Goal: Task Accomplishment & Management: Use online tool/utility

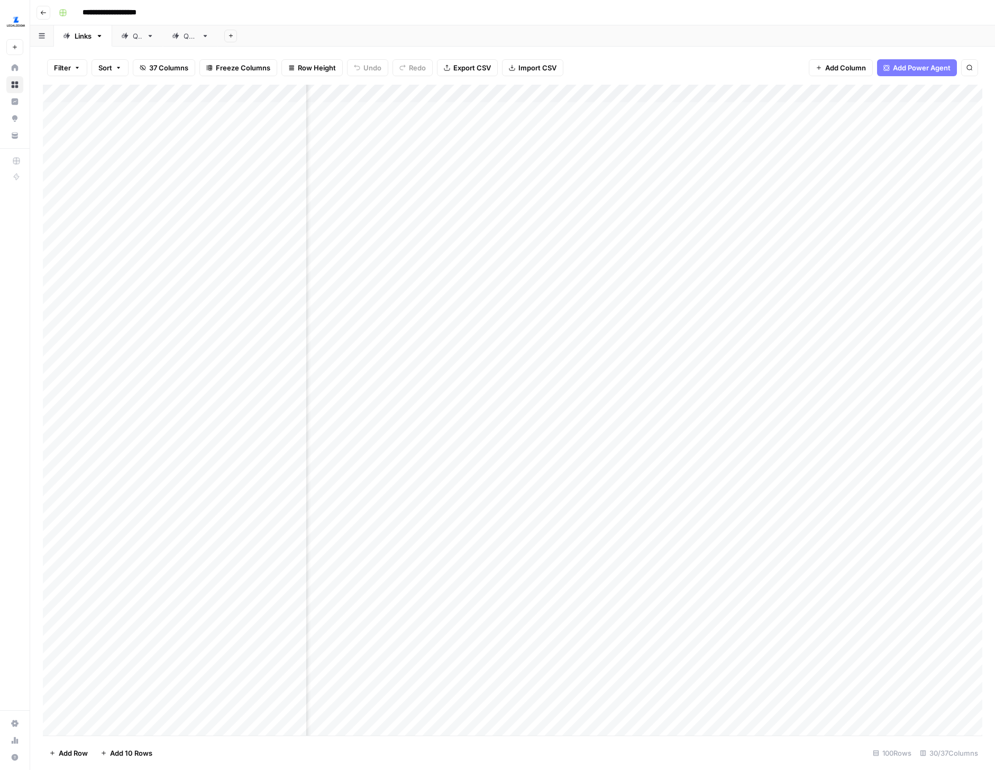
scroll to position [1, 497]
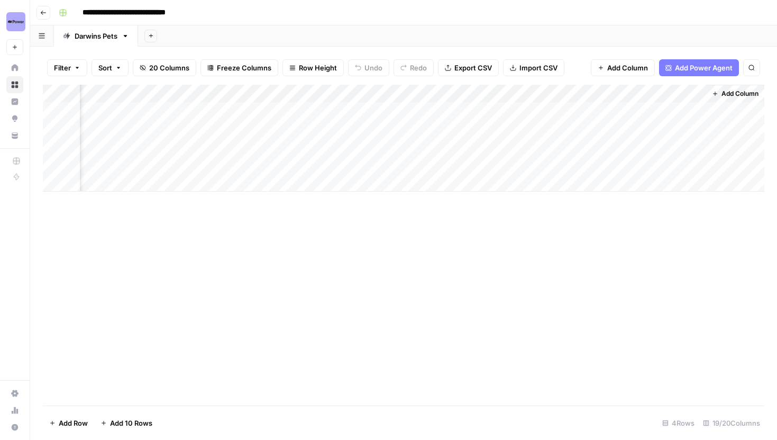
scroll to position [0, 1424]
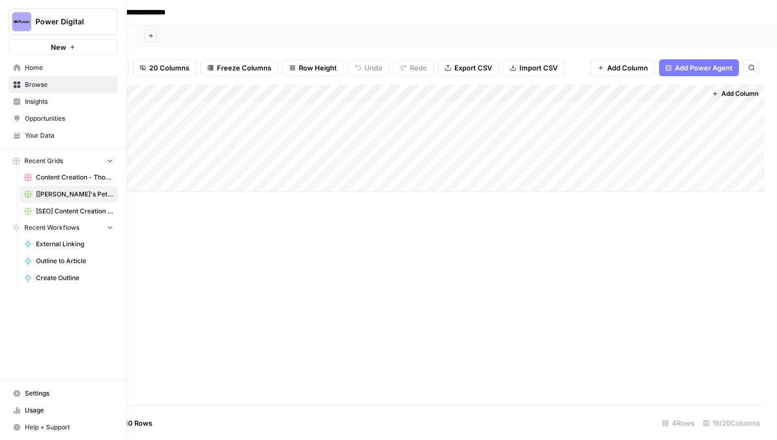
click at [53, 87] on span "Browse" at bounding box center [69, 85] width 88 height 10
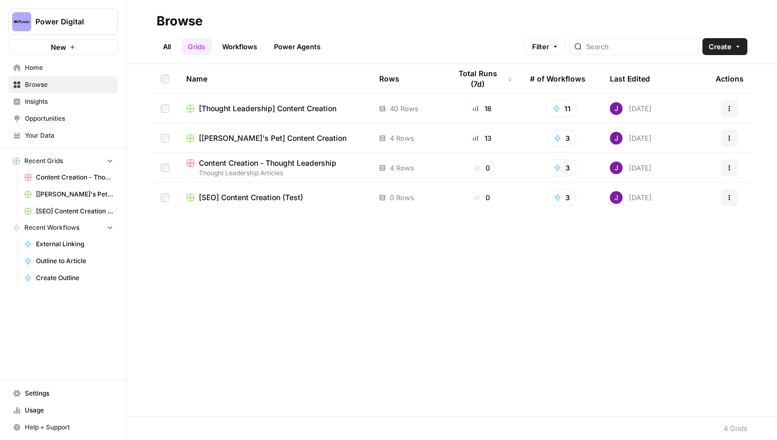
click at [730, 166] on icon "button" at bounding box center [730, 168] width 6 height 6
click at [223, 46] on link "Workflows" at bounding box center [240, 46] width 48 height 17
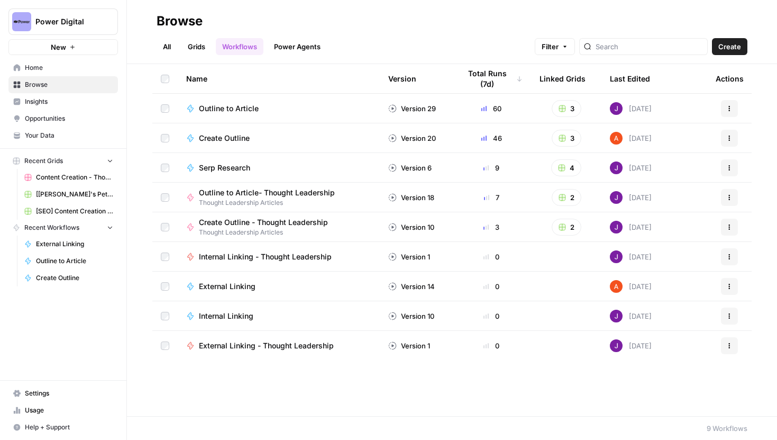
click at [271, 46] on link "Power Agents" at bounding box center [297, 46] width 59 height 17
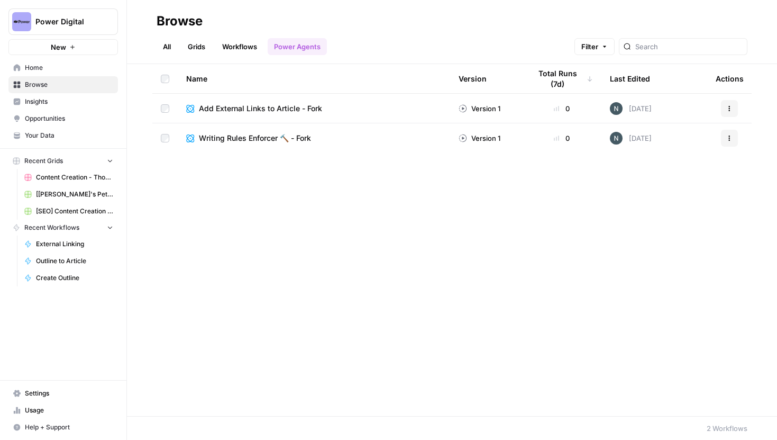
click at [160, 47] on link "All" at bounding box center [167, 46] width 21 height 17
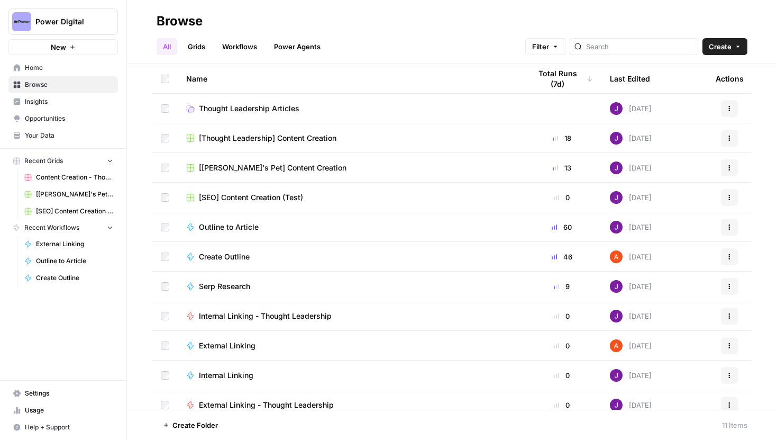
click at [246, 111] on span "Thought Leadership Articles" at bounding box center [249, 108] width 101 height 11
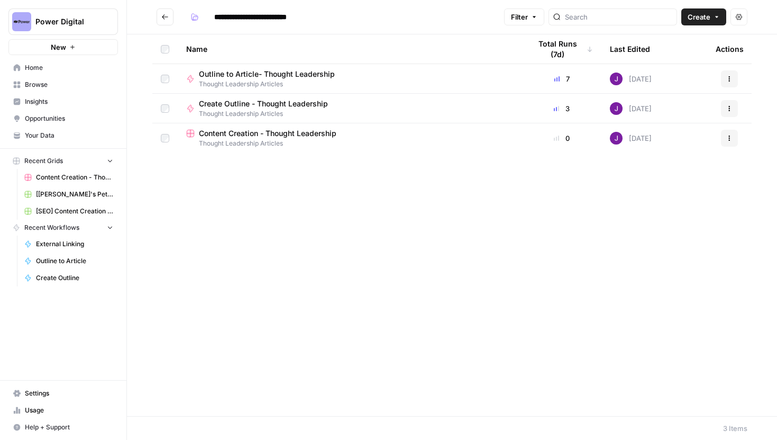
click at [167, 15] on icon "Go back" at bounding box center [164, 16] width 7 height 7
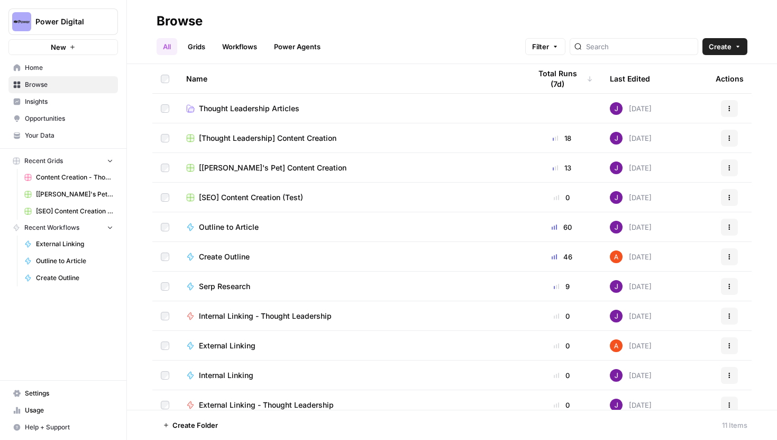
click at [258, 114] on td "Thought Leadership Articles" at bounding box center [350, 108] width 345 height 29
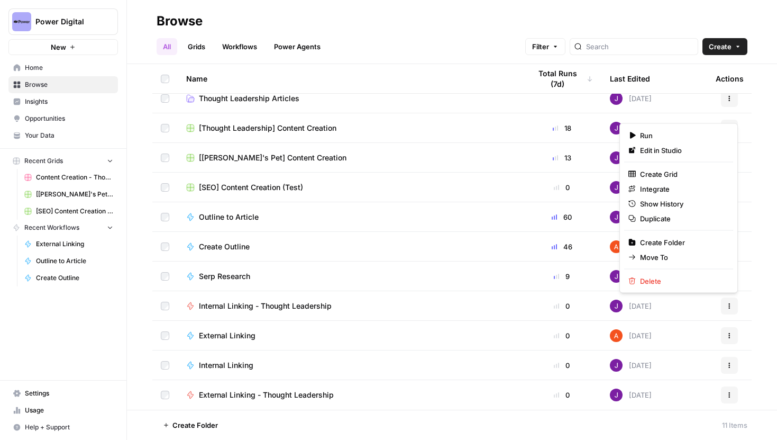
click at [728, 304] on icon "button" at bounding box center [730, 306] width 6 height 6
click at [683, 257] on span "Move To" at bounding box center [682, 257] width 85 height 11
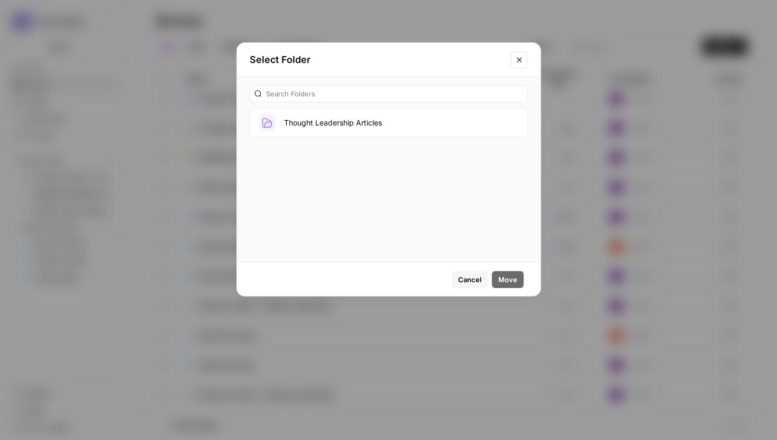
click at [376, 123] on button "Thought Leadership Articles" at bounding box center [389, 122] width 278 height 29
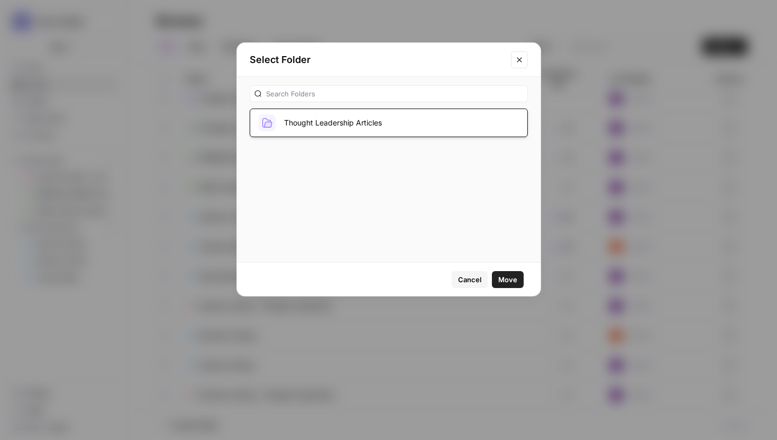
click at [508, 279] on span "Move" at bounding box center [508, 279] width 19 height 11
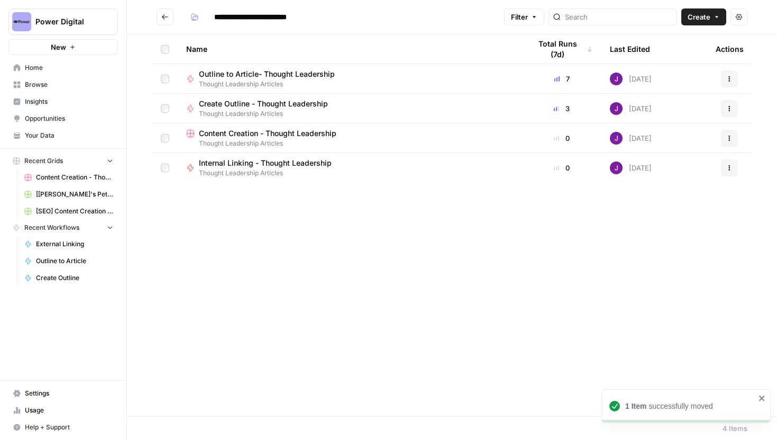
click at [160, 16] on button "Go back" at bounding box center [165, 16] width 17 height 17
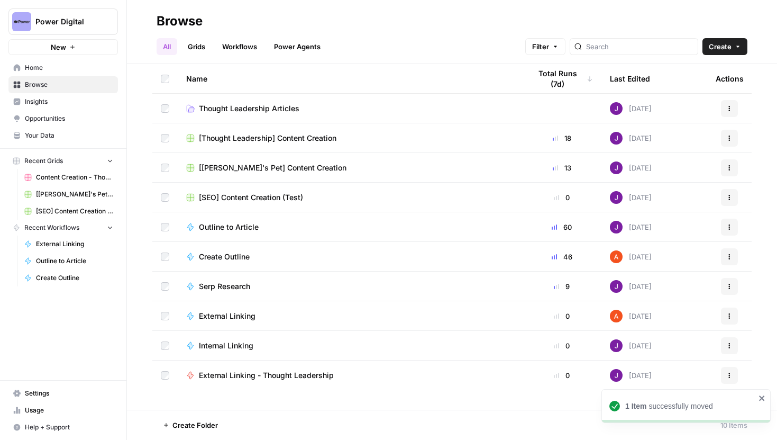
click at [730, 378] on icon "button" at bounding box center [730, 375] width 6 height 6
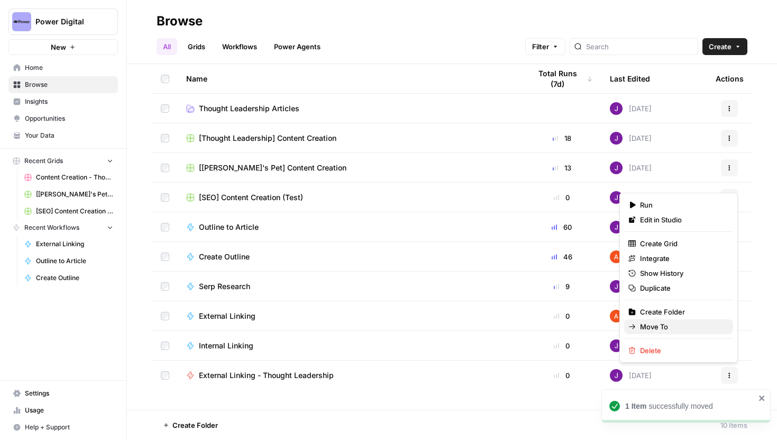
click at [669, 323] on span "Move To" at bounding box center [682, 326] width 85 height 11
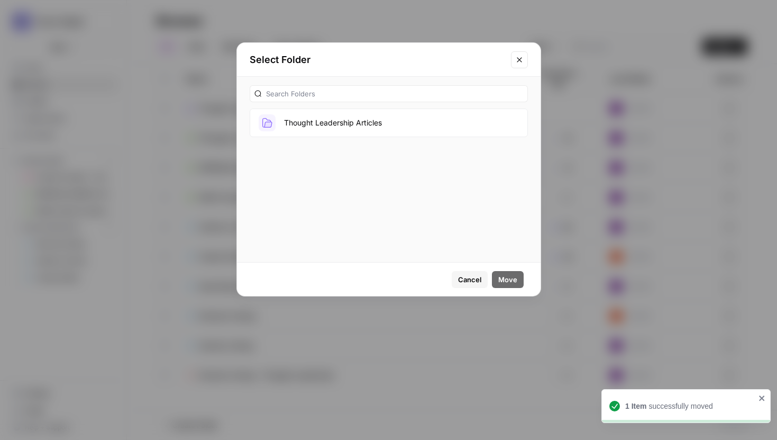
click at [366, 126] on button "Thought Leadership Articles" at bounding box center [389, 122] width 278 height 29
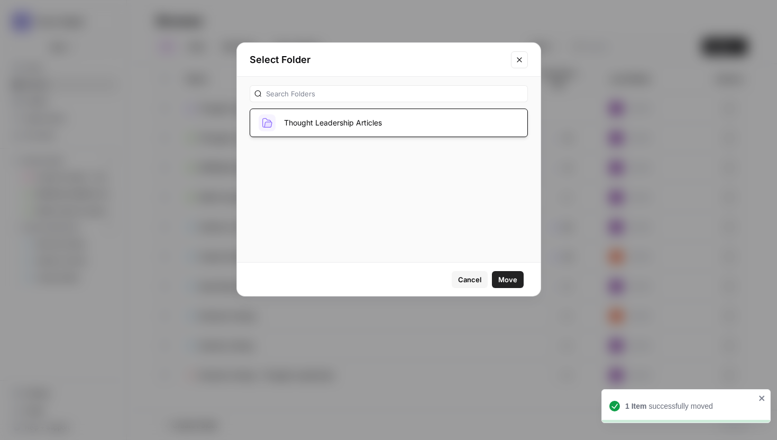
click at [503, 268] on div "Cancel Move" at bounding box center [389, 278] width 304 height 33
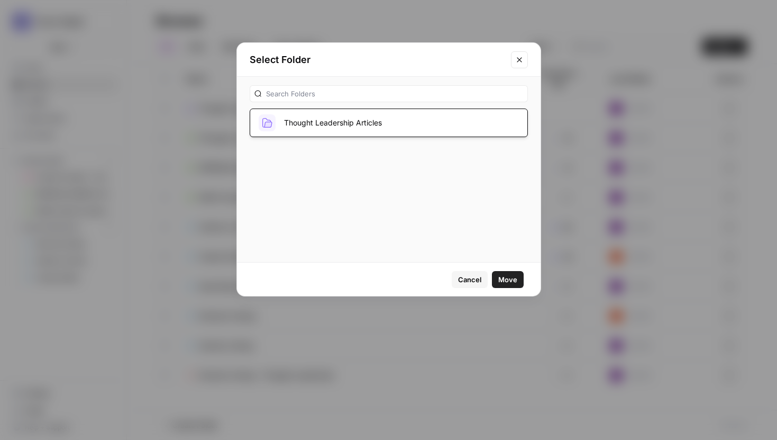
click at [503, 272] on button "Move" at bounding box center [508, 279] width 32 height 17
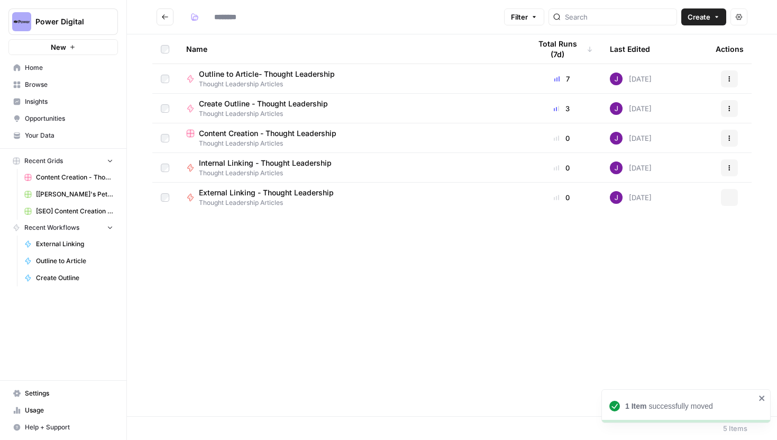
type input "**********"
click at [169, 25] on header "**********" at bounding box center [452, 17] width 650 height 34
click at [169, 20] on button "Go back" at bounding box center [165, 16] width 17 height 17
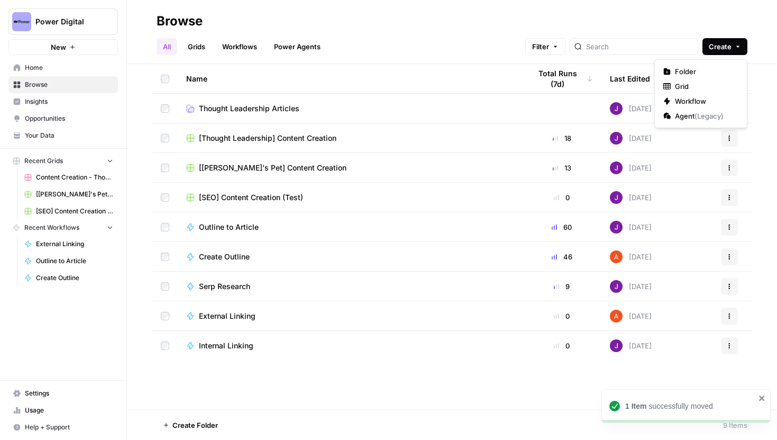
click at [711, 45] on span "Create" at bounding box center [720, 46] width 23 height 11
click at [688, 74] on span "Folder" at bounding box center [704, 71] width 59 height 11
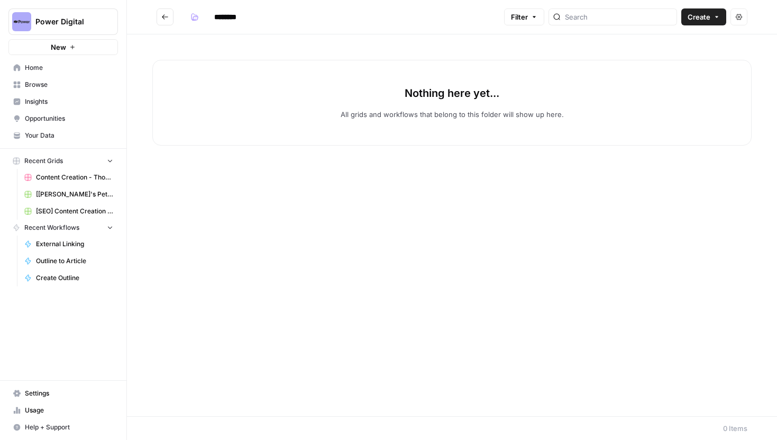
click at [165, 14] on icon "Go back" at bounding box center [164, 16] width 7 height 7
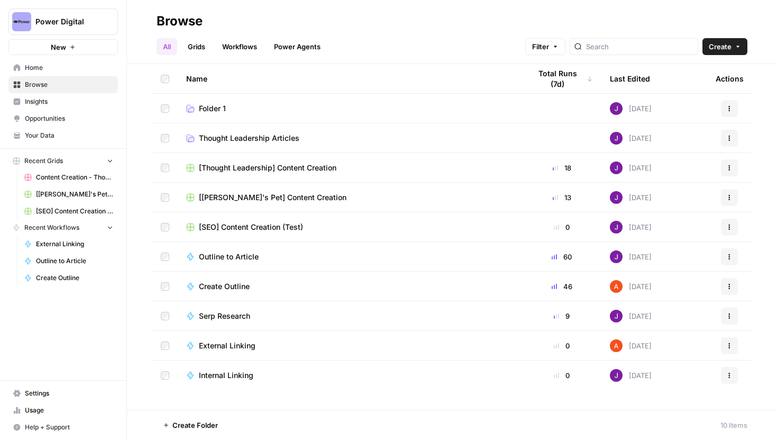
click at [213, 106] on span "Folder 1" at bounding box center [212, 108] width 27 height 11
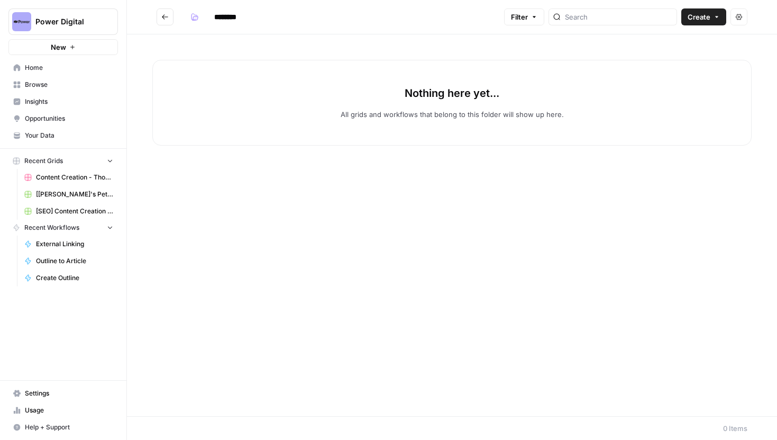
click at [238, 15] on input "********" at bounding box center [239, 16] width 59 height 17
drag, startPoint x: 250, startPoint y: 15, endPoint x: 185, endPoint y: 15, distance: 65.1
click at [185, 15] on h2 "********" at bounding box center [328, 16] width 343 height 17
type input "**********"
click at [166, 13] on icon "Go back" at bounding box center [164, 16] width 7 height 7
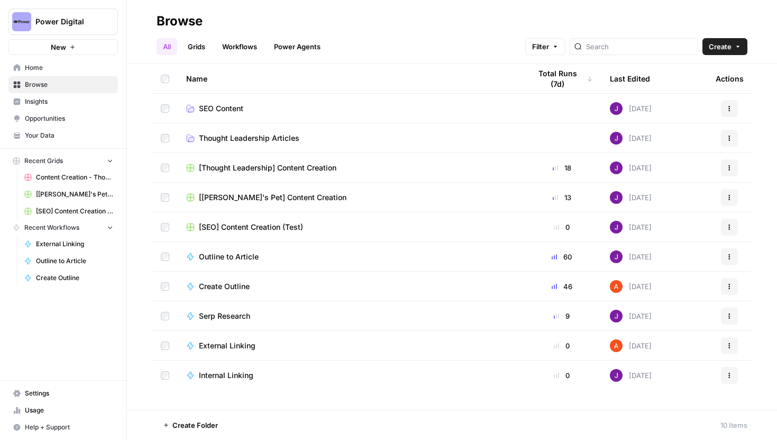
click at [733, 198] on button "Actions" at bounding box center [729, 197] width 17 height 17
click at [666, 264] on span "Move To" at bounding box center [682, 261] width 85 height 11
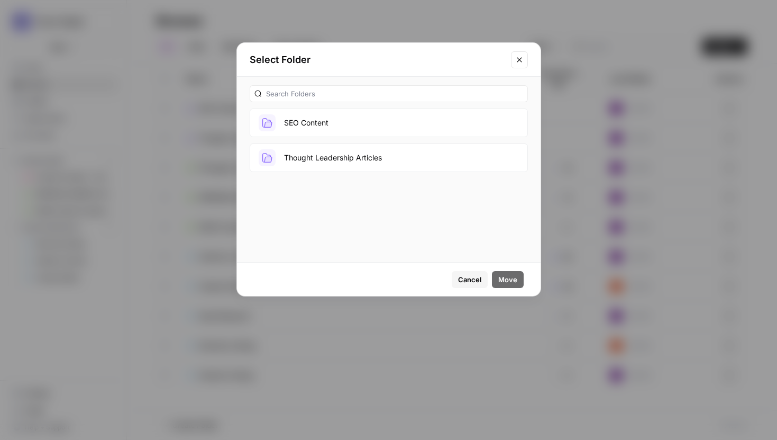
click at [382, 123] on button "SEO Content" at bounding box center [389, 122] width 278 height 29
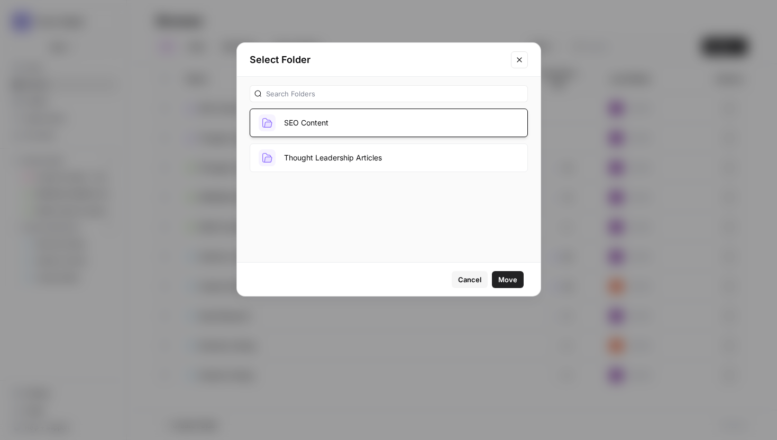
click at [515, 284] on span "Move" at bounding box center [508, 279] width 19 height 11
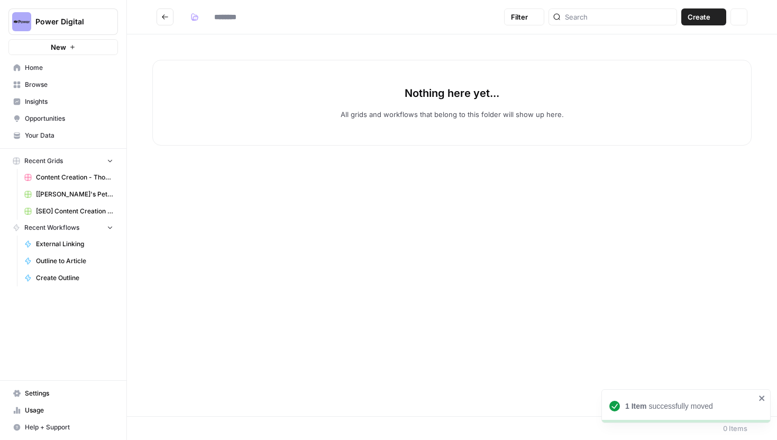
type input "**********"
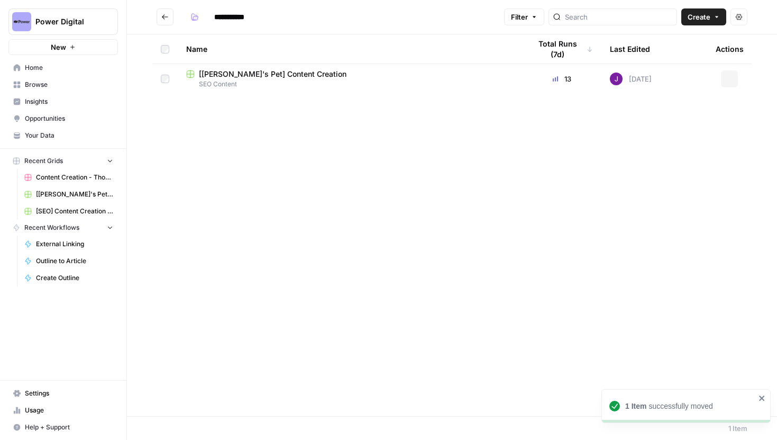
click at [162, 15] on icon "Go back" at bounding box center [164, 16] width 7 height 7
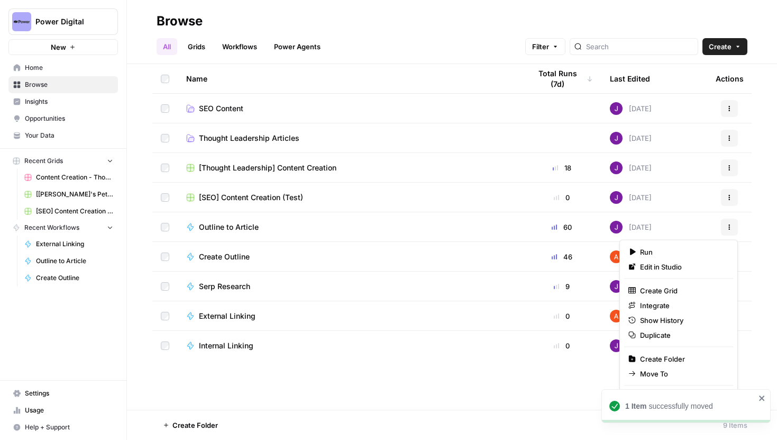
click at [733, 227] on button "Actions" at bounding box center [729, 227] width 17 height 17
click at [659, 370] on span "Move To" at bounding box center [682, 373] width 85 height 11
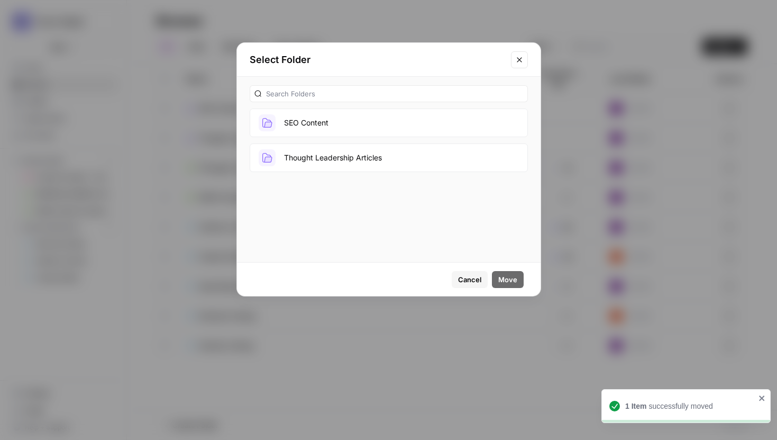
click at [400, 132] on button "SEO Content" at bounding box center [389, 122] width 278 height 29
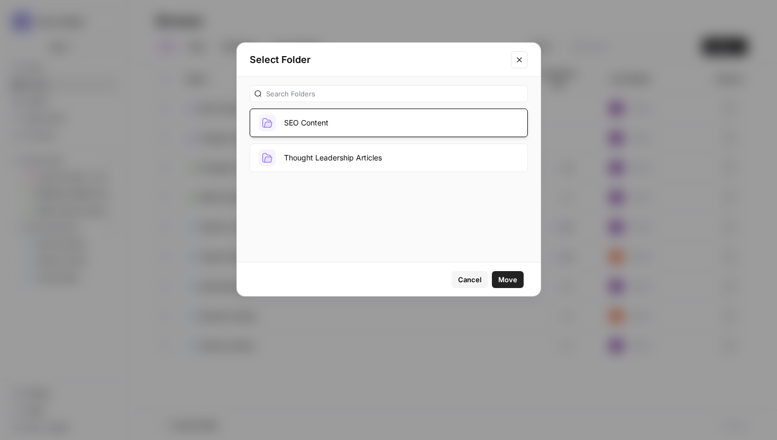
click at [512, 281] on span "Move" at bounding box center [508, 279] width 19 height 11
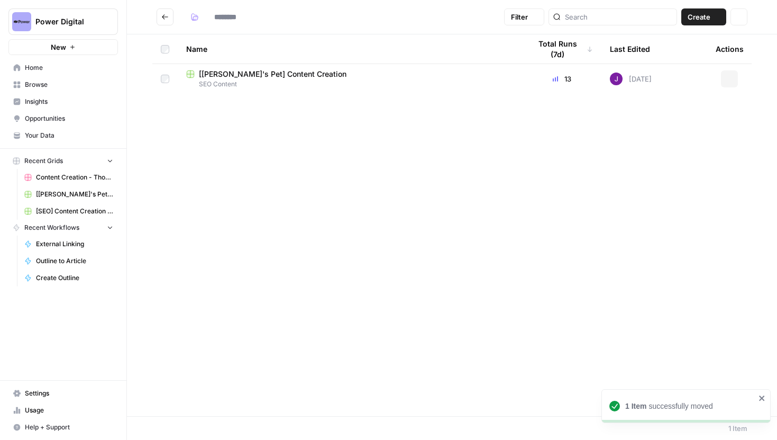
type input "**********"
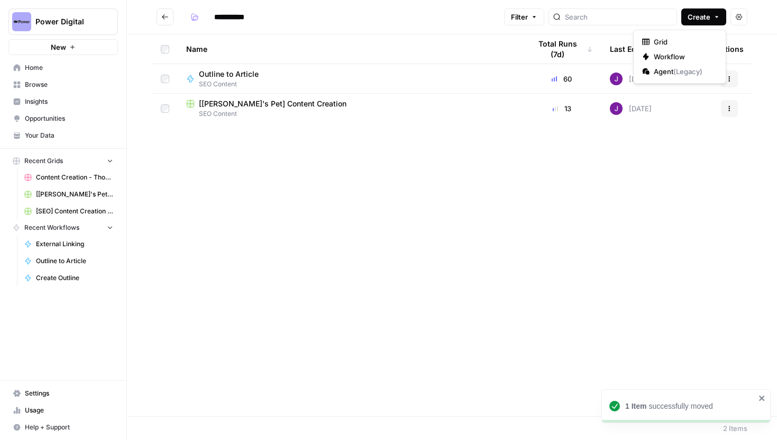
click at [687, 16] on button "Create" at bounding box center [704, 16] width 45 height 17
click at [485, 189] on div "Name Total Runs (7d) Last Edited Actions Outline to Article SEO Content 60 4 da…" at bounding box center [452, 225] width 650 height 382
click at [164, 16] on icon "Go back" at bounding box center [165, 16] width 6 height 5
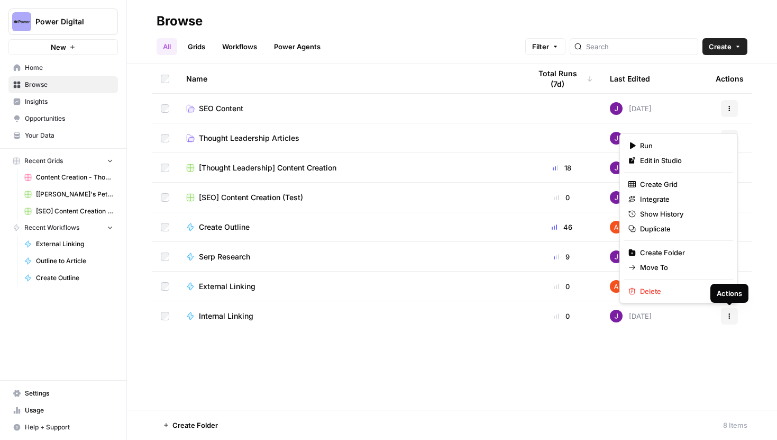
click at [731, 317] on icon "button" at bounding box center [730, 316] width 6 height 6
click at [682, 266] on span "Move To" at bounding box center [682, 267] width 85 height 11
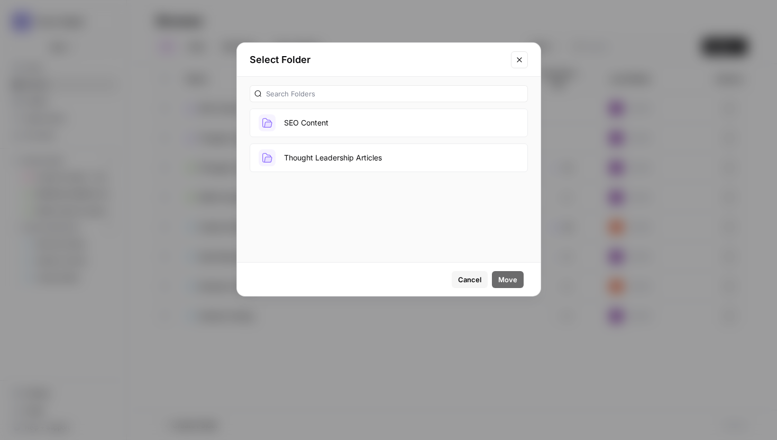
click at [338, 124] on button "SEO Content" at bounding box center [389, 122] width 278 height 29
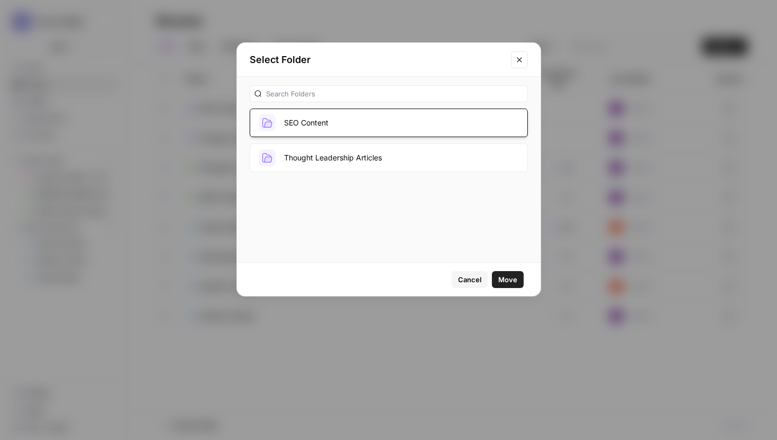
click at [505, 273] on button "Move" at bounding box center [508, 279] width 32 height 17
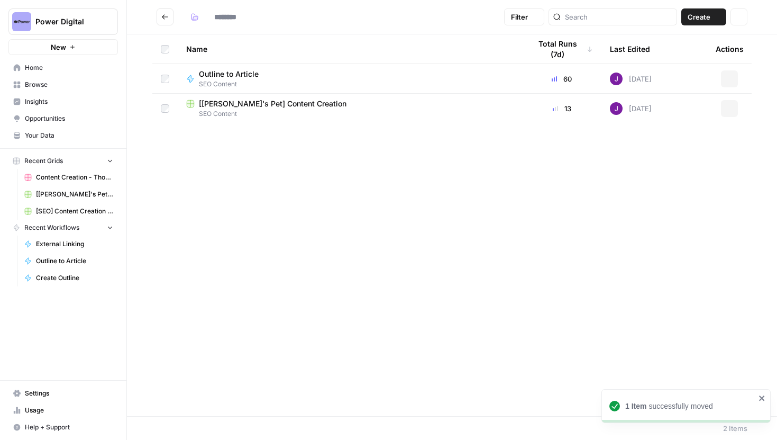
type input "**********"
click at [167, 13] on icon "Go back" at bounding box center [164, 16] width 7 height 7
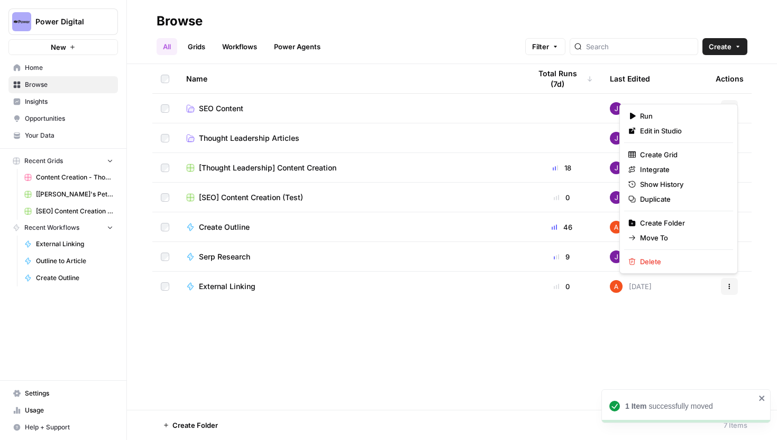
click at [736, 287] on button "Actions" at bounding box center [729, 286] width 17 height 17
click at [658, 239] on span "Move To" at bounding box center [682, 237] width 85 height 11
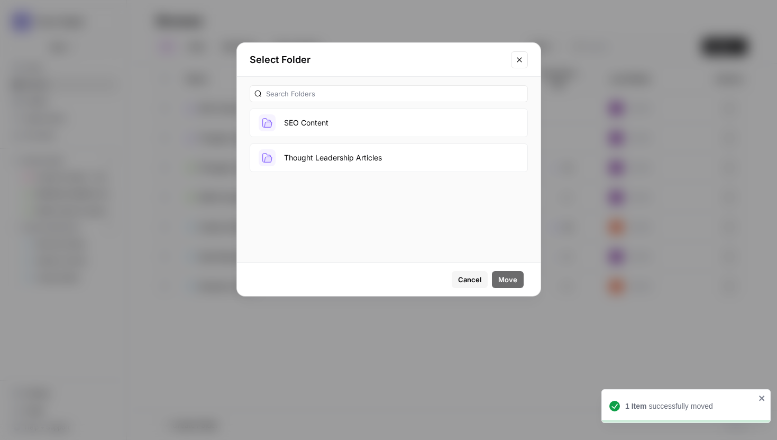
click at [341, 106] on div "SEO Content Thought Leadership Articles" at bounding box center [389, 129] width 304 height 104
click at [341, 115] on button "SEO Content" at bounding box center [389, 122] width 278 height 29
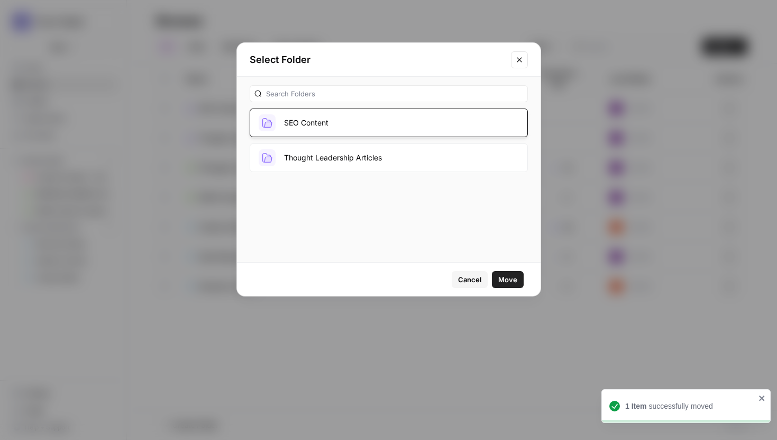
click at [518, 291] on div "Cancel Move" at bounding box center [389, 278] width 304 height 33
click at [518, 283] on button "Move" at bounding box center [508, 279] width 32 height 17
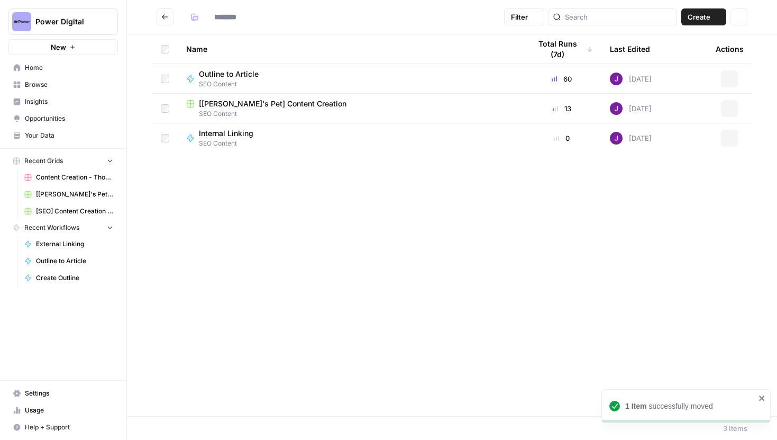
type input "**********"
click at [163, 7] on header "**********" at bounding box center [452, 17] width 650 height 34
click at [163, 12] on button "Go back" at bounding box center [165, 16] width 17 height 17
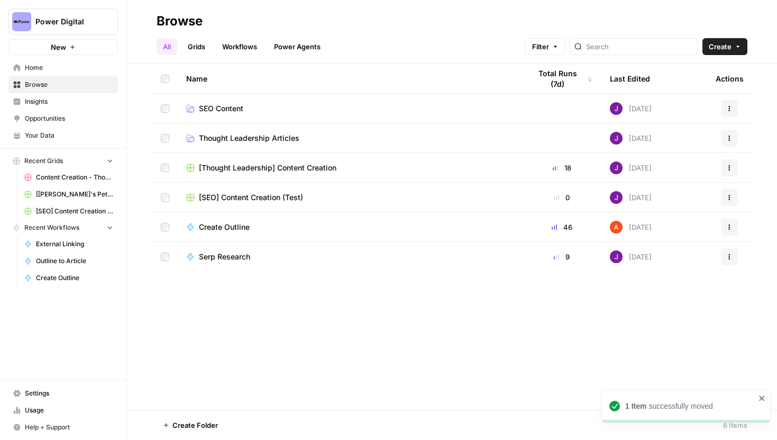
click at [731, 255] on icon "button" at bounding box center [730, 256] width 6 height 6
click at [760, 400] on icon "close" at bounding box center [761, 397] width 5 height 5
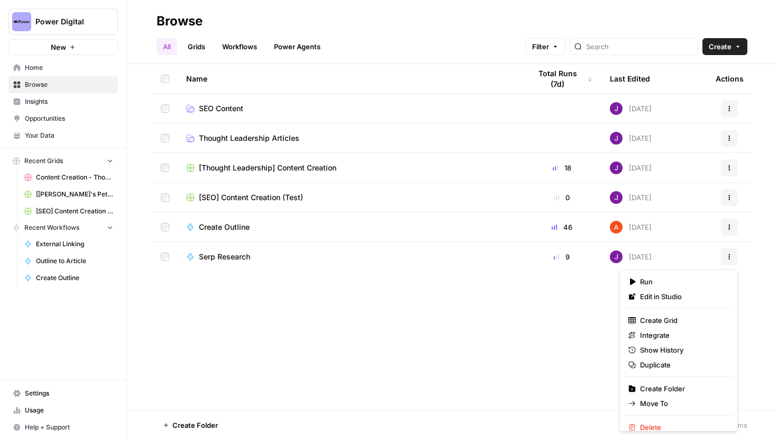
click at [728, 258] on icon "button" at bounding box center [730, 256] width 6 height 6
click at [670, 400] on span "Move To" at bounding box center [682, 403] width 85 height 11
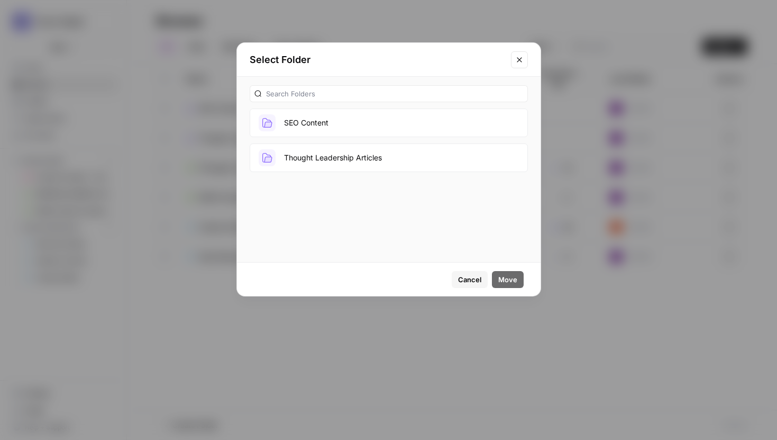
click at [350, 121] on button "SEO Content" at bounding box center [389, 122] width 278 height 29
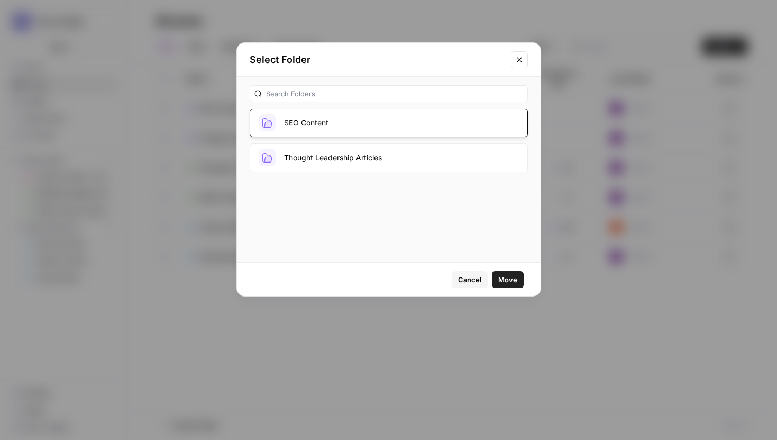
click at [513, 282] on span "Move" at bounding box center [508, 279] width 19 height 11
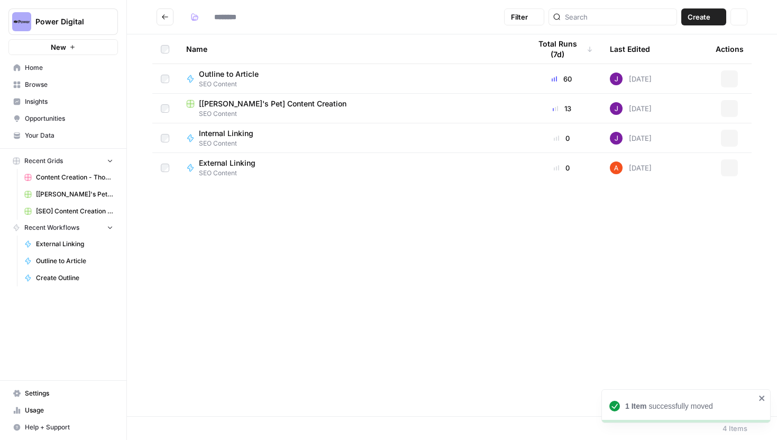
type input "**********"
click at [160, 24] on button "Go back" at bounding box center [165, 16] width 17 height 17
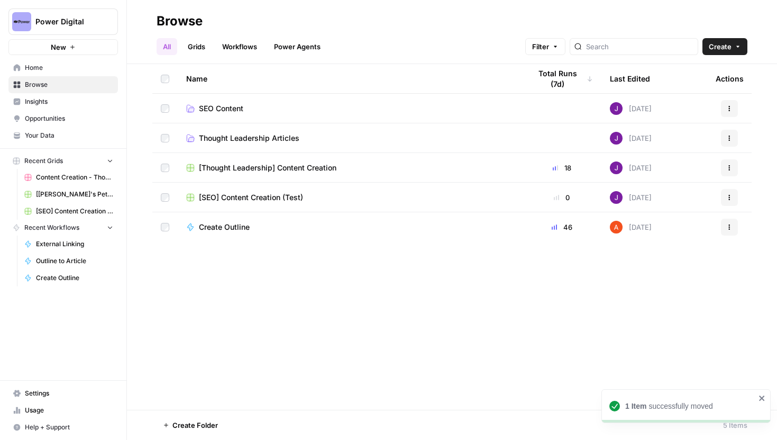
click at [726, 230] on button "Actions" at bounding box center [729, 227] width 17 height 17
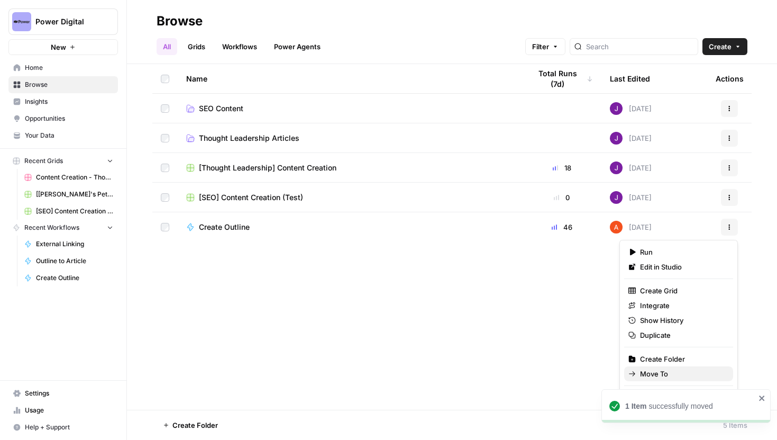
click at [679, 369] on span "Move To" at bounding box center [682, 373] width 85 height 11
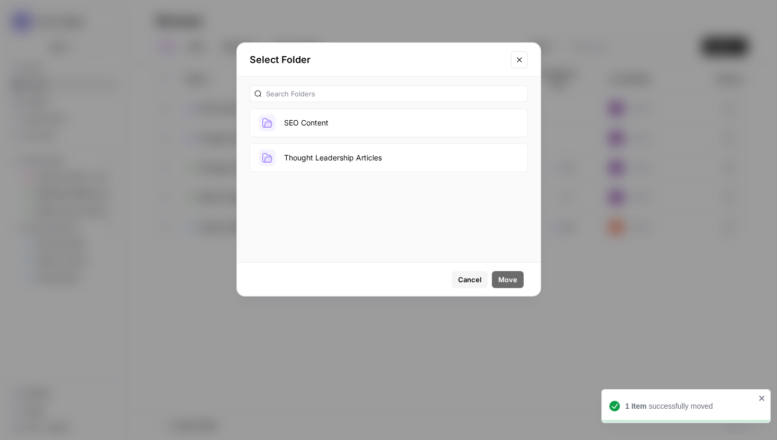
click at [355, 107] on div "SEO Content Thought Leadership Articles" at bounding box center [389, 129] width 304 height 104
click at [376, 132] on button "SEO Content" at bounding box center [389, 122] width 278 height 29
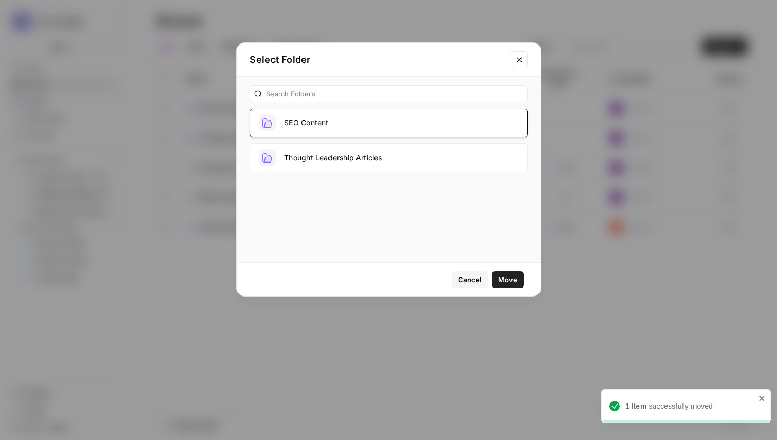
click at [511, 283] on span "Move" at bounding box center [508, 279] width 19 height 11
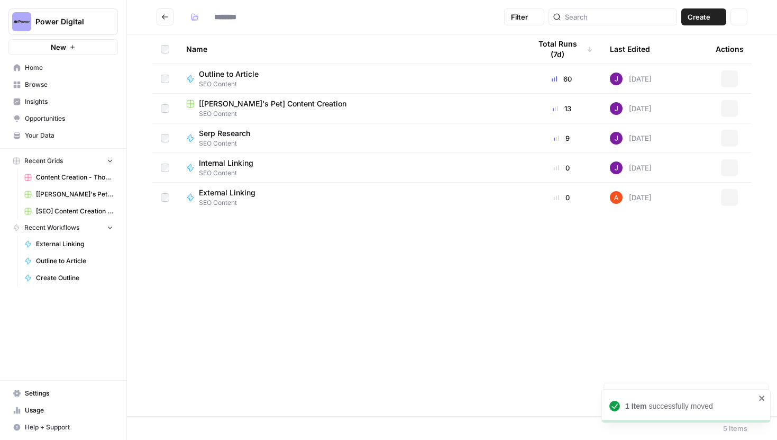
type input "**********"
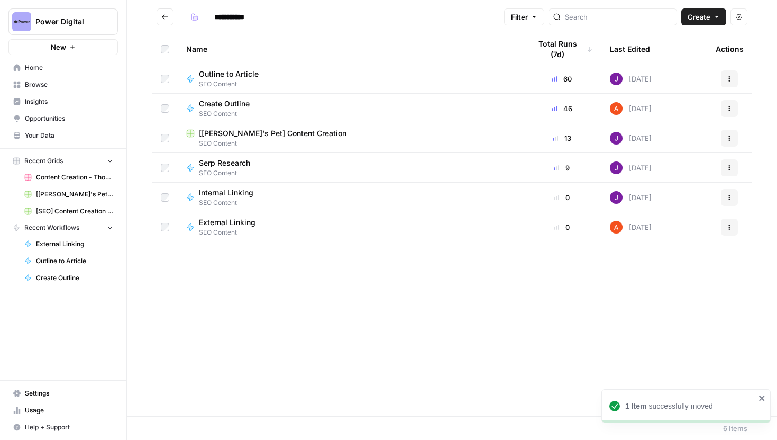
click at [169, 22] on button "Go back" at bounding box center [165, 16] width 17 height 17
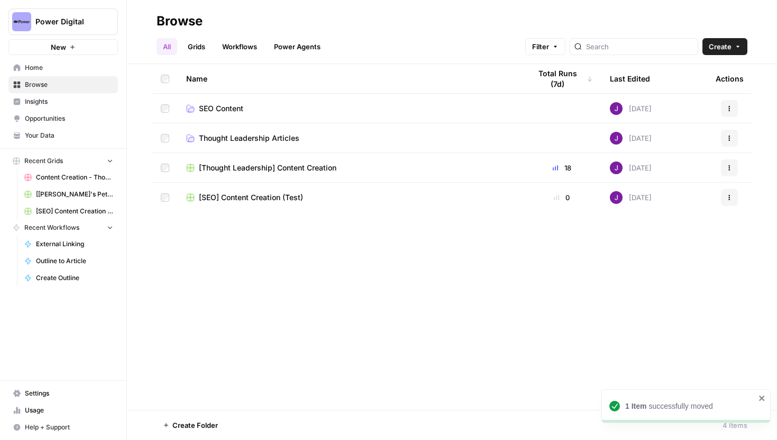
click at [731, 165] on icon "button" at bounding box center [730, 168] width 6 height 6
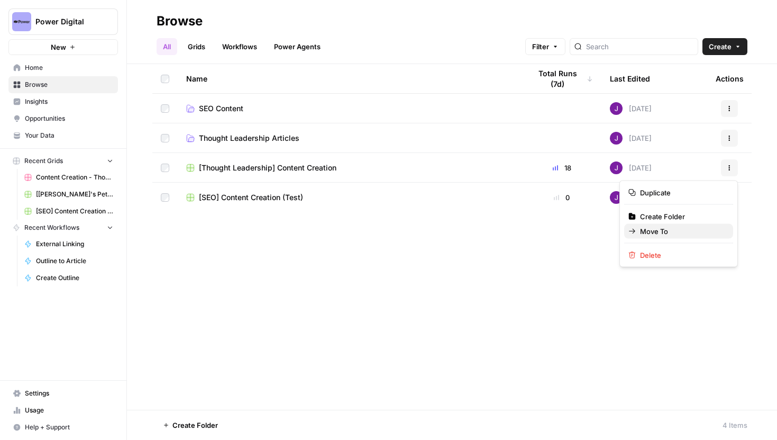
click at [660, 229] on span "Move To" at bounding box center [682, 231] width 85 height 11
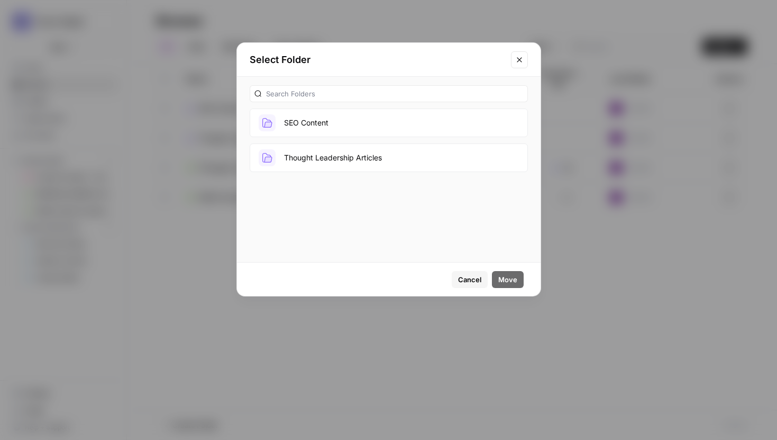
click at [407, 159] on button "Thought Leadership Articles" at bounding box center [389, 157] width 278 height 29
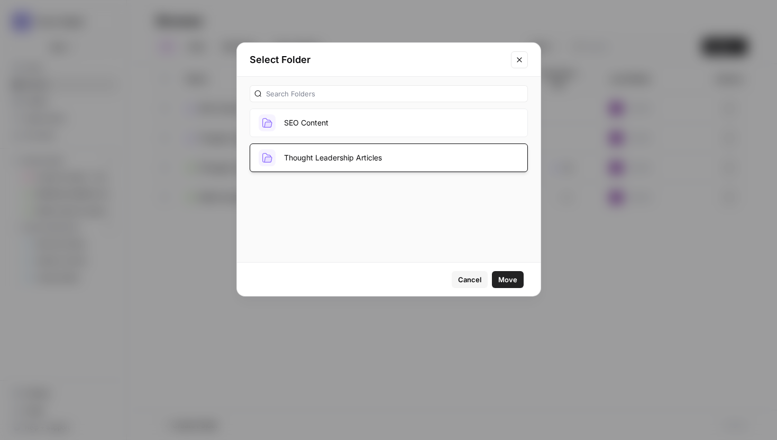
click at [517, 287] on button "Move" at bounding box center [508, 279] width 32 height 17
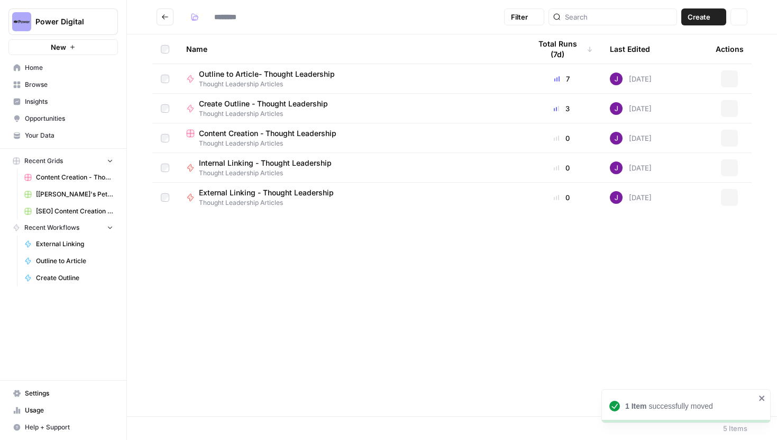
type input "**********"
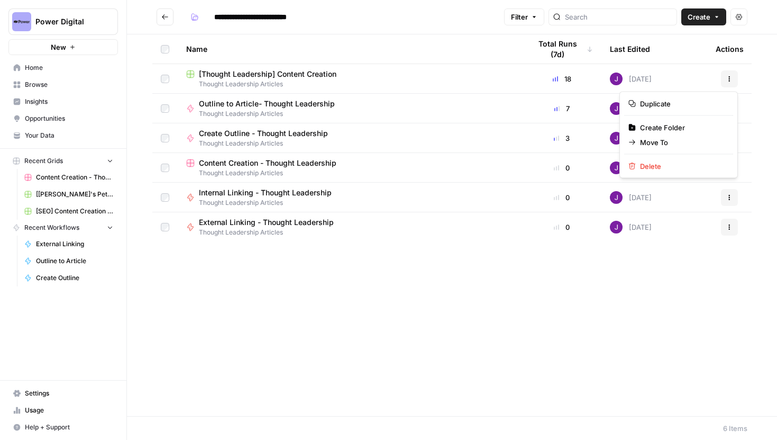
click at [729, 77] on icon "button" at bounding box center [730, 79] width 6 height 6
click at [368, 75] on div "[Thought Leadership] Content Creation" at bounding box center [350, 74] width 328 height 11
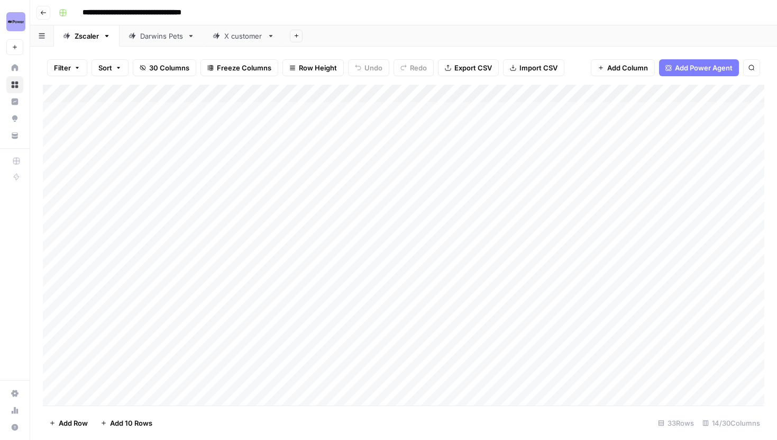
click at [103, 7] on input "**********" at bounding box center [153, 12] width 150 height 17
drag, startPoint x: 158, startPoint y: 12, endPoint x: 86, endPoint y: 10, distance: 71.5
click at [86, 10] on input "**********" at bounding box center [153, 12] width 150 height 17
type input "**********"
click at [47, 11] on button "Go back" at bounding box center [44, 13] width 14 height 14
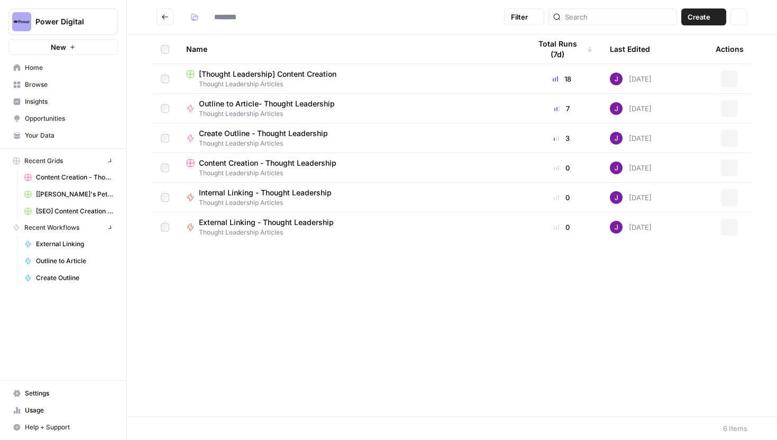
type input "**********"
click at [223, 70] on span "[Thought Leadership] Content Creation" at bounding box center [268, 74] width 138 height 11
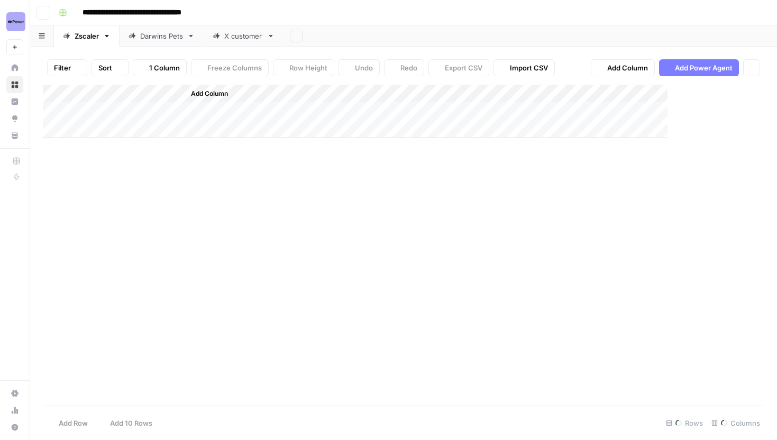
type input "**********"
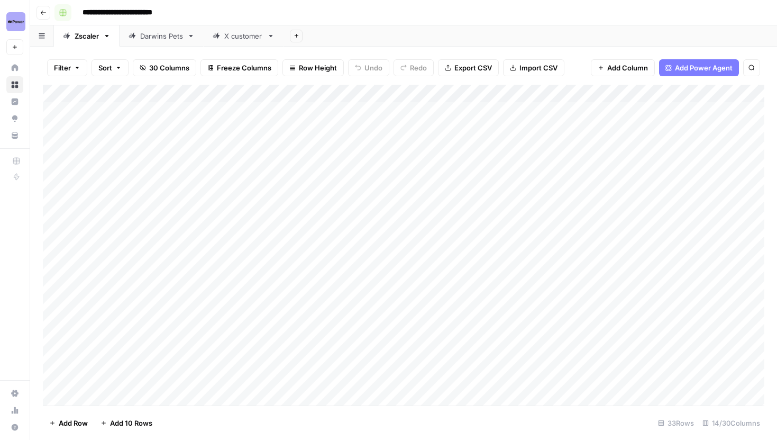
click at [51, 12] on header "**********" at bounding box center [403, 12] width 747 height 25
click at [42, 11] on icon "button" at bounding box center [43, 13] width 6 height 6
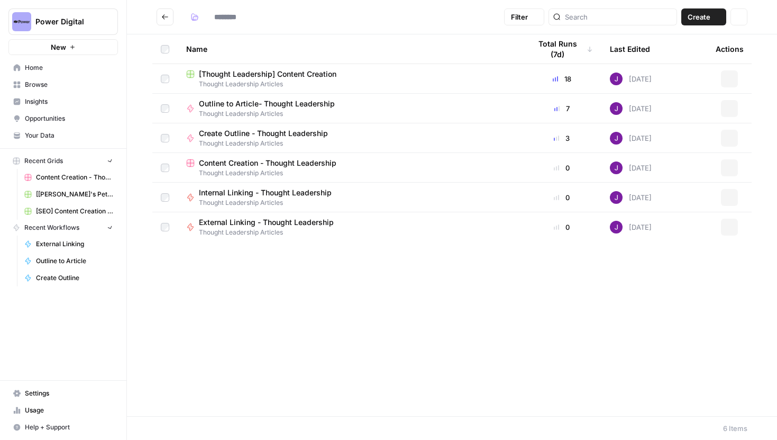
type input "**********"
click at [312, 164] on span "Content Creation - Thought Leadership" at bounding box center [268, 163] width 138 height 11
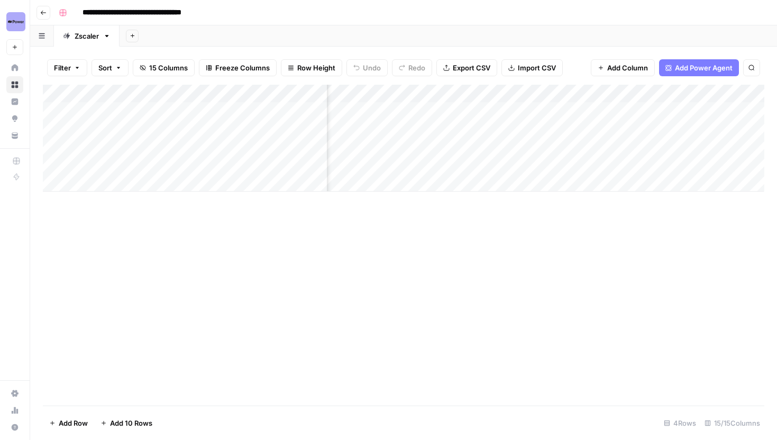
scroll to position [0, 1167]
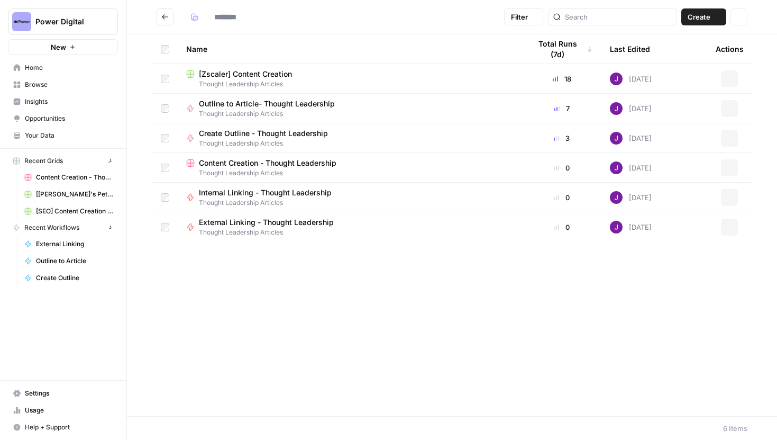
type input "**********"
click at [739, 161] on div "Actions" at bounding box center [730, 167] width 28 height 17
click at [732, 168] on icon "button" at bounding box center [730, 168] width 6 height 6
click at [671, 251] on span "Delete" at bounding box center [682, 255] width 85 height 11
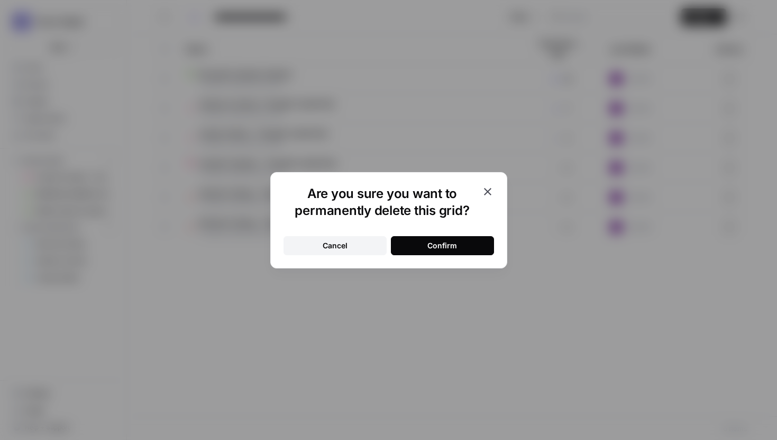
click at [458, 241] on button "Confirm" at bounding box center [442, 245] width 103 height 19
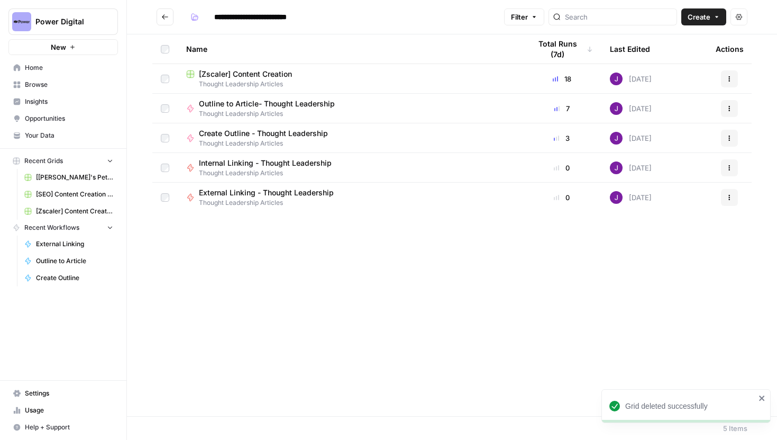
click at [160, 14] on button "Go back" at bounding box center [165, 16] width 17 height 17
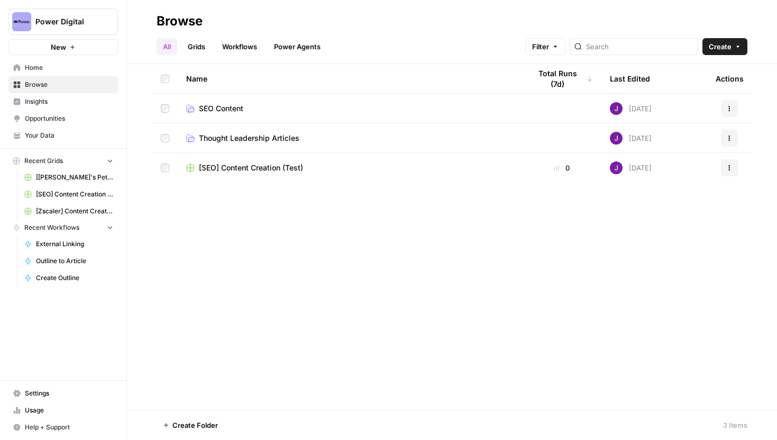
click at [729, 162] on button "Actions" at bounding box center [729, 167] width 17 height 17
click at [520, 236] on div "Name Total Runs (7d) Last Edited Actions SEO Content Today Actions Thought Lead…" at bounding box center [452, 237] width 650 height 346
click at [724, 168] on button "Actions" at bounding box center [729, 167] width 17 height 17
click at [320, 160] on td "[SEO] Content Creation (Test)" at bounding box center [350, 168] width 345 height 30
click at [264, 170] on span "[SEO] Content Creation (Test)" at bounding box center [251, 167] width 104 height 11
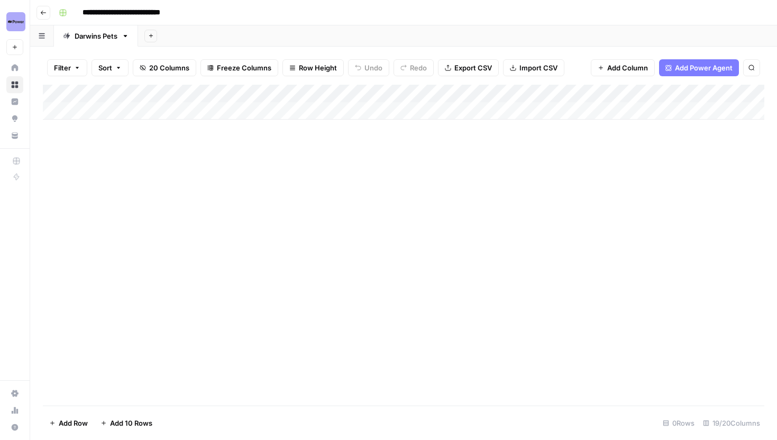
click at [41, 10] on icon "button" at bounding box center [43, 13] width 6 height 6
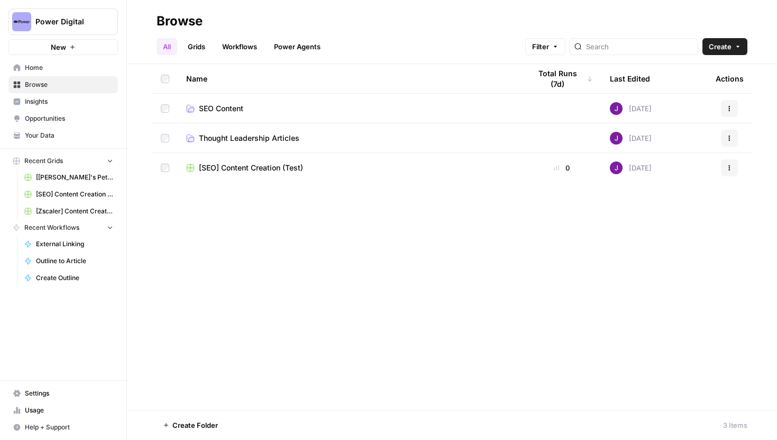
click at [253, 109] on link "SEO Content" at bounding box center [350, 108] width 328 height 11
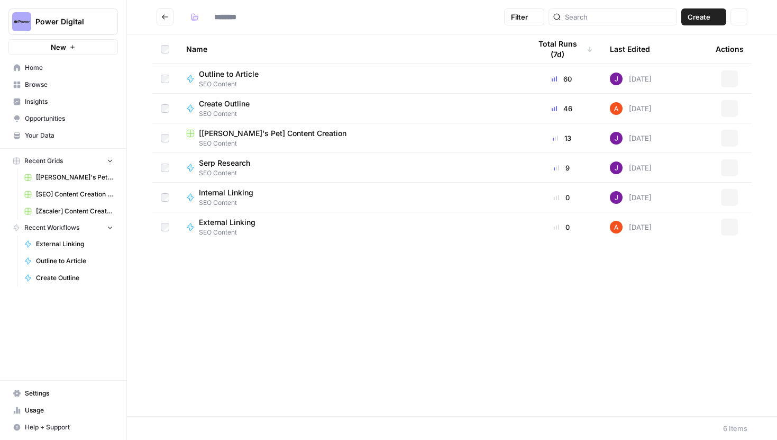
type input "**********"
click at [172, 15] on button "Go back" at bounding box center [165, 16] width 17 height 17
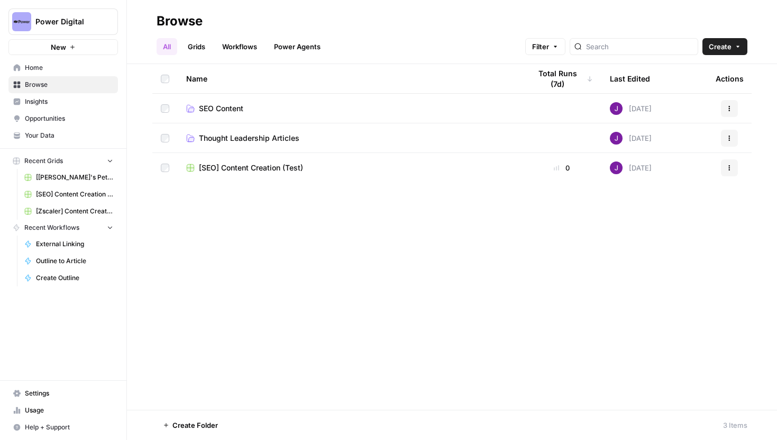
click at [230, 139] on span "Thought Leadership Articles" at bounding box center [249, 138] width 101 height 11
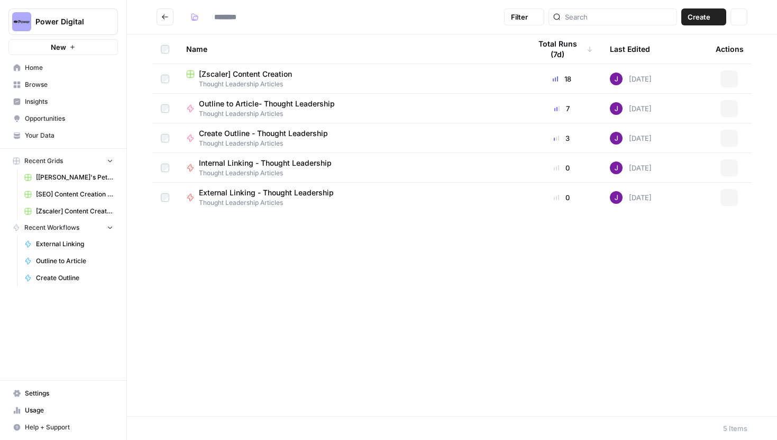
type input "**********"
click at [164, 17] on icon "Go back" at bounding box center [164, 16] width 7 height 7
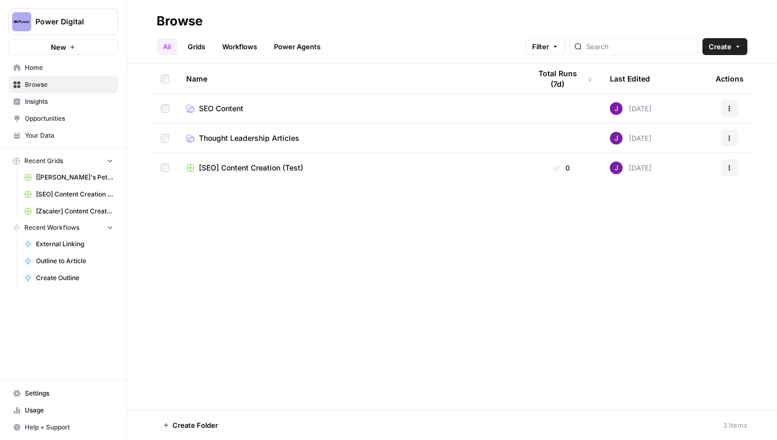
click at [228, 107] on span "SEO Content" at bounding box center [221, 108] width 44 height 11
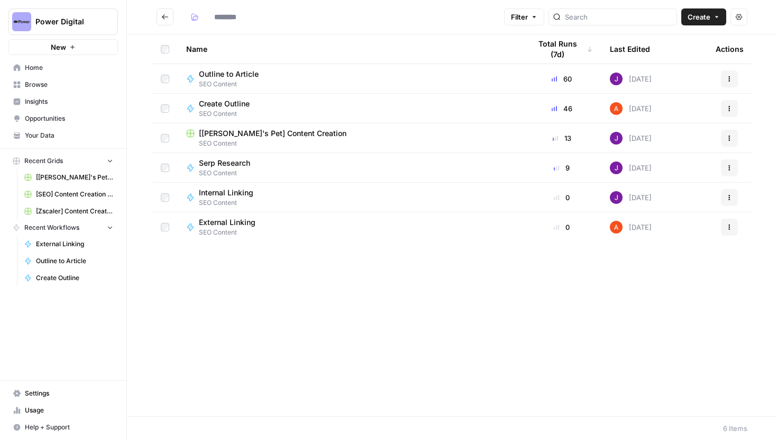
type input "**********"
click at [168, 10] on button "Go back" at bounding box center [165, 16] width 17 height 17
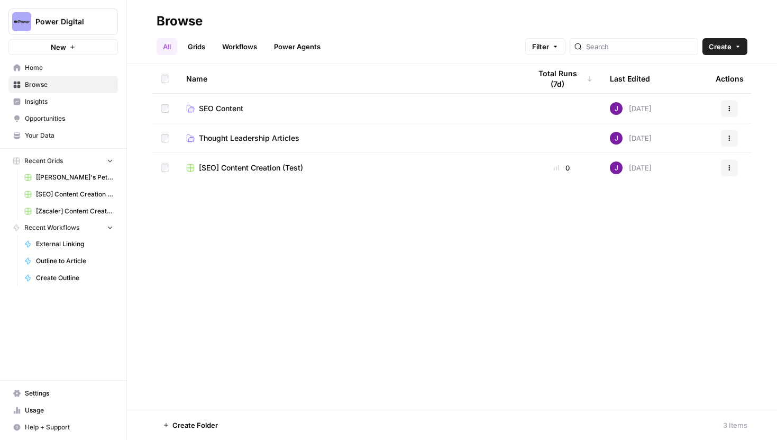
click at [717, 49] on span "Create" at bounding box center [720, 46] width 23 height 11
click at [689, 85] on span "Grid" at bounding box center [704, 86] width 59 height 11
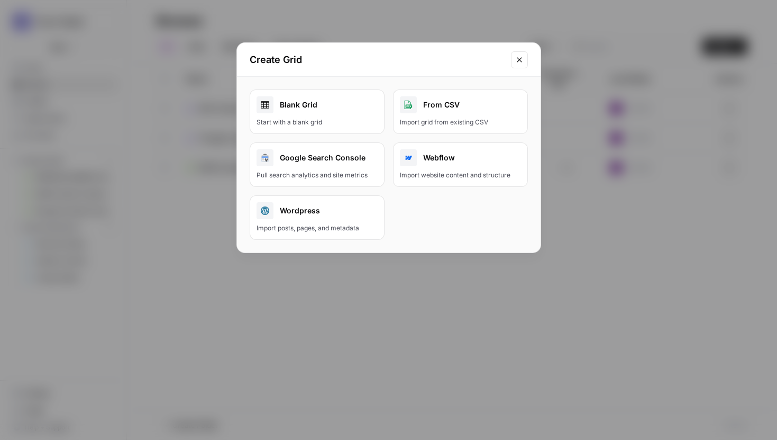
click at [333, 97] on div "Blank Grid" at bounding box center [317, 104] width 121 height 17
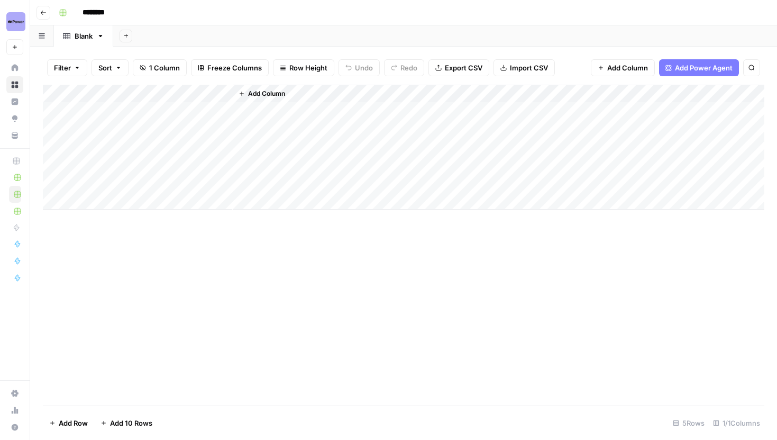
click at [98, 9] on input "********" at bounding box center [107, 12] width 59 height 17
drag, startPoint x: 118, startPoint y: 10, endPoint x: 76, endPoint y: 10, distance: 41.8
click at [76, 10] on div "********" at bounding box center [411, 12] width 712 height 17
type input "*"
type input "**********"
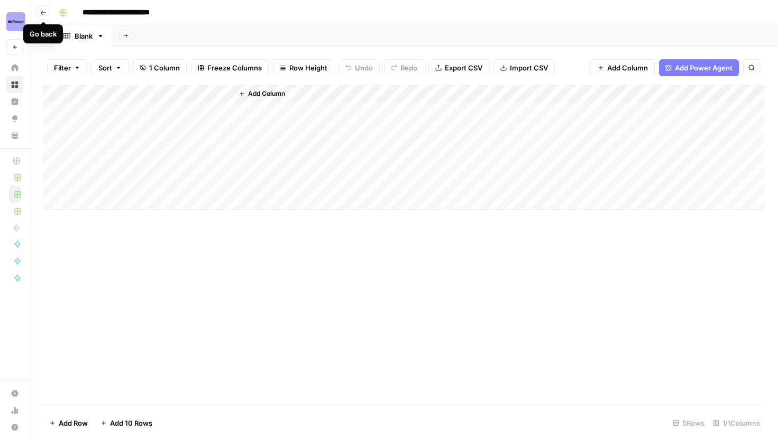
click at [43, 12] on icon "button" at bounding box center [43, 13] width 6 height 6
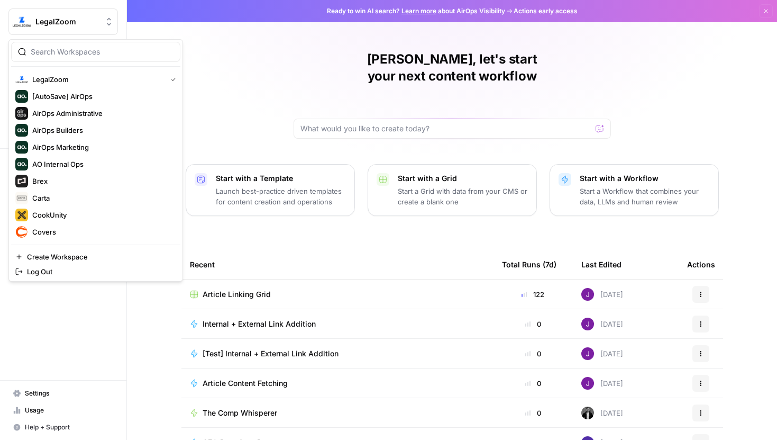
click at [37, 16] on span "LegalZoom" at bounding box center [67, 21] width 64 height 11
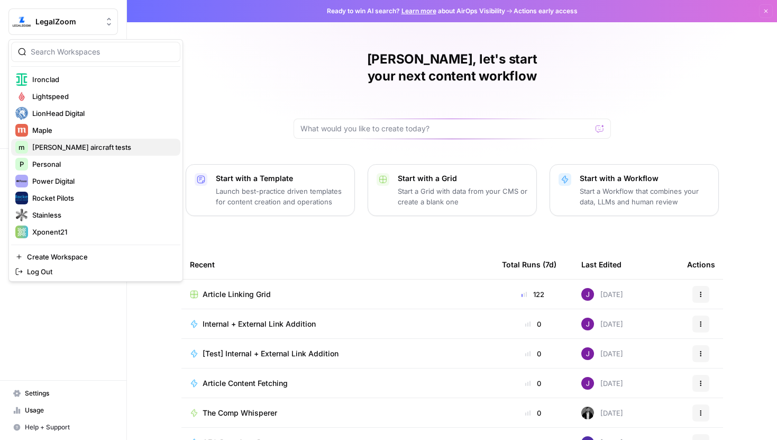
click at [75, 148] on span "melanie aircraft tests" at bounding box center [102, 147] width 140 height 11
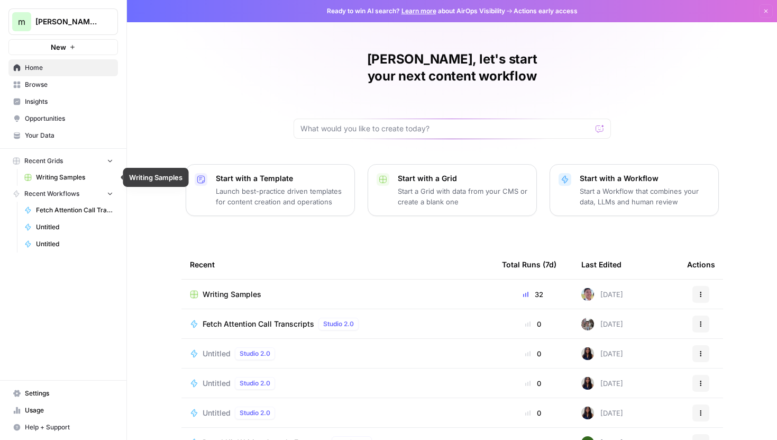
click at [80, 180] on span "Writing Samples" at bounding box center [74, 178] width 77 height 10
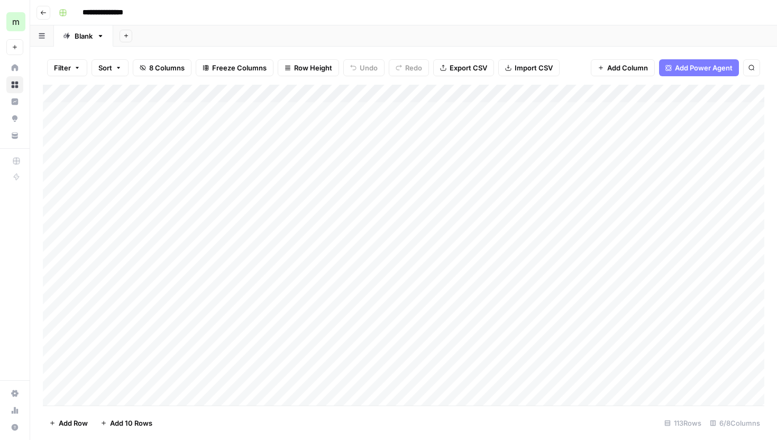
click at [467, 88] on div "Add Column" at bounding box center [404, 245] width 722 height 321
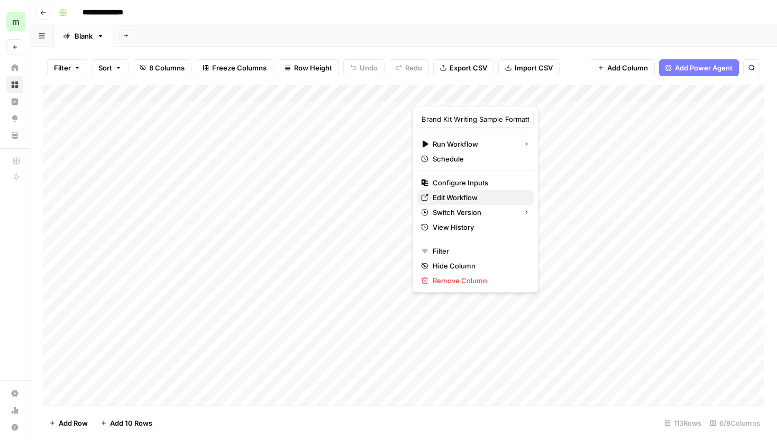
click at [459, 196] on span "Edit Workflow" at bounding box center [479, 197] width 93 height 11
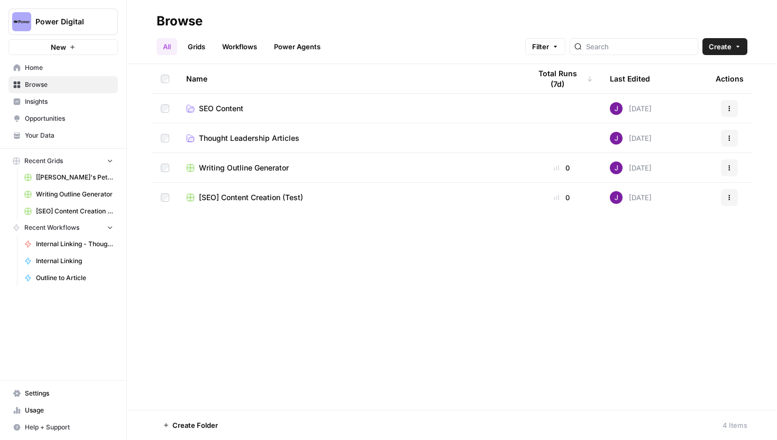
click at [268, 170] on span "Writing Outline Generator" at bounding box center [244, 167] width 90 height 11
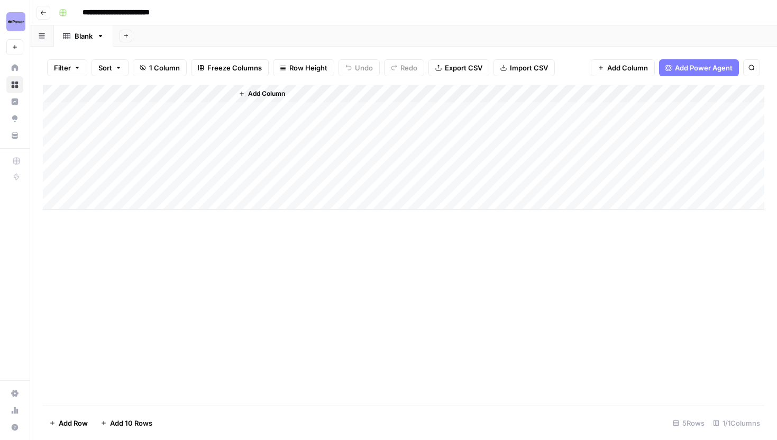
click at [41, 10] on icon "button" at bounding box center [43, 13] width 6 height 6
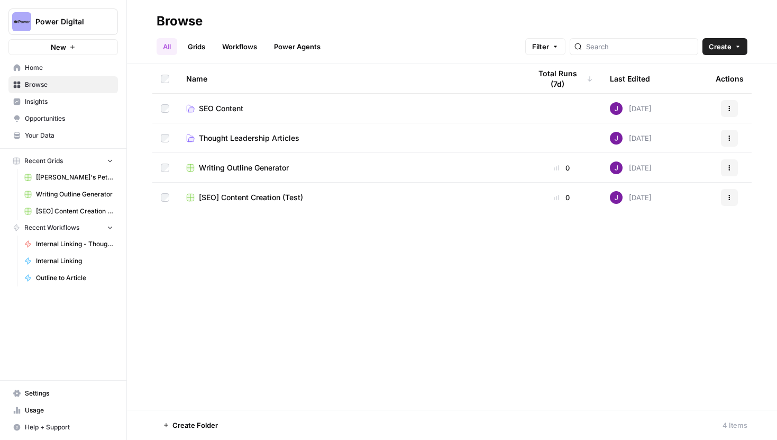
click at [724, 48] on span "Create" at bounding box center [720, 46] width 23 height 11
click at [699, 101] on span "Workflow" at bounding box center [704, 101] width 59 height 11
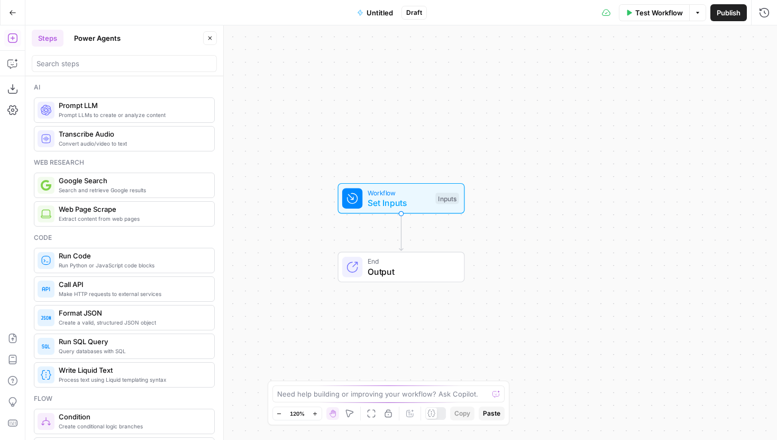
click at [381, 12] on span "Untitled" at bounding box center [380, 12] width 26 height 11
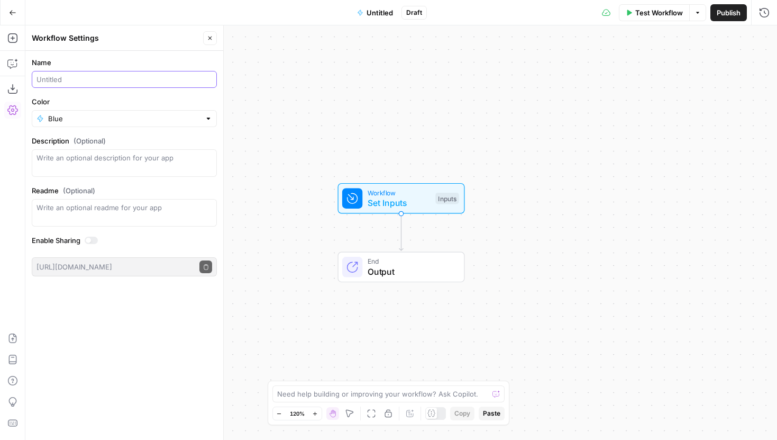
click at [129, 75] on input "Name" at bounding box center [125, 79] width 176 height 11
type input "Writing Sample Formatter"
click at [212, 41] on button "Close" at bounding box center [210, 38] width 14 height 14
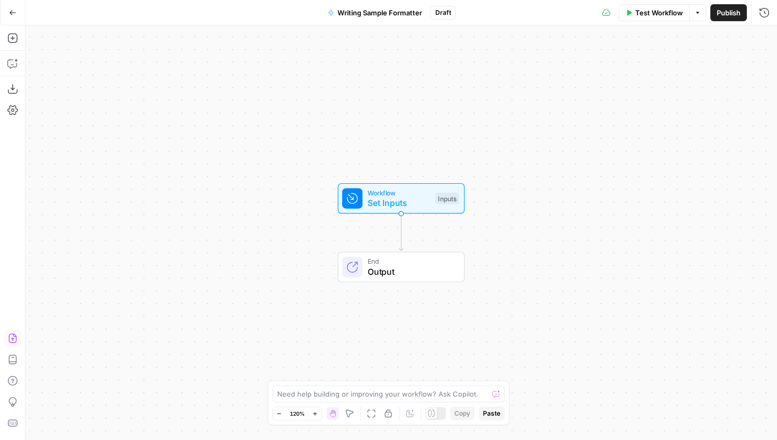
click at [10, 340] on icon "button" at bounding box center [12, 338] width 11 height 11
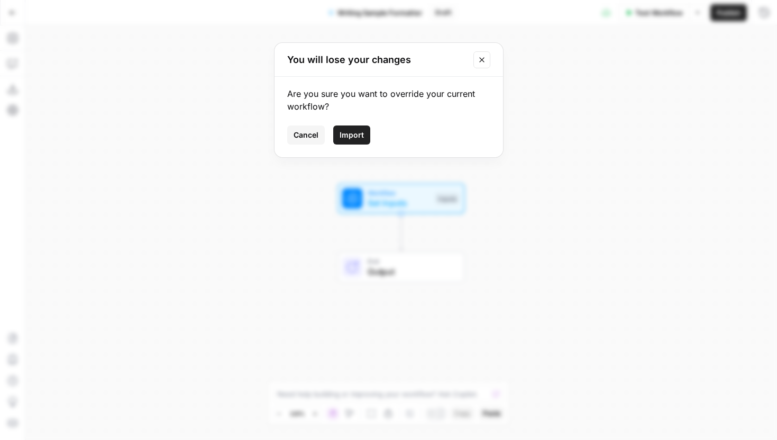
click at [347, 132] on span "Import" at bounding box center [352, 135] width 24 height 11
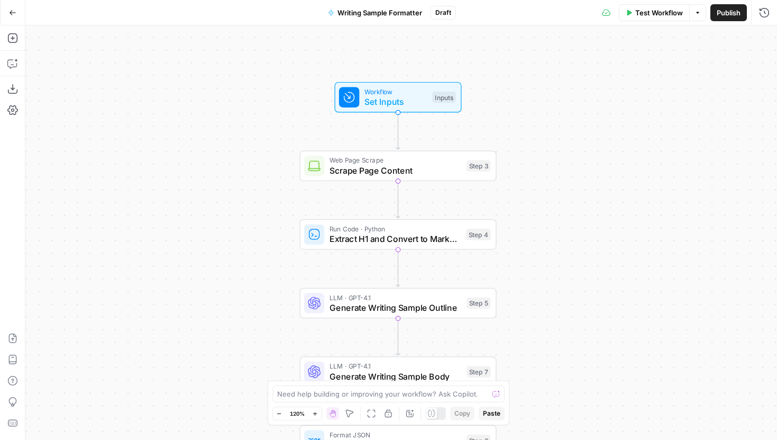
drag, startPoint x: 568, startPoint y: 300, endPoint x: 564, endPoint y: 171, distance: 128.7
click at [564, 171] on div "Workflow Set Inputs Inputs Web Page Scrape Scrape Page Content Step 3 Run Code …" at bounding box center [401, 232] width 752 height 414
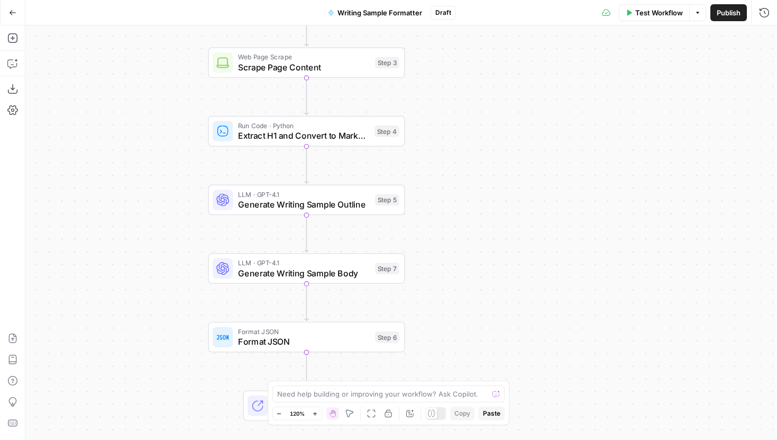
drag, startPoint x: 266, startPoint y: 208, endPoint x: 176, endPoint y: 132, distance: 117.9
click at [176, 132] on div "Workflow Set Inputs Inputs Web Page Scrape Scrape Page Content Step 3 Run Code …" at bounding box center [401, 232] width 752 height 414
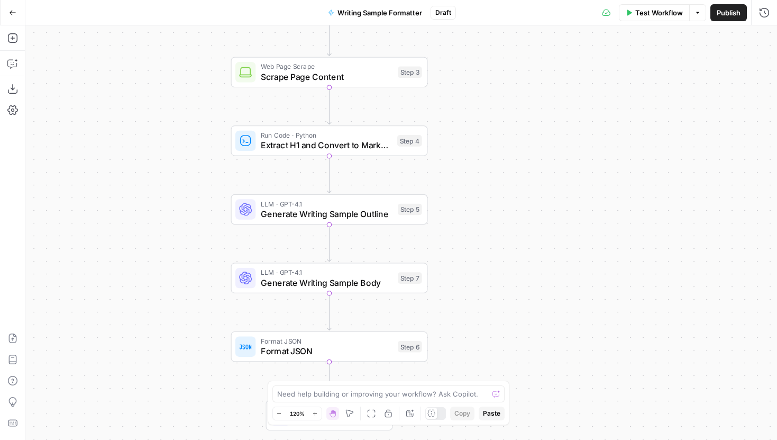
drag, startPoint x: 178, startPoint y: 155, endPoint x: 200, endPoint y: 236, distance: 83.8
click at [200, 236] on div "Workflow Set Inputs Inputs Web Page Scrape Scrape Page Content Step 3 Run Code …" at bounding box center [401, 232] width 752 height 414
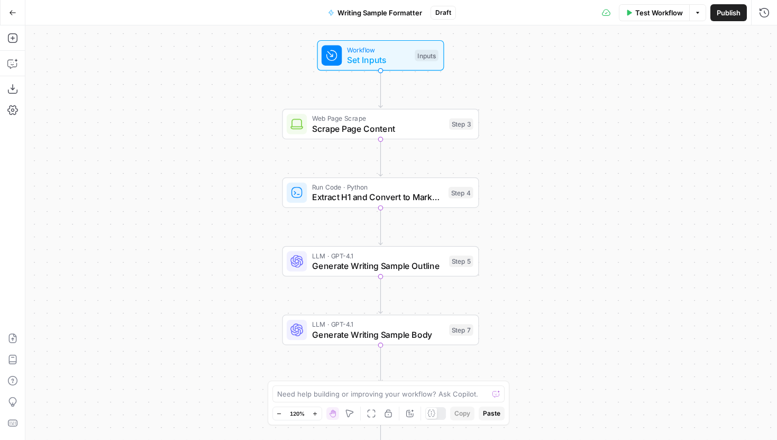
drag, startPoint x: 490, startPoint y: 232, endPoint x: 549, endPoint y: 294, distance: 85.7
click at [549, 294] on div "Workflow Set Inputs Inputs Web Page Scrape Scrape Page Content Step 3 Run Code …" at bounding box center [401, 232] width 752 height 414
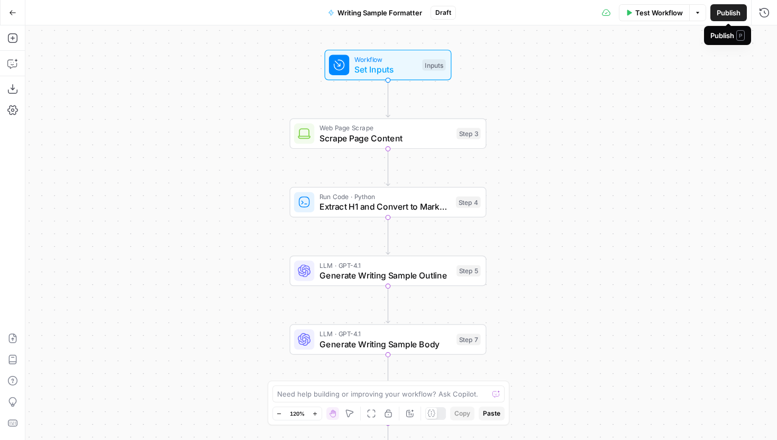
click at [719, 14] on span "Publish" at bounding box center [729, 12] width 24 height 11
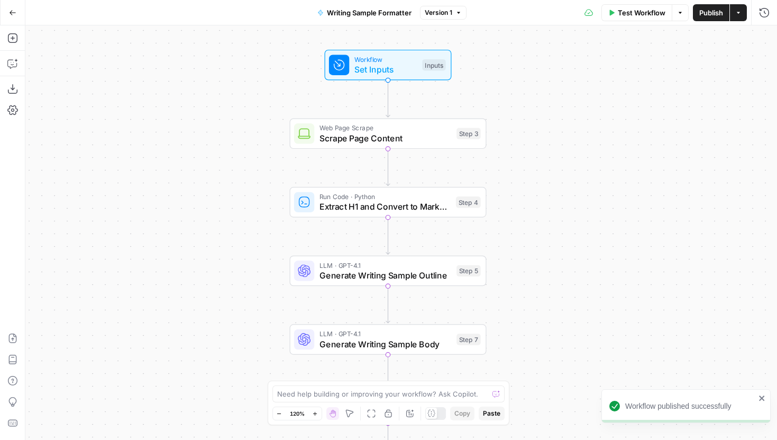
click at [14, 9] on icon "button" at bounding box center [12, 12] width 7 height 7
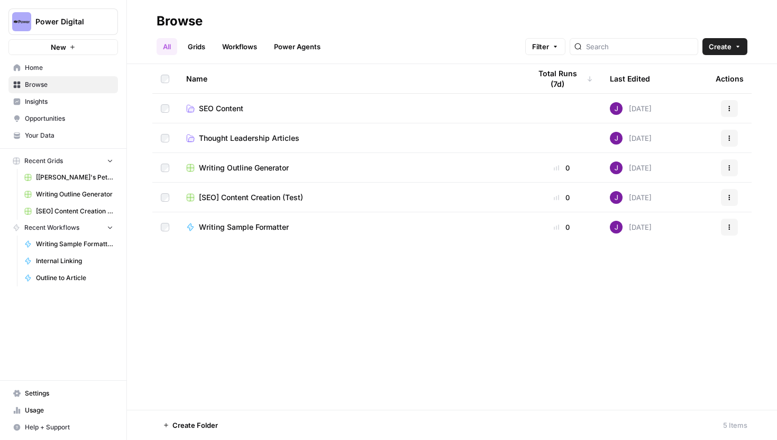
click at [266, 168] on span "Writing Outline Generator" at bounding box center [244, 167] width 90 height 11
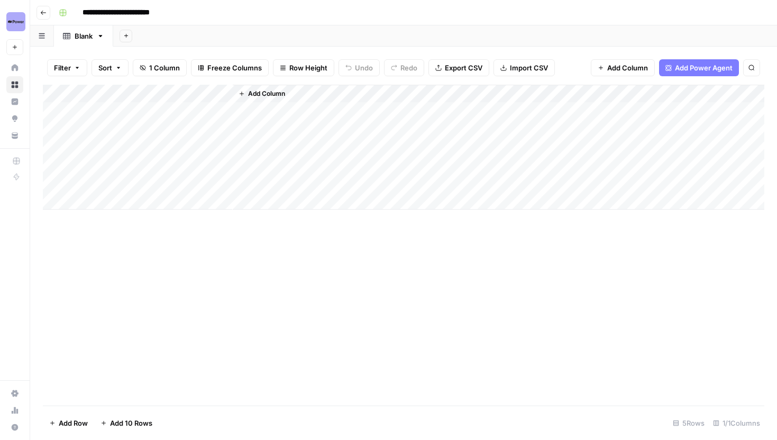
click at [124, 96] on div "Add Column" at bounding box center [404, 147] width 722 height 125
drag, startPoint x: 119, startPoint y: 121, endPoint x: 81, endPoint y: 119, distance: 37.1
click at [81, 119] on div "Title Text Sort Ascending Sort Descending Filter Hide Column Remove Column" at bounding box center [143, 177] width 126 height 142
type input "Customer Name"
click at [258, 92] on span "Add Column" at bounding box center [266, 94] width 37 height 10
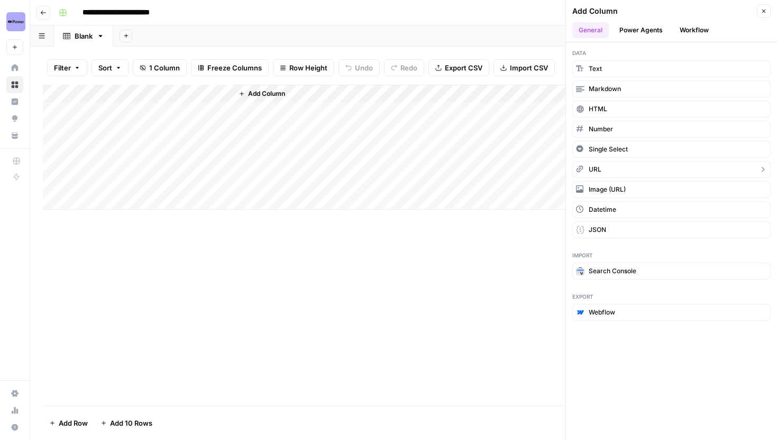
click at [618, 174] on button "URL" at bounding box center [672, 169] width 198 height 17
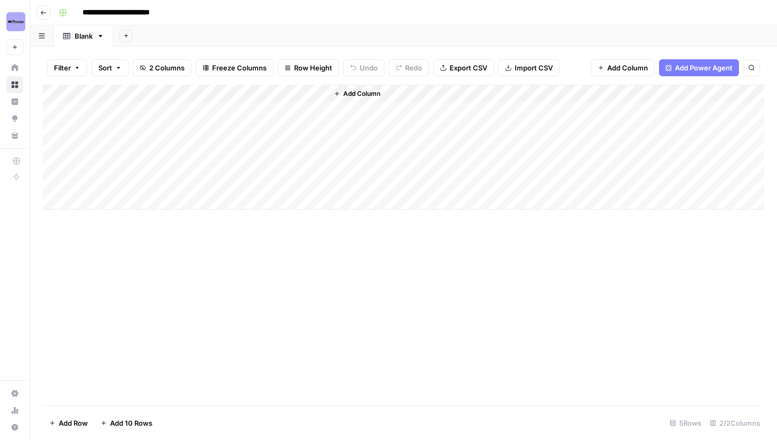
click at [297, 90] on div "Add Column" at bounding box center [404, 147] width 722 height 125
drag, startPoint x: 290, startPoint y: 118, endPoint x: 224, endPoint y: 118, distance: 66.2
click at [224, 118] on body "**********" at bounding box center [388, 220] width 777 height 440
type input "N"
type input "URL"
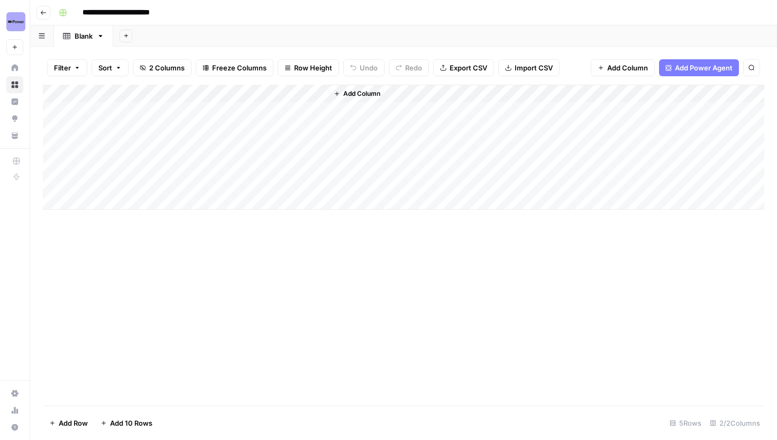
click at [356, 96] on span "Add Column" at bounding box center [361, 94] width 37 height 10
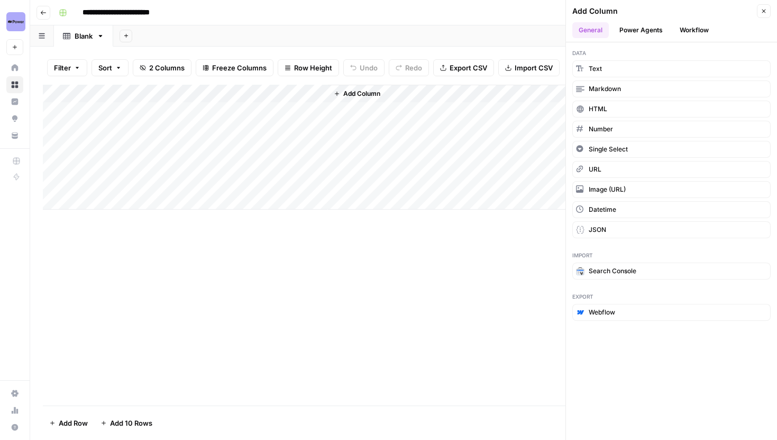
click at [678, 30] on button "Workflow" at bounding box center [695, 30] width 42 height 16
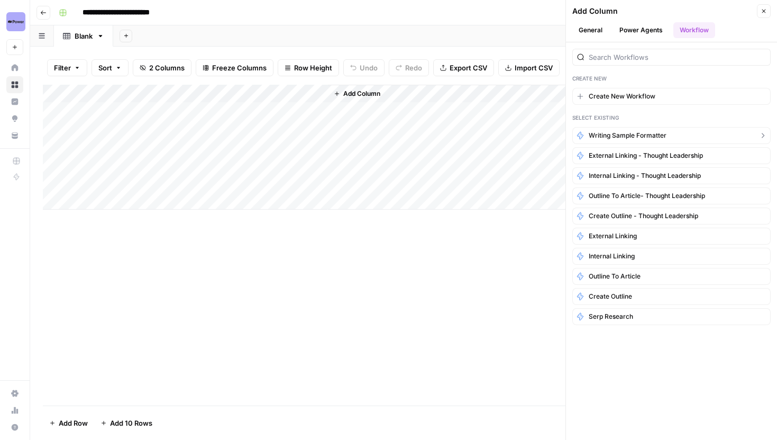
click at [632, 131] on span "Writing Sample Formatter" at bounding box center [628, 136] width 78 height 10
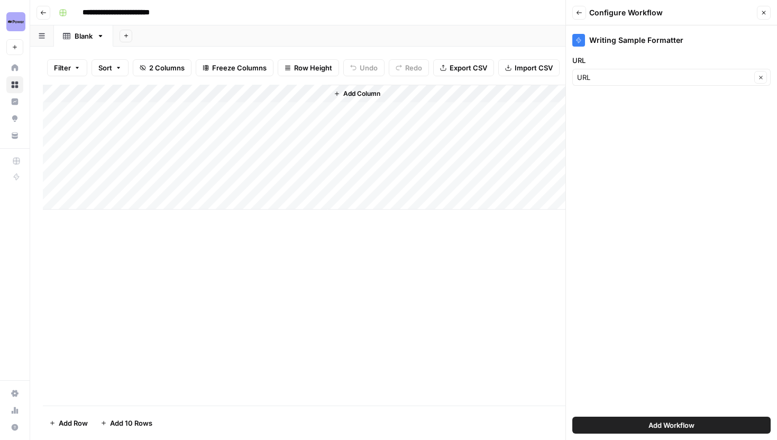
click at [676, 421] on span "Add Workflow" at bounding box center [672, 425] width 46 height 11
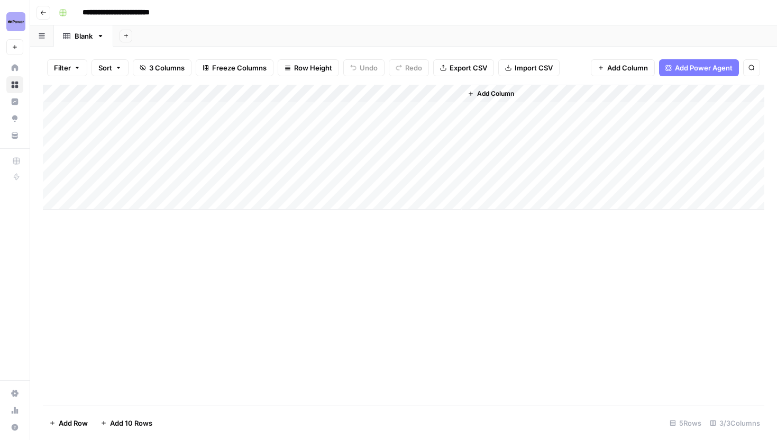
click at [126, 111] on div "Add Column" at bounding box center [404, 147] width 722 height 125
type textarea "**********"
click at [219, 138] on div "Add Column" at bounding box center [404, 147] width 722 height 125
click at [271, 115] on div "Add Column" at bounding box center [404, 147] width 722 height 125
click at [287, 109] on div "Add Column" at bounding box center [404, 147] width 722 height 125
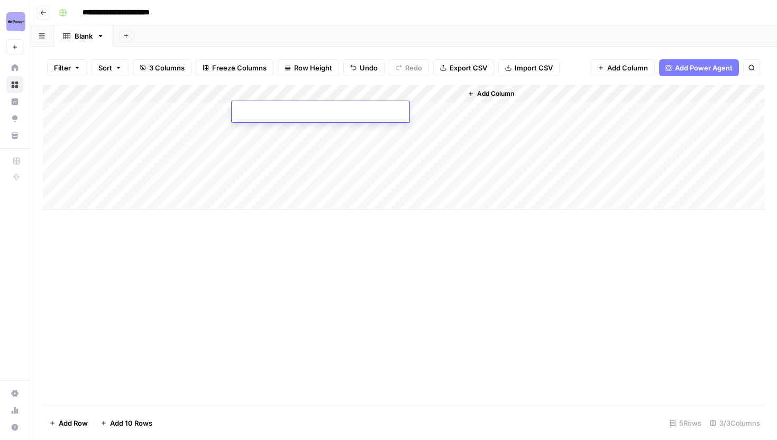
type input "**********"
click at [525, 149] on div "Add Column" at bounding box center [613, 147] width 303 height 125
click at [394, 110] on div "Add Column" at bounding box center [404, 147] width 722 height 125
click at [41, 14] on icon "button" at bounding box center [43, 13] width 6 height 6
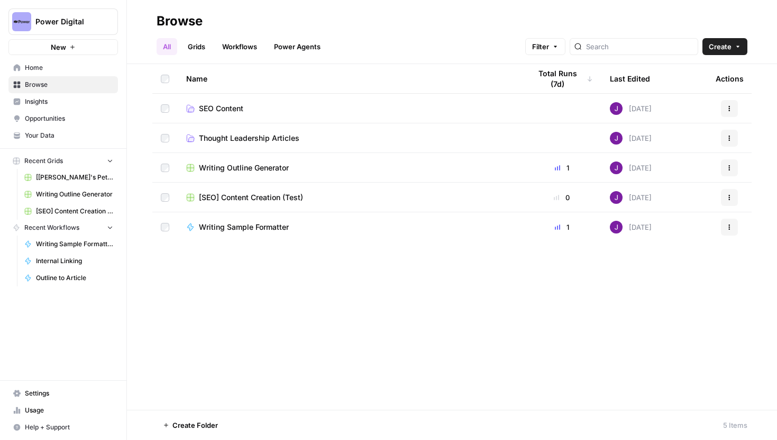
click at [192, 43] on link "Grids" at bounding box center [197, 46] width 30 height 17
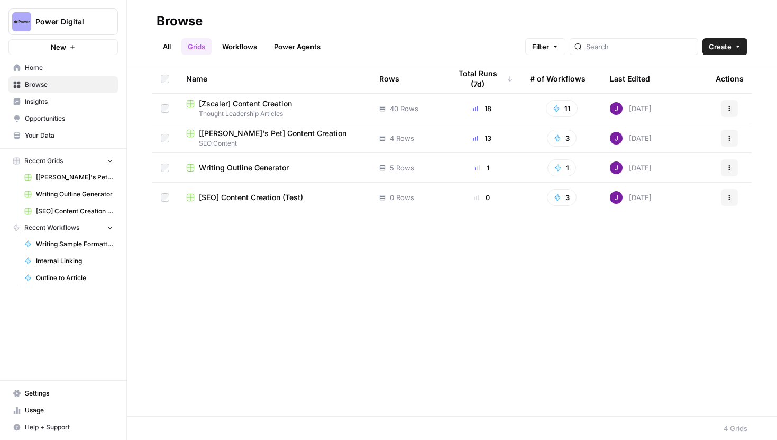
click at [168, 45] on link "All" at bounding box center [167, 46] width 21 height 17
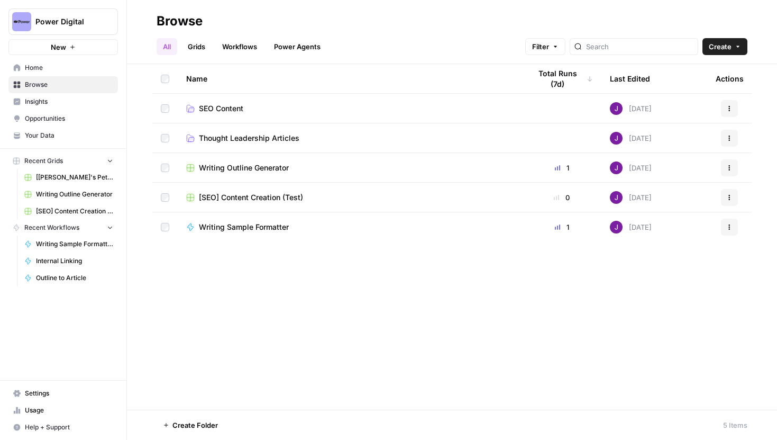
click at [253, 167] on span "Writing Outline Generator" at bounding box center [244, 167] width 90 height 11
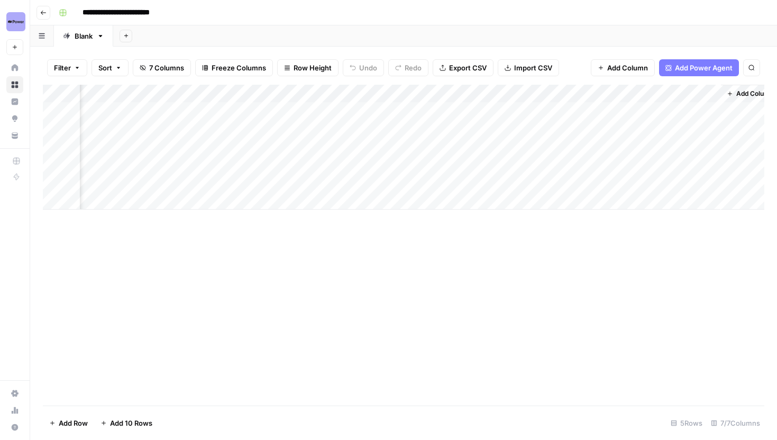
scroll to position [0, 135]
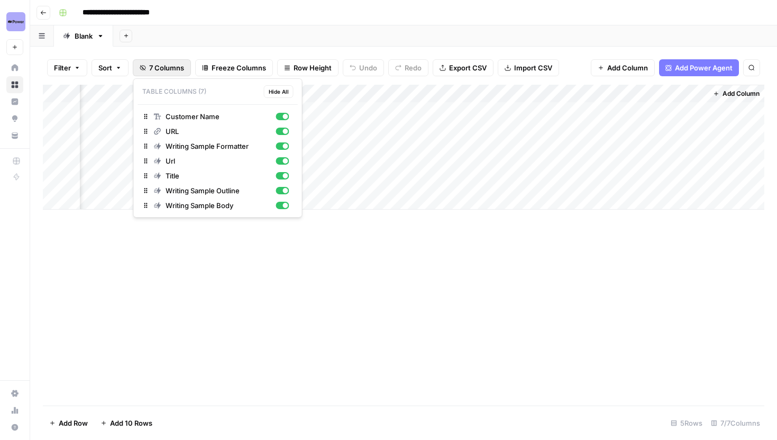
click at [158, 66] on span "7 Columns" at bounding box center [166, 67] width 35 height 11
click at [285, 165] on div "Url" at bounding box center [221, 161] width 135 height 11
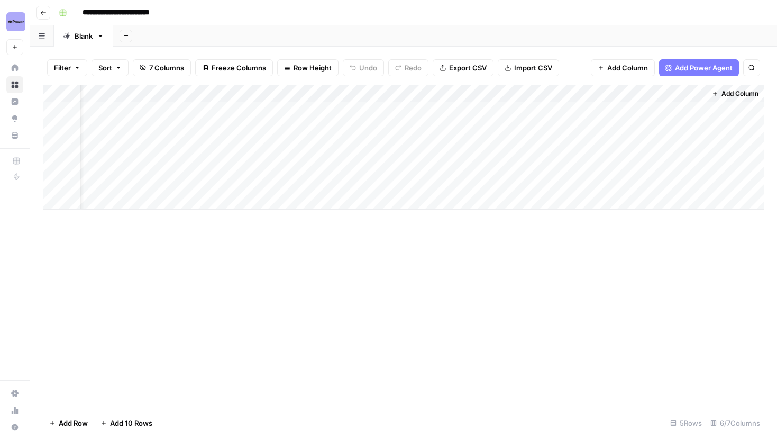
click at [178, 67] on span "7 Columns" at bounding box center [166, 67] width 35 height 11
drag, startPoint x: 457, startPoint y: 96, endPoint x: 665, endPoint y: 97, distance: 207.4
click at [665, 97] on div "Add Column" at bounding box center [404, 147] width 722 height 125
drag, startPoint x: 450, startPoint y: 88, endPoint x: 547, endPoint y: 89, distance: 97.4
click at [547, 89] on div "Add Column" at bounding box center [404, 147] width 722 height 125
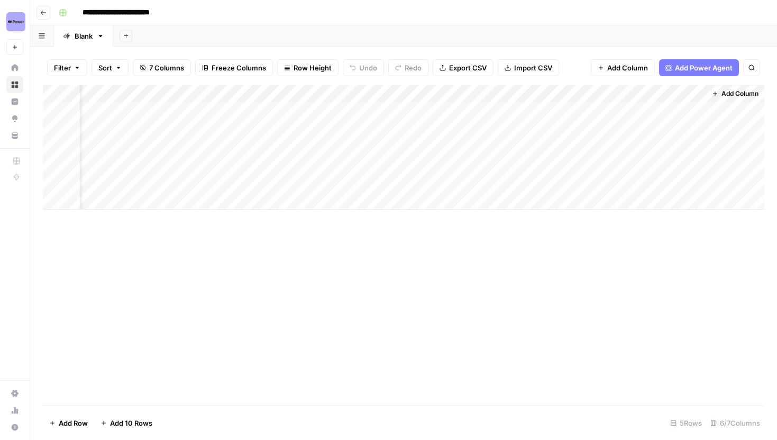
click at [480, 94] on div "Add Column" at bounding box center [404, 147] width 722 height 125
click at [492, 114] on input "Writing Sample Body" at bounding box center [482, 119] width 107 height 11
drag, startPoint x: 500, startPoint y: 117, endPoint x: 479, endPoint y: 117, distance: 20.6
click at [479, 117] on input "Writing Sample Body" at bounding box center [482, 119] width 107 height 11
type input "Writing Sample"
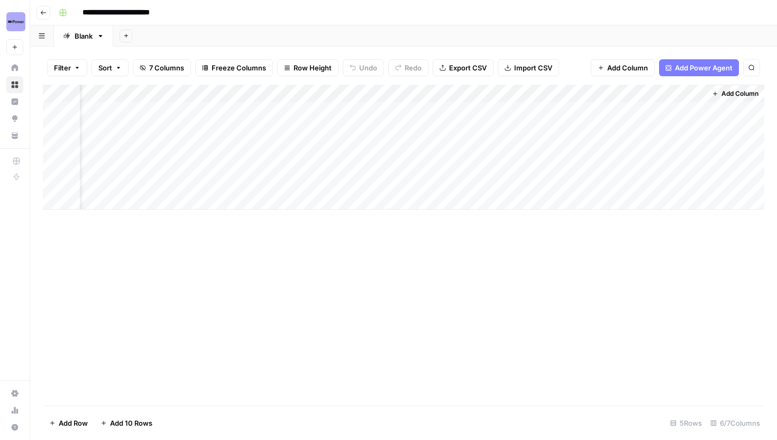
click at [593, 160] on div "Add Column" at bounding box center [404, 147] width 722 height 125
click at [491, 96] on div "Add Column" at bounding box center [404, 147] width 722 height 125
drag, startPoint x: 502, startPoint y: 118, endPoint x: 477, endPoint y: 118, distance: 24.3
click at [477, 118] on input "Writing Sample Body" at bounding box center [482, 119] width 107 height 11
click at [476, 116] on div "Add Column" at bounding box center [404, 147] width 722 height 125
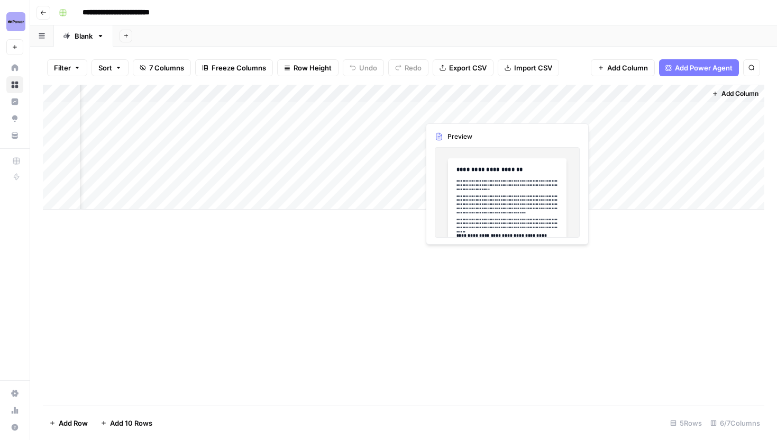
click at [475, 93] on div "Add Column" at bounding box center [404, 147] width 722 height 125
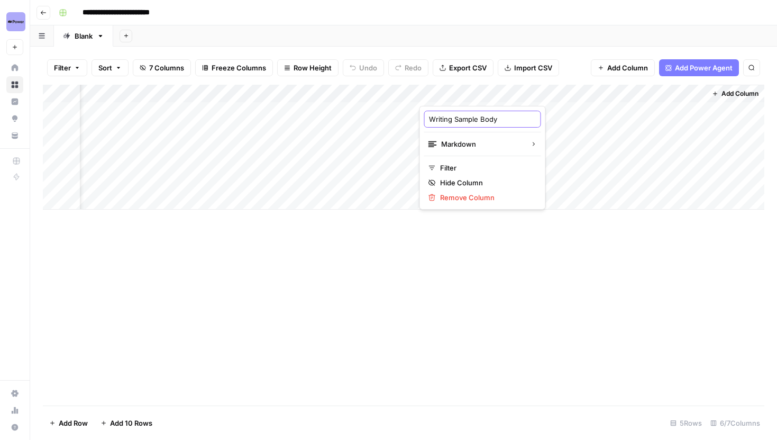
drag, startPoint x: 502, startPoint y: 118, endPoint x: 477, endPoint y: 117, distance: 24.9
click at [477, 117] on input "Writing Sample Body" at bounding box center [482, 119] width 107 height 11
type input "Writing Sample"
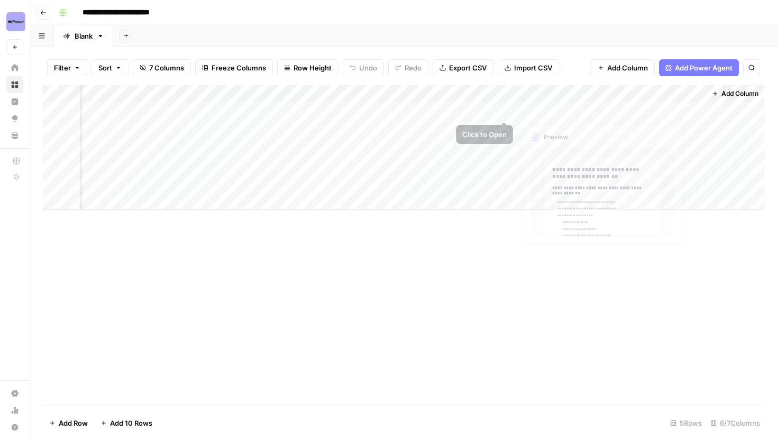
click at [579, 87] on div "Add Column" at bounding box center [404, 147] width 722 height 125
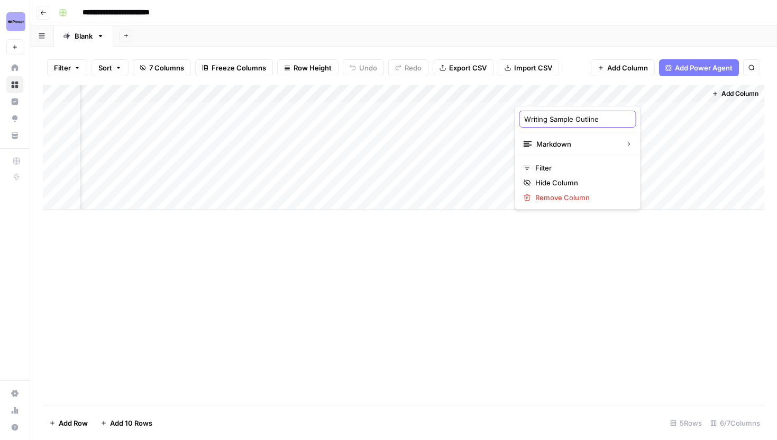
drag, startPoint x: 600, startPoint y: 119, endPoint x: 451, endPoint y: 119, distance: 148.7
click at [451, 119] on body "**********" at bounding box center [388, 220] width 777 height 440
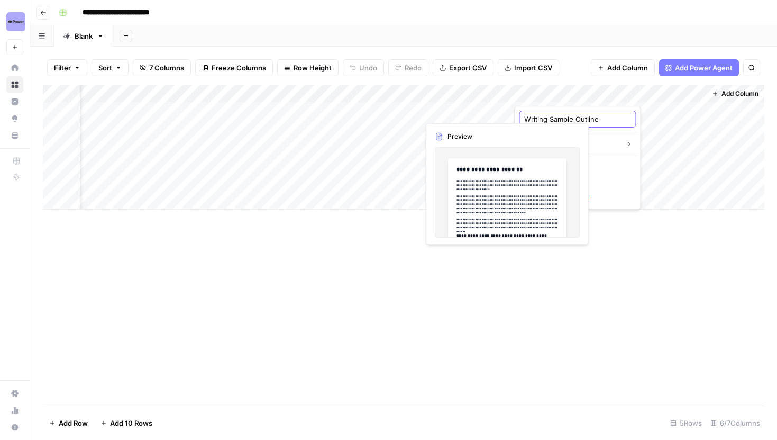
click at [561, 116] on input "Writing Sample Outline" at bounding box center [577, 119] width 107 height 11
type input "Outline Sample"
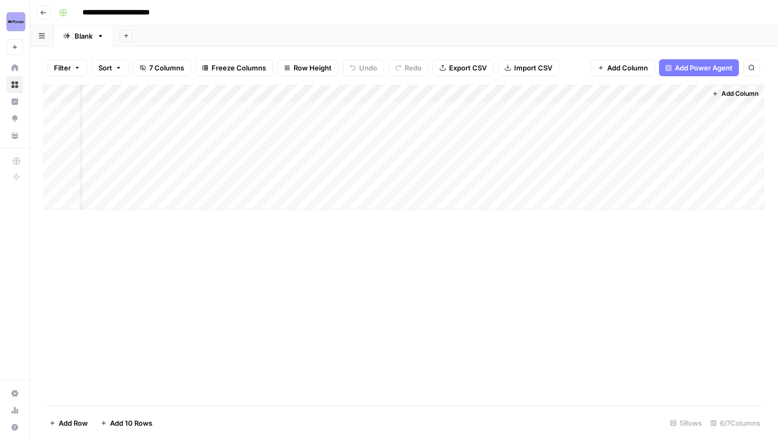
scroll to position [0, 0]
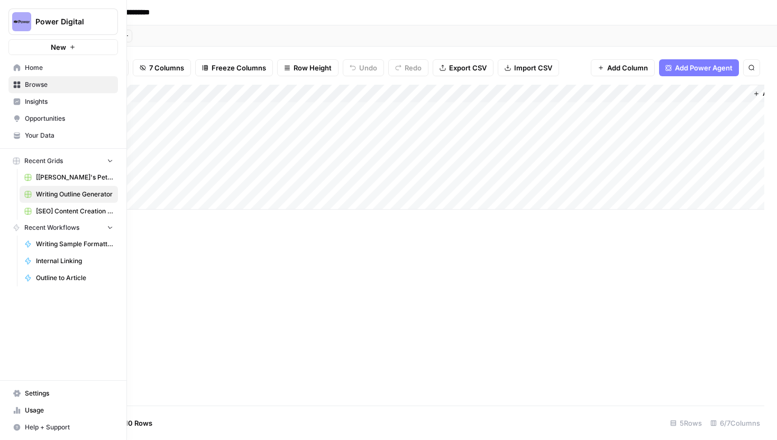
click at [20, 137] on icon at bounding box center [16, 135] width 7 height 7
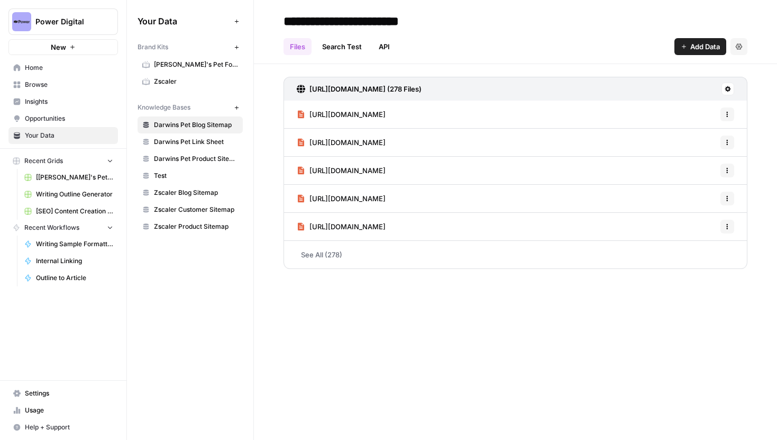
click at [184, 70] on link "Darwin's Pet Food" at bounding box center [190, 64] width 105 height 17
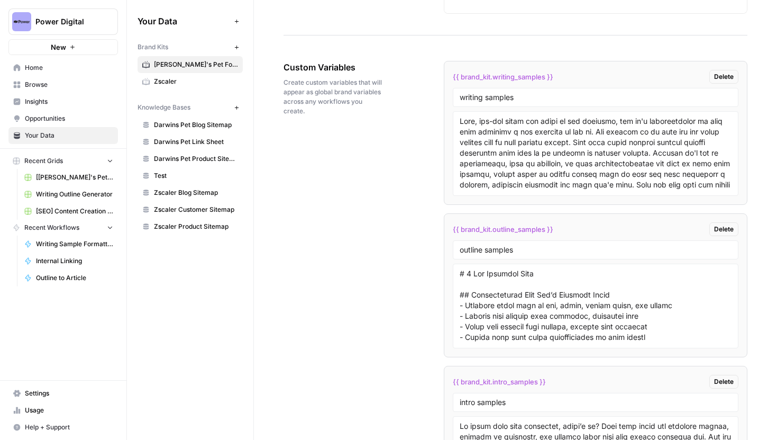
scroll to position [2050, 0]
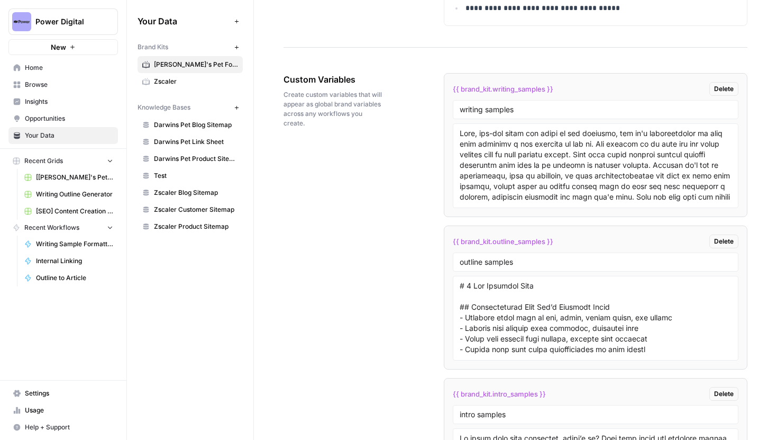
drag, startPoint x: 556, startPoint y: 89, endPoint x: 435, endPoint y: 89, distance: 121.2
click at [435, 89] on div "Custom Variables Create custom variables that will appear as global brand varia…" at bounding box center [516, 310] width 464 height 517
copy span "{{ brand_kit.writing_samples }}"
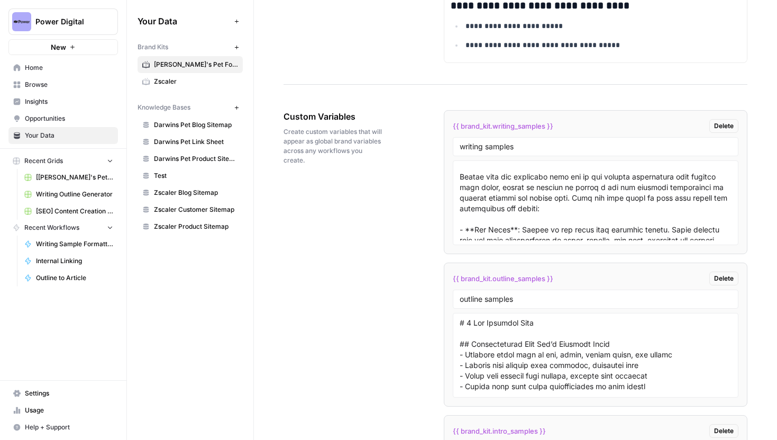
scroll to position [1977, 0]
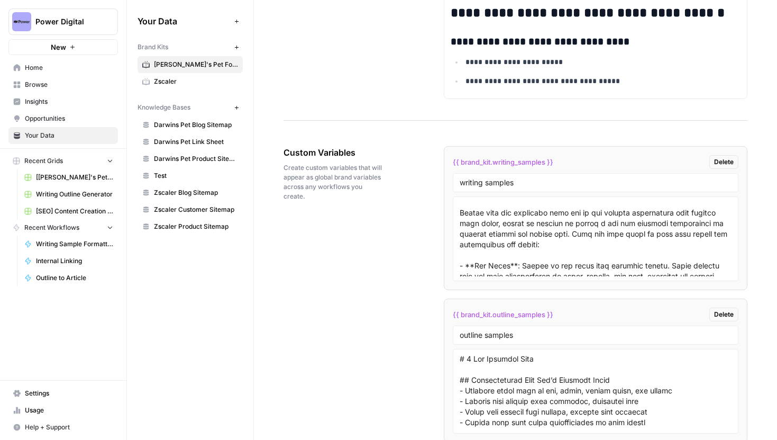
click at [173, 176] on span "Test" at bounding box center [196, 176] width 84 height 10
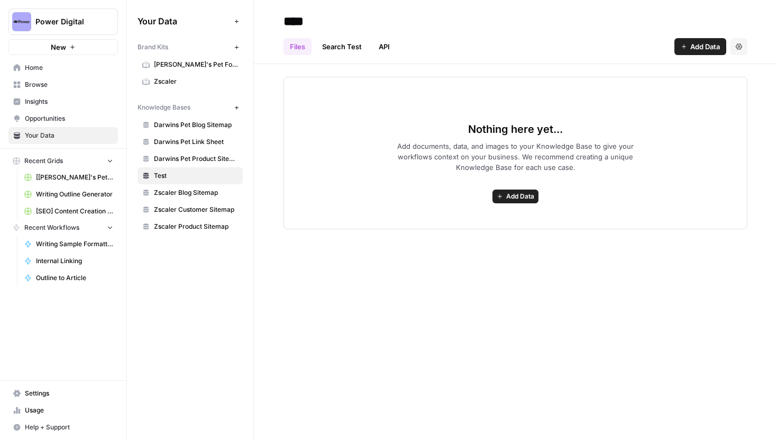
click at [729, 43] on div "Add Data Settings" at bounding box center [711, 46] width 73 height 17
click at [740, 44] on icon "button" at bounding box center [739, 46] width 6 height 6
click at [697, 67] on span "Delete Knowledge Base" at bounding box center [696, 71] width 78 height 11
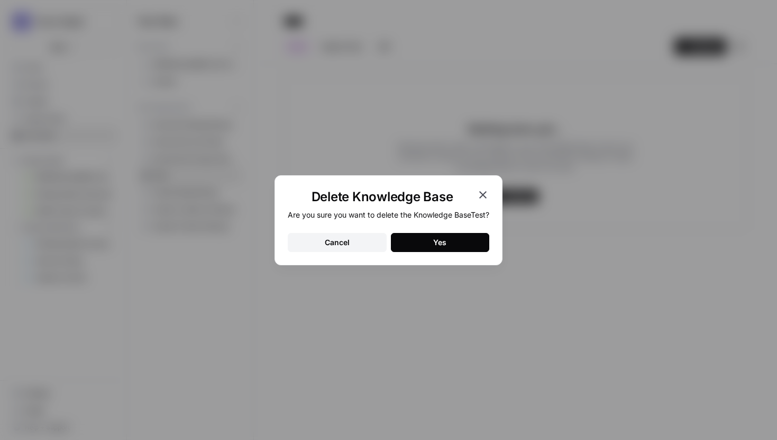
click at [457, 246] on button "Yes" at bounding box center [440, 242] width 99 height 19
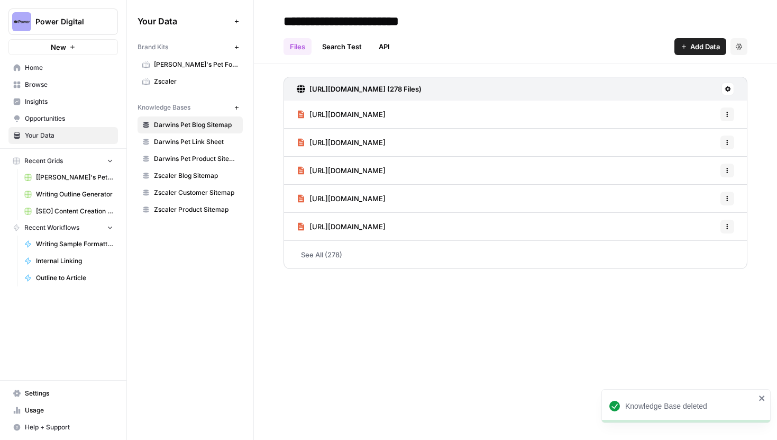
click at [45, 82] on span "Browse" at bounding box center [69, 85] width 88 height 10
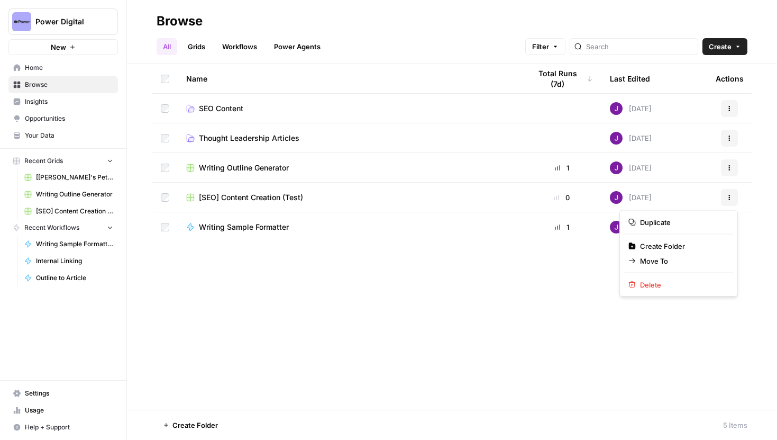
click at [735, 193] on button "Actions" at bounding box center [729, 197] width 17 height 17
click at [668, 283] on span "Delete" at bounding box center [682, 284] width 85 height 11
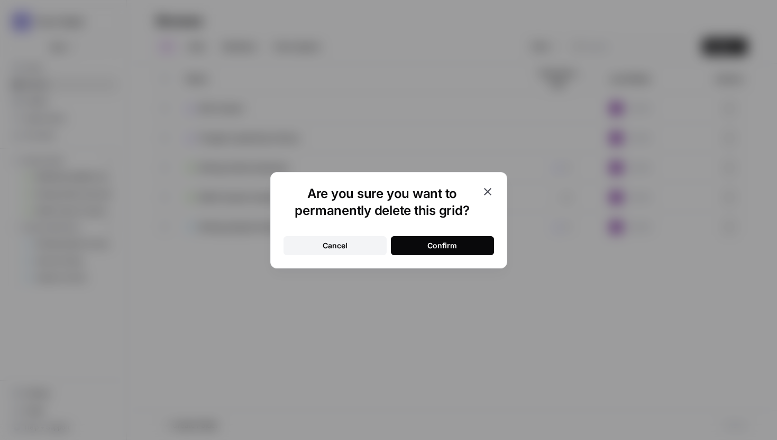
click at [468, 241] on button "Confirm" at bounding box center [442, 245] width 103 height 19
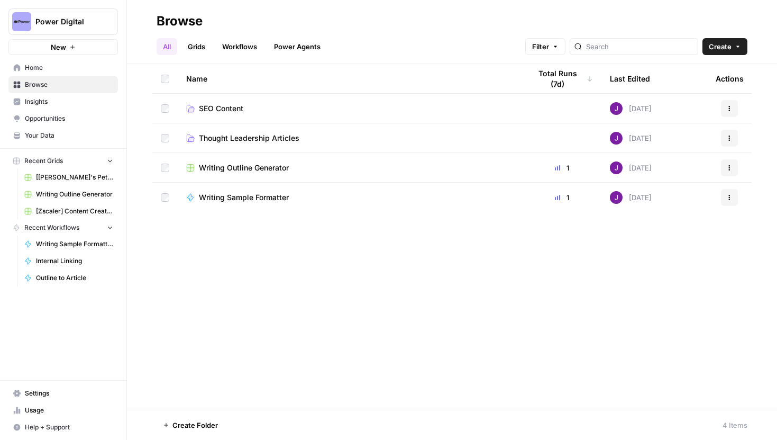
click at [236, 108] on span "SEO Content" at bounding box center [221, 108] width 44 height 11
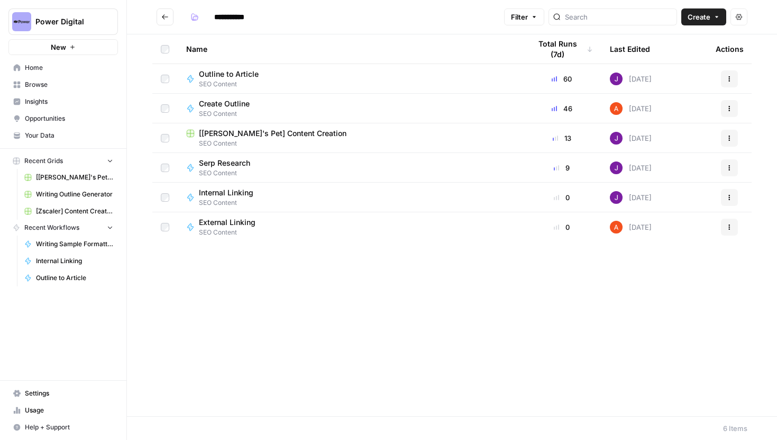
click at [234, 131] on span "[[PERSON_NAME]'s Pet] Content Creation" at bounding box center [273, 133] width 148 height 11
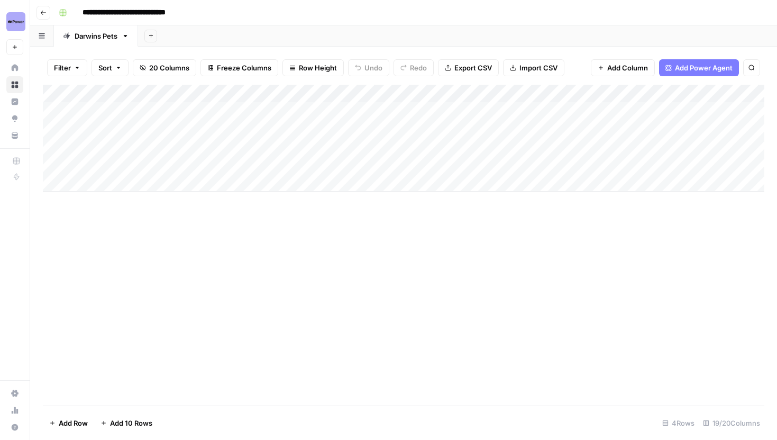
click at [42, 13] on icon "button" at bounding box center [43, 13] width 6 height 6
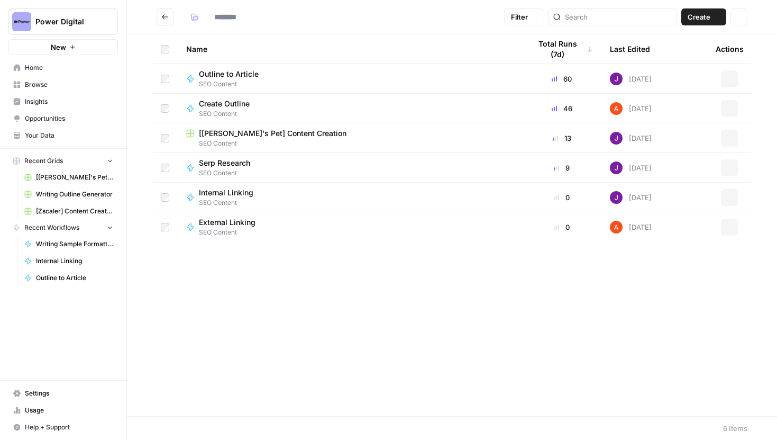
type input "**********"
click at [736, 137] on button "Actions" at bounding box center [729, 138] width 17 height 17
click at [664, 166] on span "Duplicate" at bounding box center [682, 163] width 85 height 11
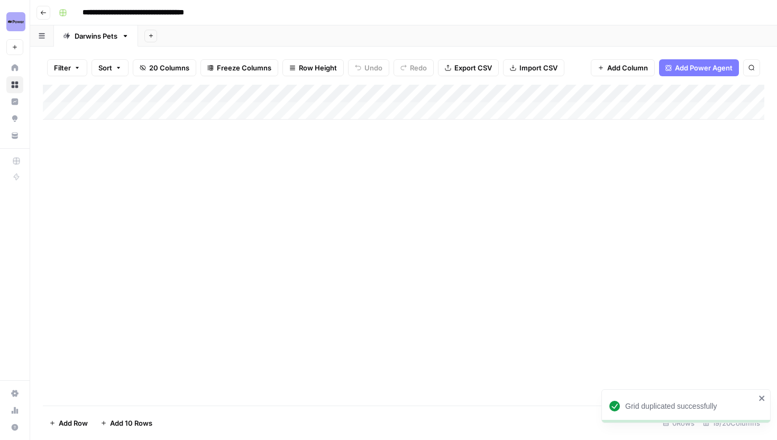
click at [44, 13] on icon "button" at bounding box center [43, 13] width 6 height 6
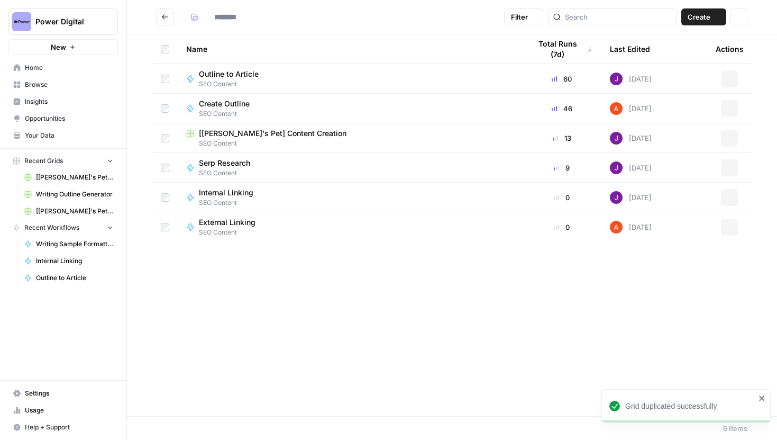
type input "**********"
click at [257, 252] on span "[Darwin's Pet] Content Creation (Copy)" at bounding box center [286, 252] width 174 height 11
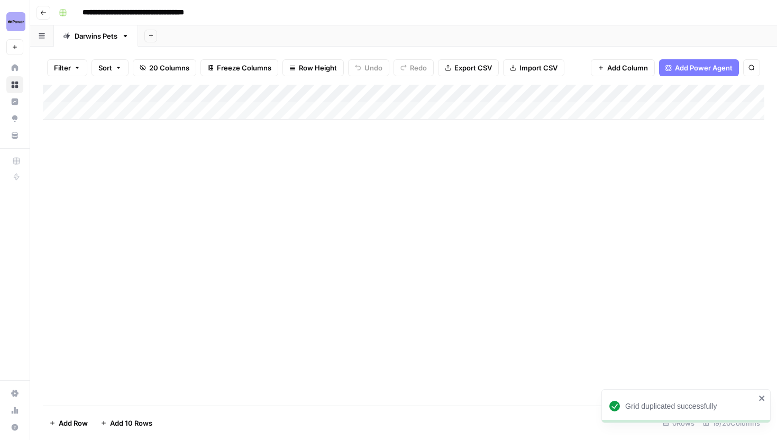
click at [130, 12] on input "**********" at bounding box center [153, 12] width 150 height 17
drag, startPoint x: 132, startPoint y: 12, endPoint x: 85, endPoint y: 12, distance: 46.6
click at [85, 12] on input "**********" at bounding box center [153, 12] width 150 height 17
type input "**********"
click at [250, 38] on div "Add Sheet" at bounding box center [457, 35] width 639 height 21
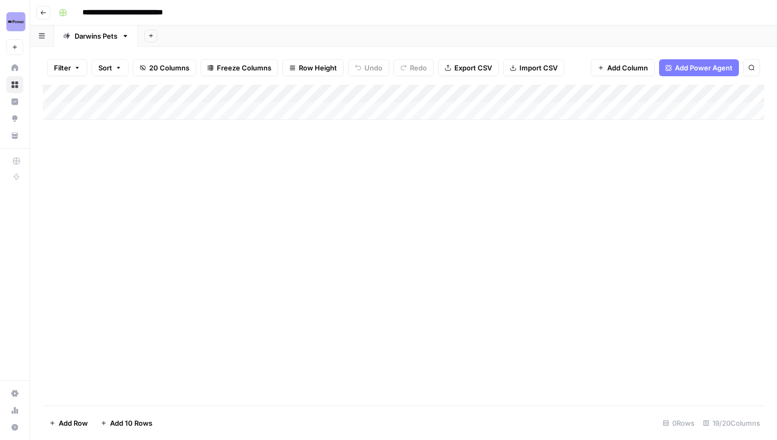
click at [247, 17] on div "**********" at bounding box center [411, 12] width 712 height 17
click at [491, 95] on div "Add Column" at bounding box center [404, 102] width 722 height 35
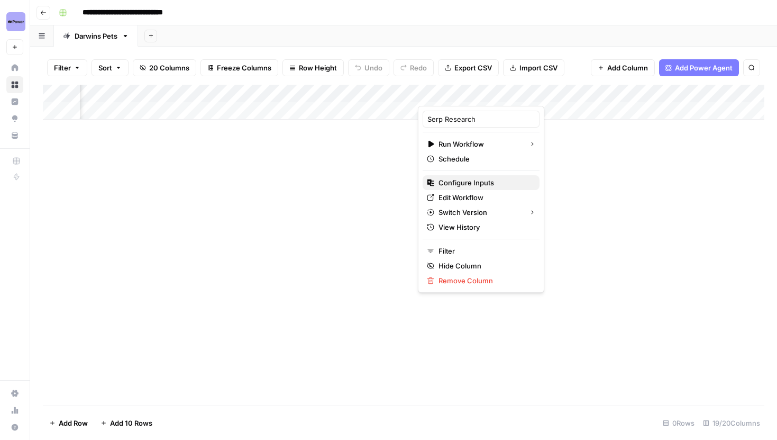
click at [476, 179] on span "Configure Inputs" at bounding box center [485, 182] width 93 height 11
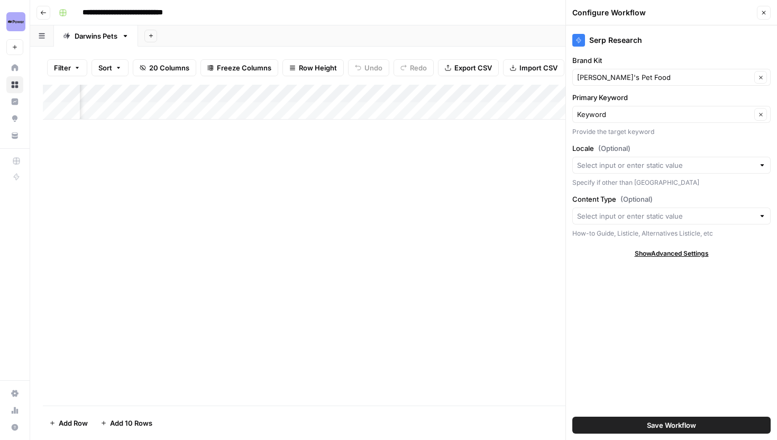
scroll to position [0, 373]
click at [702, 216] on input "Content Type (Optional)" at bounding box center [665, 216] width 177 height 11
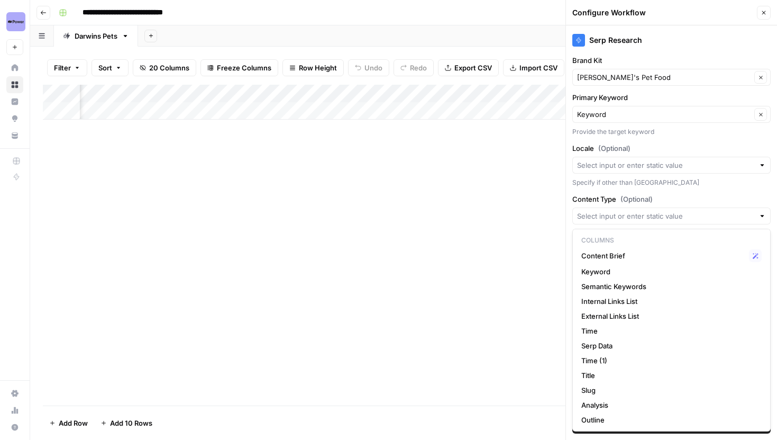
click at [699, 194] on label "Content Type (Optional)" at bounding box center [672, 199] width 198 height 11
click at [699, 211] on input "Content Type (Optional)" at bounding box center [665, 216] width 177 height 11
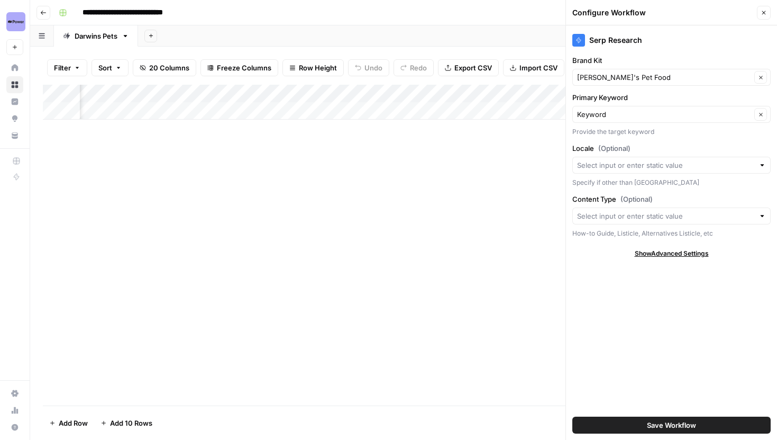
click at [607, 135] on div "Provide the target keyword" at bounding box center [672, 132] width 198 height 10
click at [615, 150] on span "(Optional)" at bounding box center [615, 148] width 32 height 11
click at [615, 160] on input "Locale (Optional)" at bounding box center [665, 165] width 177 height 11
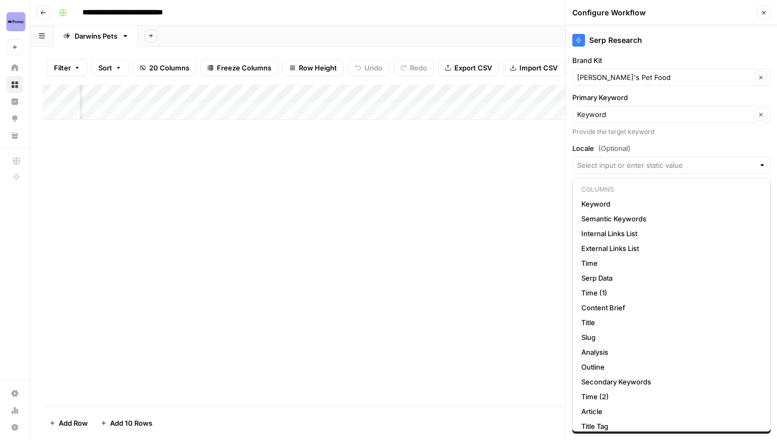
click at [653, 143] on label "Locale (Optional)" at bounding box center [672, 148] width 198 height 11
click at [653, 160] on input "Locale (Optional)" at bounding box center [665, 165] width 177 height 11
click at [655, 162] on input "Locale (Optional)" at bounding box center [665, 165] width 177 height 11
click at [662, 149] on label "Locale (Optional)" at bounding box center [672, 148] width 198 height 11
click at [662, 160] on input "Locale (Optional)" at bounding box center [665, 165] width 177 height 11
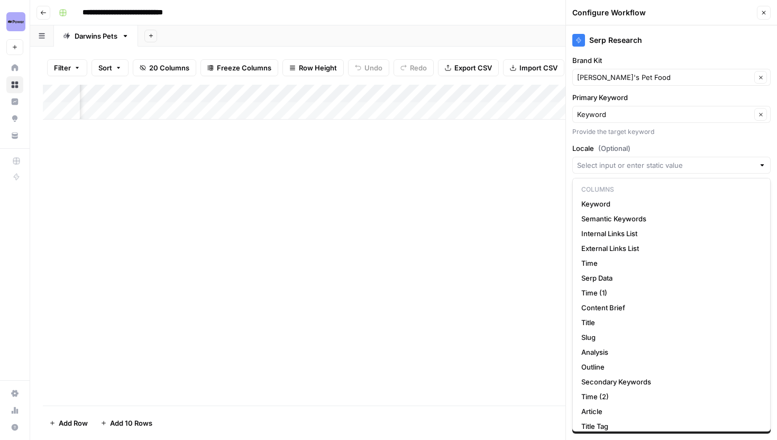
click at [662, 149] on label "Locale (Optional)" at bounding box center [672, 148] width 198 height 11
click at [662, 160] on input "Locale (Optional)" at bounding box center [665, 165] width 177 height 11
click at [480, 216] on div "Add Column" at bounding box center [404, 245] width 722 height 321
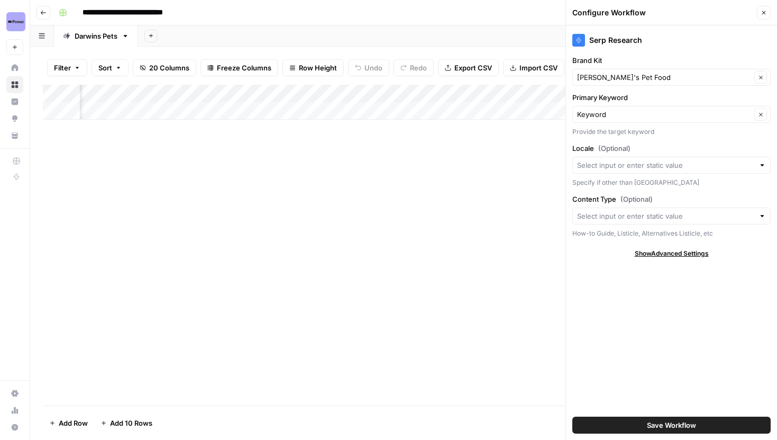
click at [760, 166] on div at bounding box center [762, 165] width 7 height 11
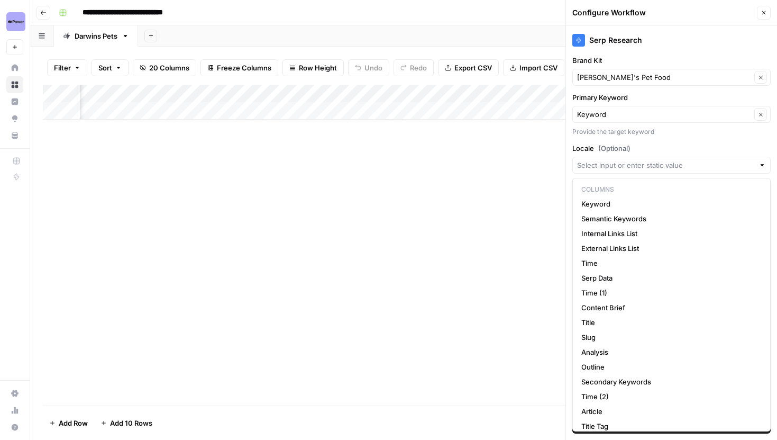
click at [732, 142] on div "Serp Research Brand Kit Darwin's Pet Food Clear Primary Keyword Keyword Clear P…" at bounding box center [671, 232] width 211 height 414
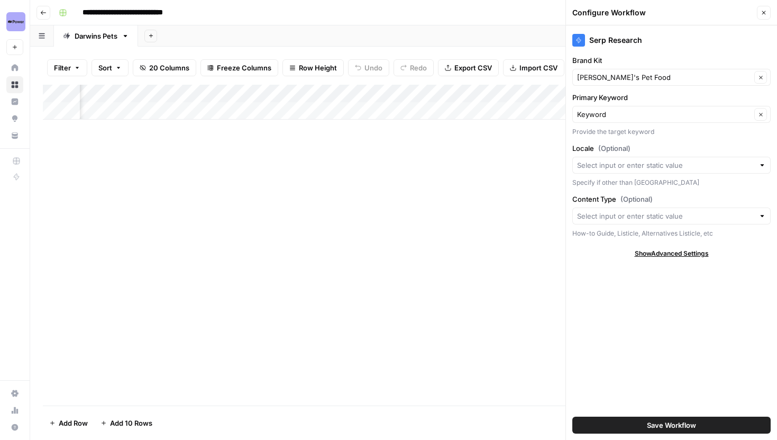
click at [763, 215] on div at bounding box center [762, 216] width 7 height 11
click at [712, 196] on label "Content Type (Optional)" at bounding box center [672, 199] width 198 height 11
click at [712, 211] on input "Content Type (Optional)" at bounding box center [665, 216] width 177 height 11
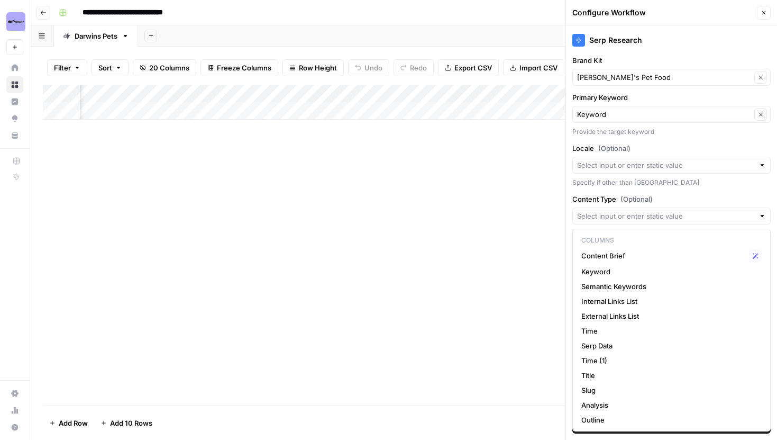
click at [603, 179] on div "Specify if other than US" at bounding box center [672, 183] width 198 height 10
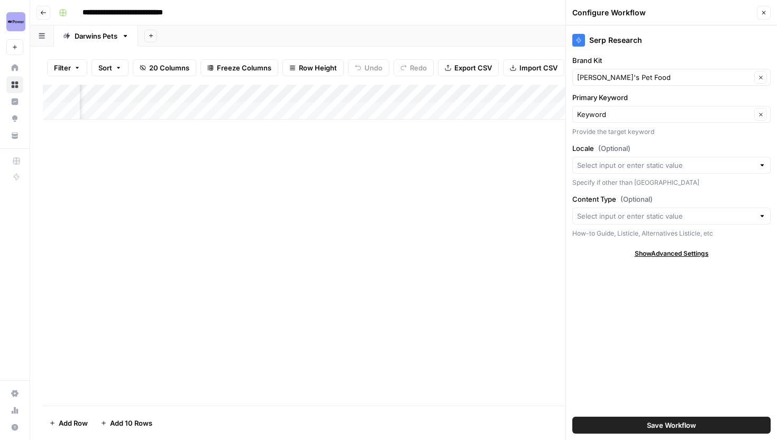
click at [437, 90] on div "Add Column" at bounding box center [404, 102] width 722 height 35
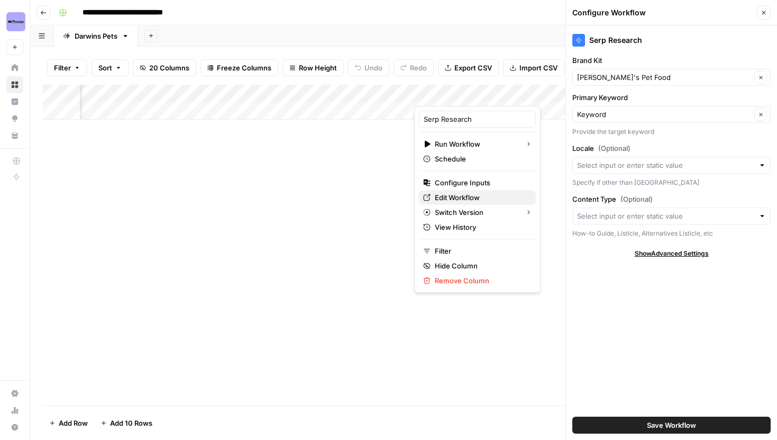
click at [453, 194] on span "Edit Workflow" at bounding box center [481, 197] width 93 height 11
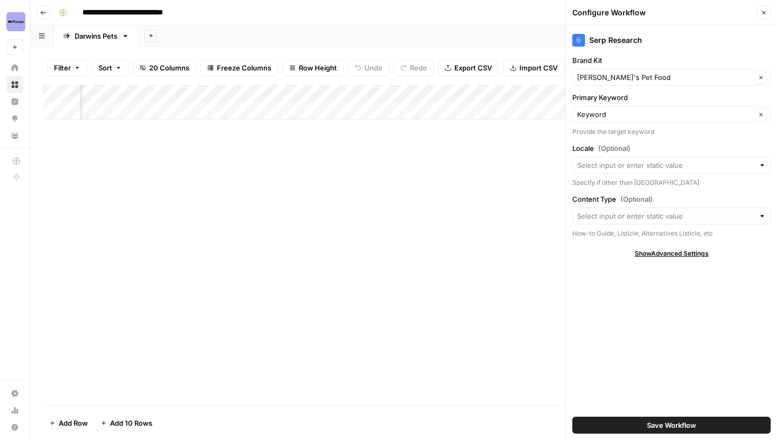
scroll to position [0, 368]
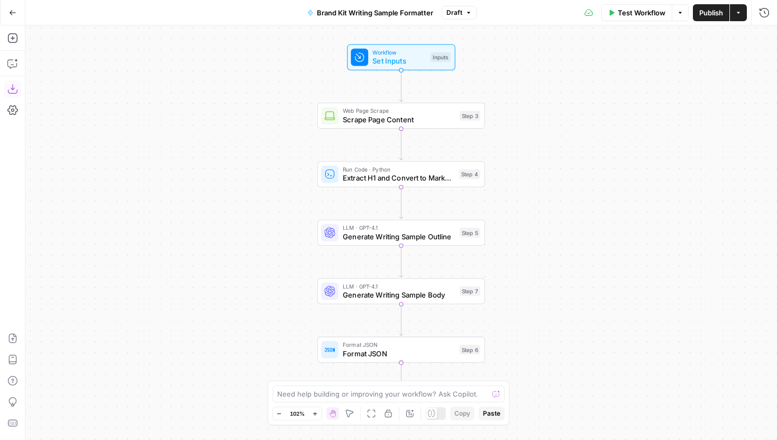
click at [10, 87] on icon "button" at bounding box center [12, 89] width 11 height 11
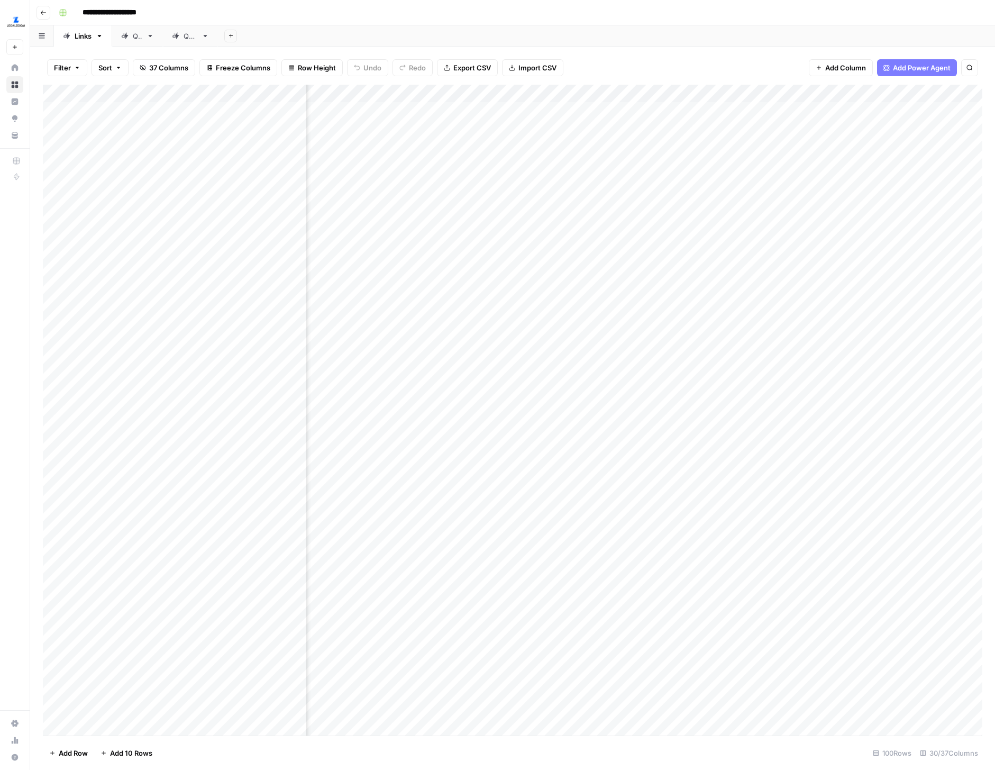
scroll to position [1, 497]
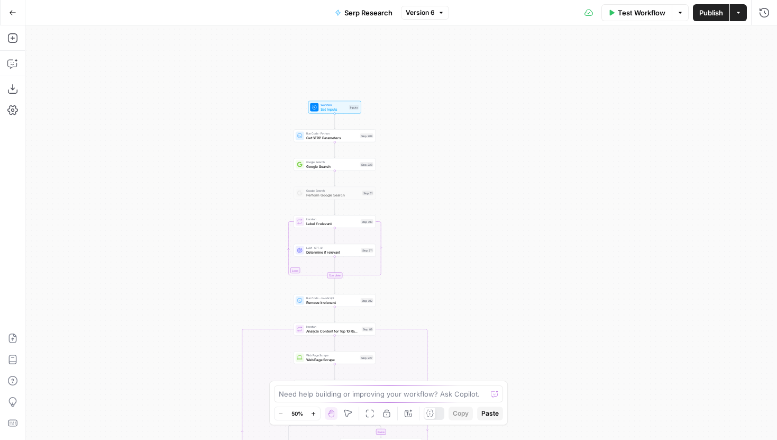
drag, startPoint x: 294, startPoint y: 81, endPoint x: 251, endPoint y: 282, distance: 204.7
click at [251, 282] on div "true false Workflow Set Inputs Inputs Run Code · Python Get SERP Parameters Ste…" at bounding box center [401, 232] width 752 height 414
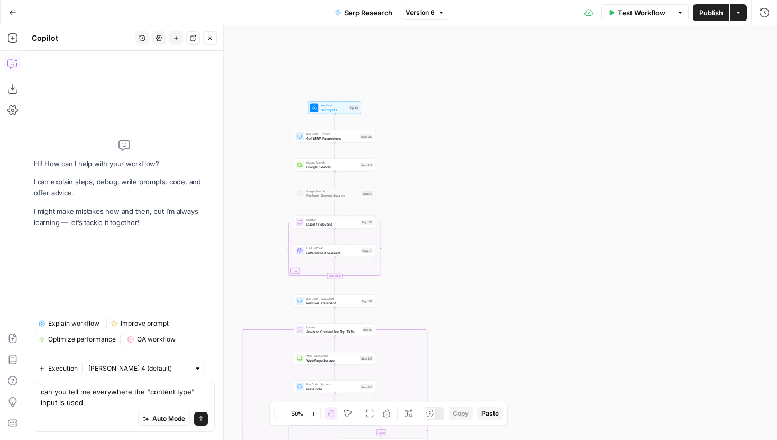
type textarea "can you tell me everywhere the "content type" input is used?"
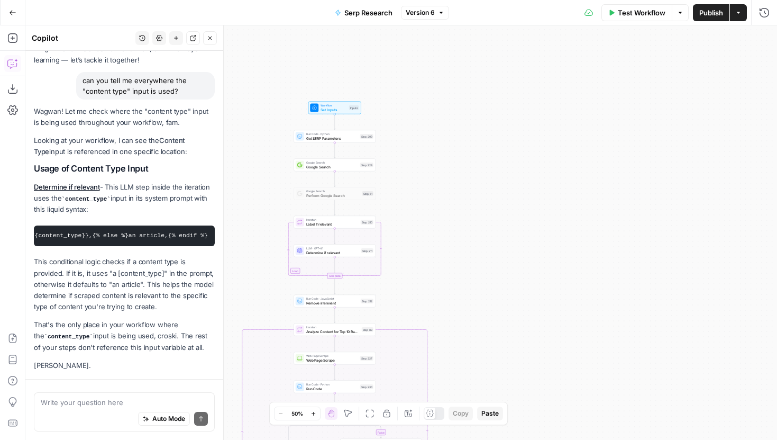
scroll to position [94, 0]
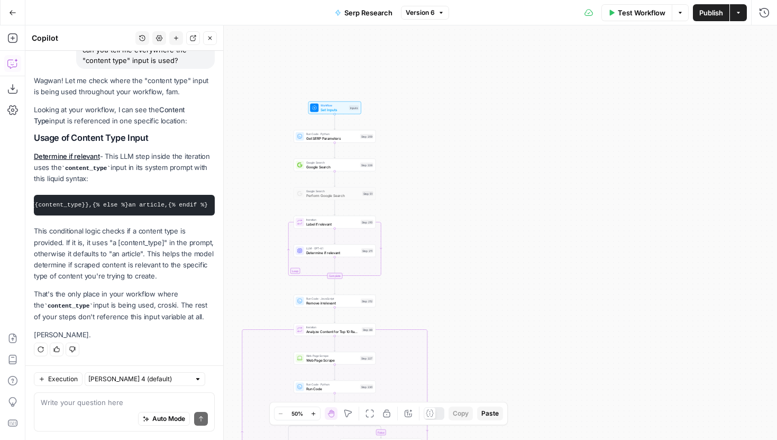
click at [211, 42] on button "Close" at bounding box center [210, 38] width 14 height 14
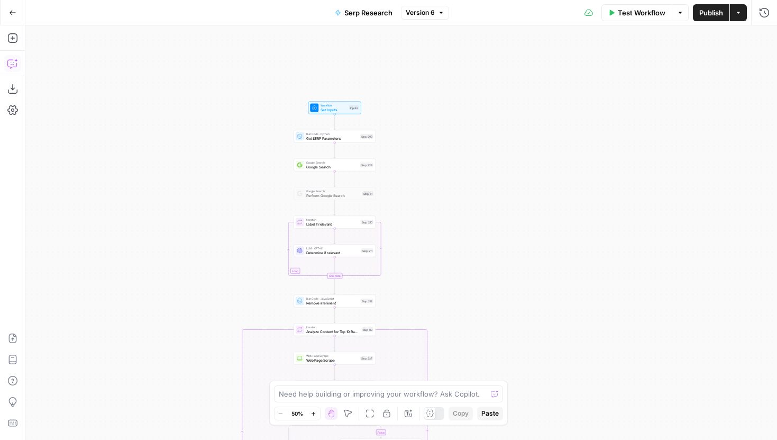
click at [15, 62] on icon "button" at bounding box center [12, 63] width 11 height 11
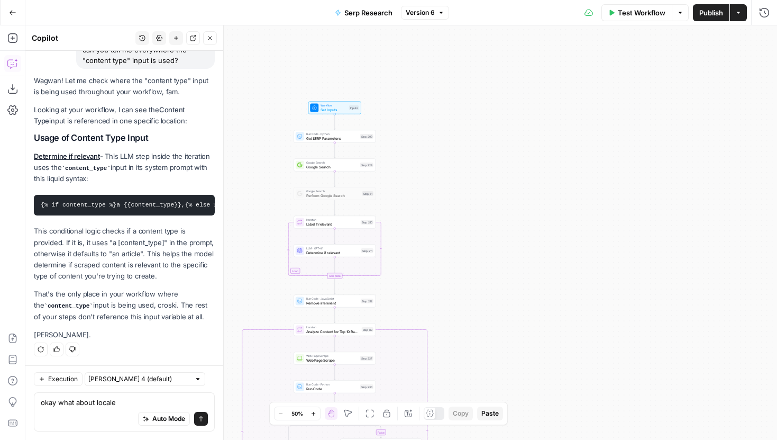
type textarea "okay what about locale?"
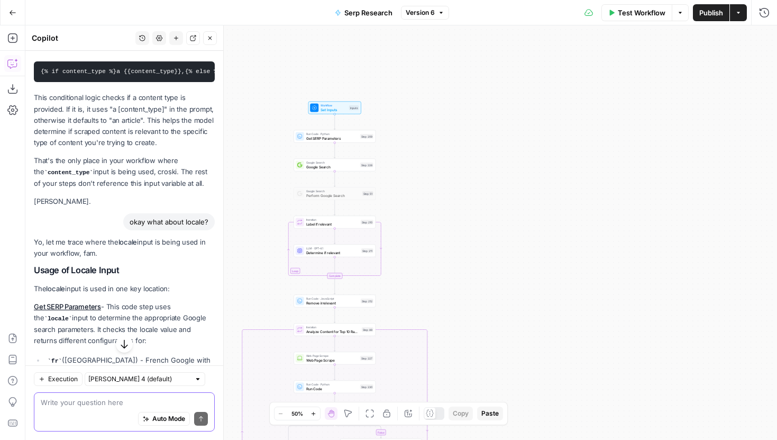
scroll to position [228, 0]
click at [334, 141] on div "Run Code · Python Get SERP Parameters Step 209 Copy step Delete step Add Note T…" at bounding box center [335, 136] width 82 height 13
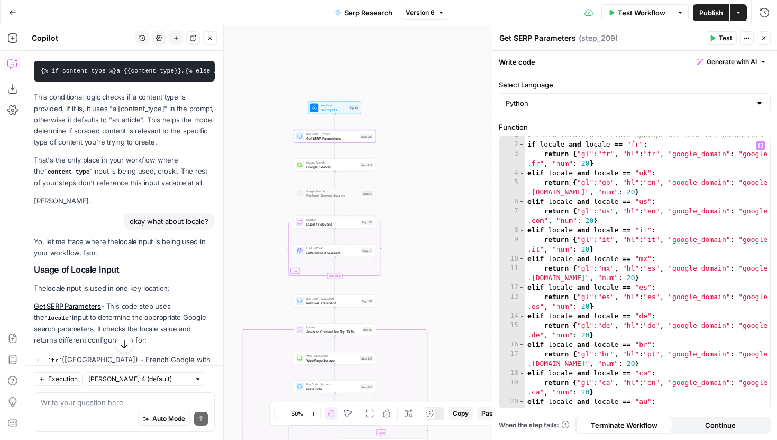
scroll to position [110, 0]
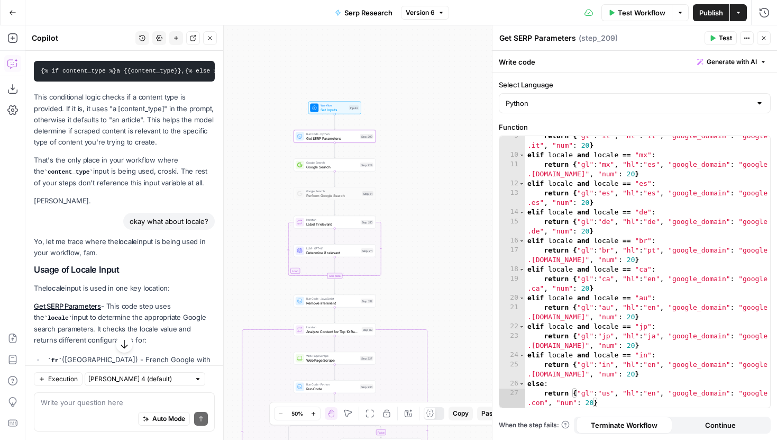
click at [210, 39] on icon "button" at bounding box center [210, 38] width 6 height 6
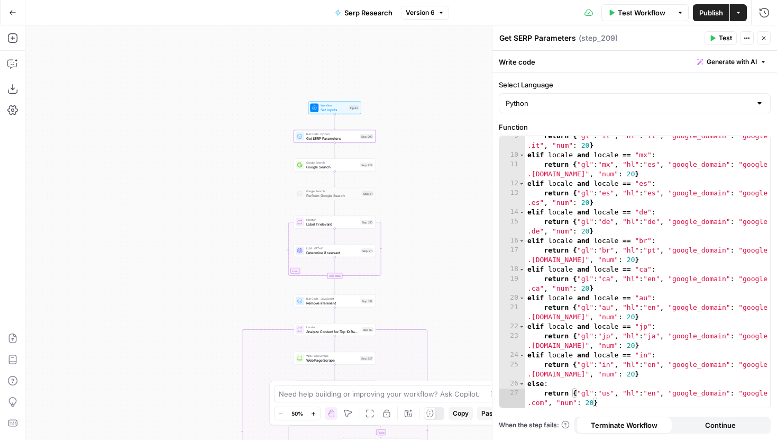
click at [314, 169] on span "Google Search" at bounding box center [332, 166] width 52 height 5
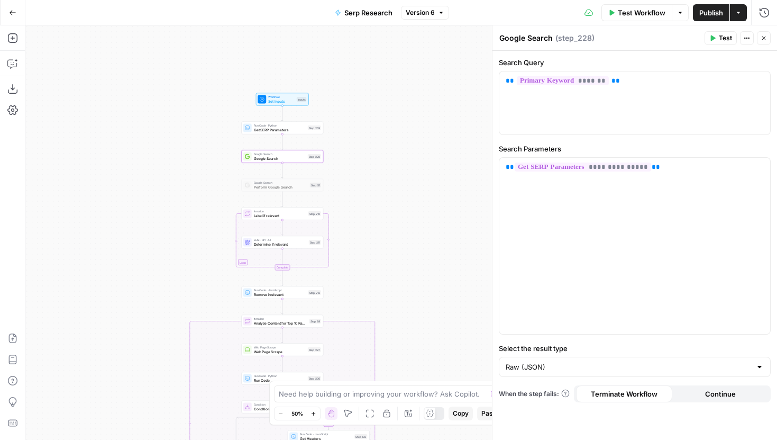
drag, startPoint x: 219, startPoint y: 187, endPoint x: 161, endPoint y: 178, distance: 58.4
click at [161, 178] on div "false true Workflow Set Inputs Inputs Run Code · Python Get SERP Parameters Ste…" at bounding box center [401, 232] width 752 height 414
click at [762, 38] on icon "button" at bounding box center [764, 38] width 6 height 6
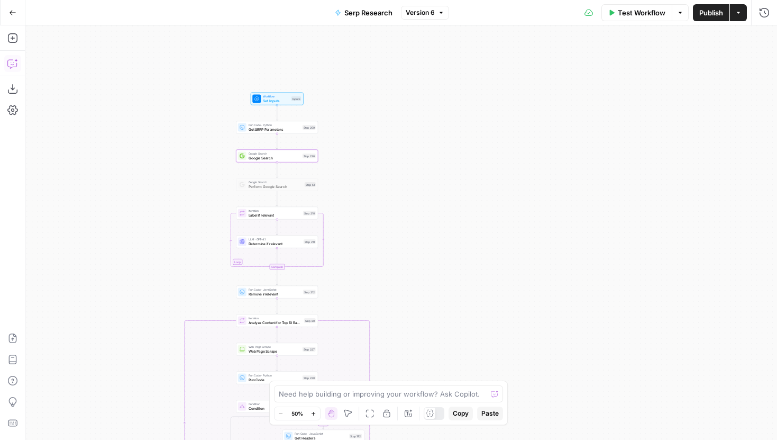
click at [16, 66] on icon "button" at bounding box center [12, 63] width 11 height 11
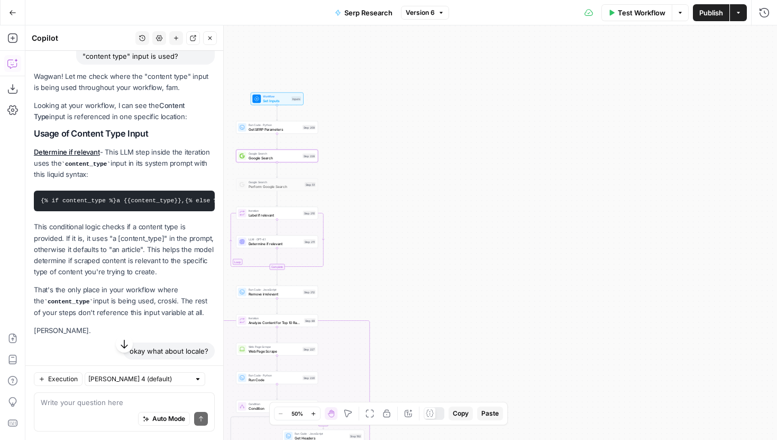
scroll to position [88, 0]
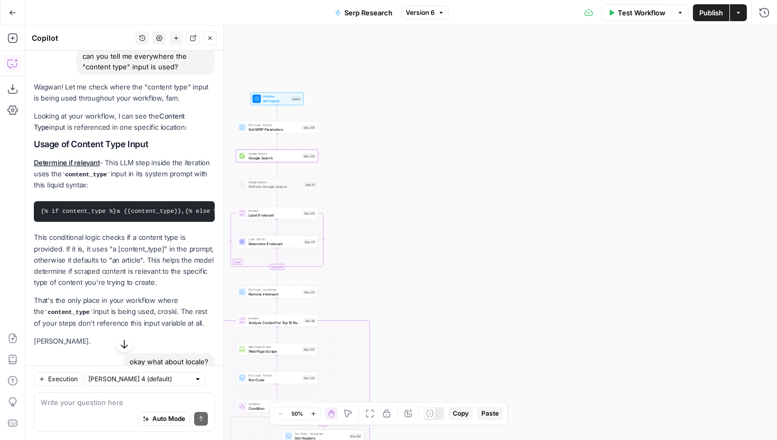
drag, startPoint x: 433, startPoint y: 169, endPoint x: 450, endPoint y: 141, distance: 32.6
click at [450, 141] on div "false true Workflow Set Inputs Inputs Run Code · Python Get SERP Parameters Ste…" at bounding box center [401, 232] width 752 height 414
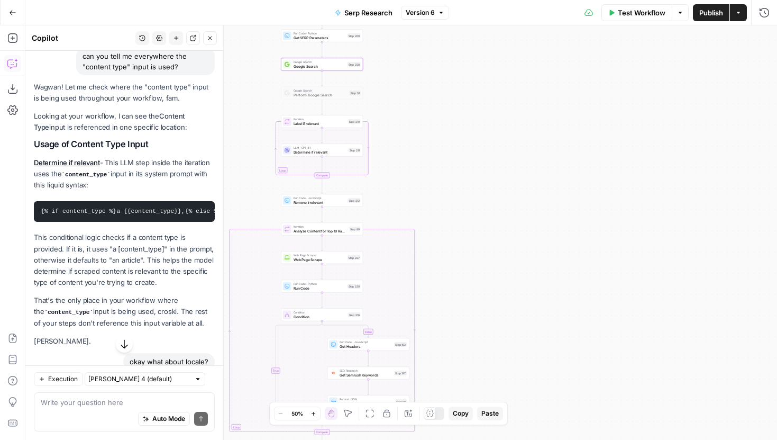
drag, startPoint x: 437, startPoint y: 142, endPoint x: 438, endPoint y: 150, distance: 8.6
click at [438, 150] on div "false true Workflow Set Inputs Inputs Run Code · Python Get SERP Parameters Ste…" at bounding box center [401, 232] width 752 height 414
click at [352, 155] on div "LLM · GPT-4.1 Determine if relevant Step 211 Copy step Delete step Add Note Test" at bounding box center [323, 151] width 78 height 9
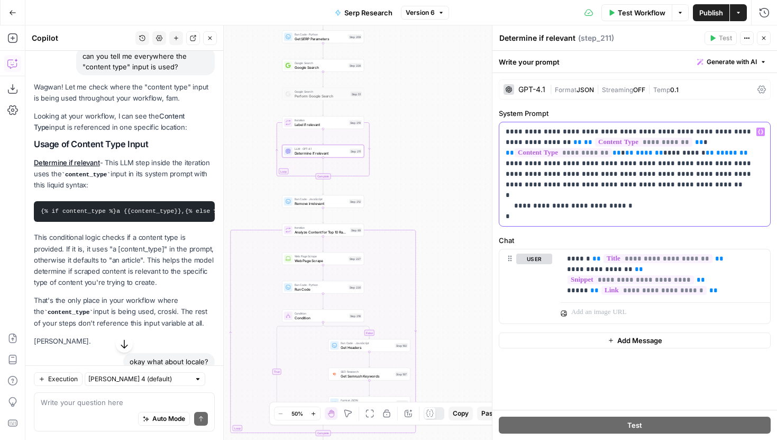
drag, startPoint x: 656, startPoint y: 156, endPoint x: 537, endPoint y: 143, distance: 120.3
click at [537, 143] on p "**********" at bounding box center [635, 173] width 258 height 95
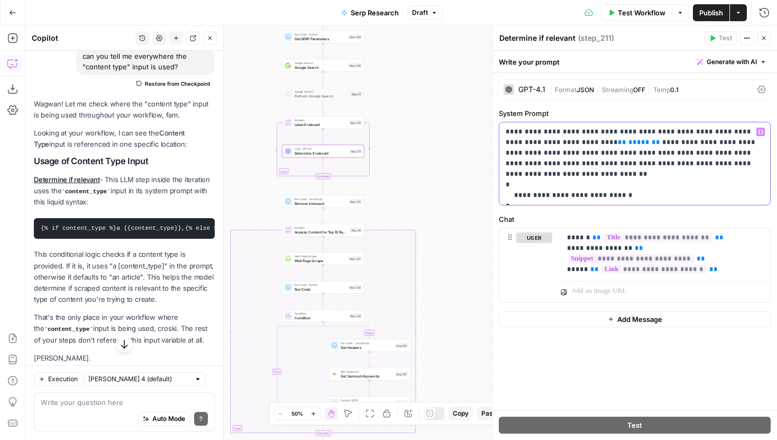
drag, startPoint x: 610, startPoint y: 144, endPoint x: 569, endPoint y: 143, distance: 40.8
click at [569, 143] on p "**********" at bounding box center [635, 163] width 258 height 74
click at [605, 160] on p "**********" at bounding box center [635, 163] width 258 height 74
click at [209, 42] on button "Close" at bounding box center [210, 38] width 14 height 14
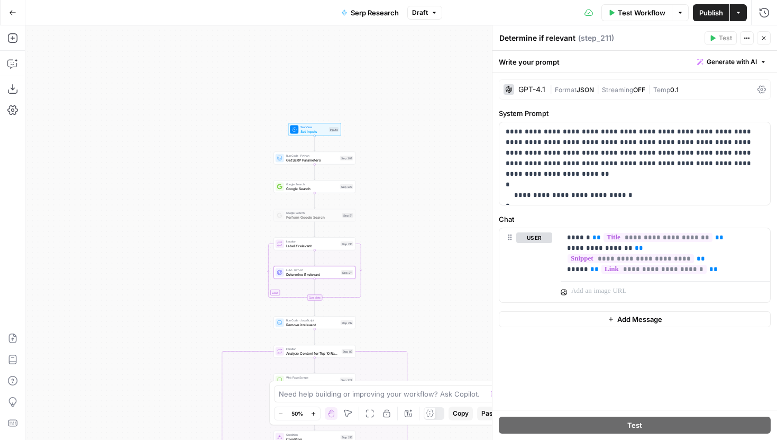
drag, startPoint x: 416, startPoint y: 75, endPoint x: 403, endPoint y: 198, distance: 124.1
click at [404, 204] on div "false true Workflow Set Inputs Inputs Run Code · Python Get SERP Parameters Ste…" at bounding box center [401, 232] width 752 height 414
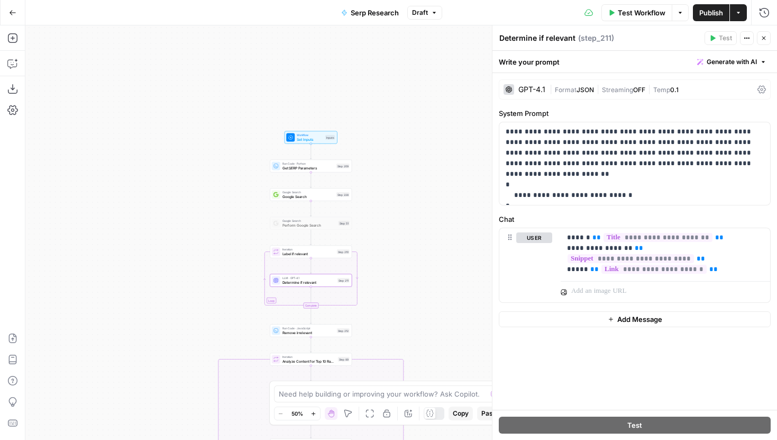
click at [314, 137] on span "Set Inputs" at bounding box center [310, 139] width 26 height 5
click at [321, 140] on span "Set Inputs" at bounding box center [310, 138] width 26 height 5
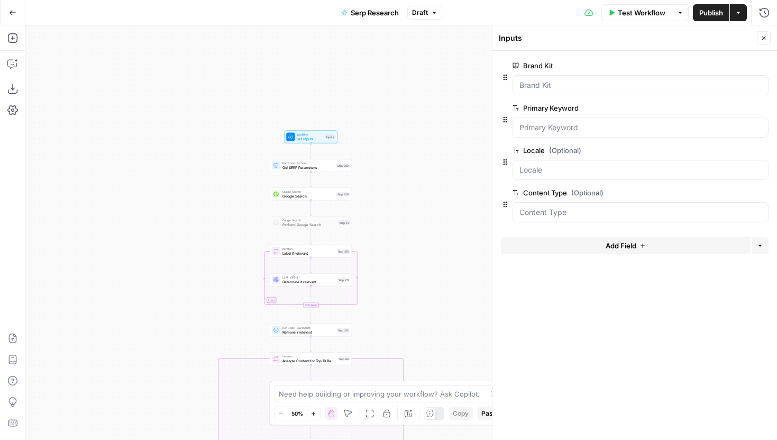
click at [764, 190] on icon "button" at bounding box center [763, 193] width 6 height 6
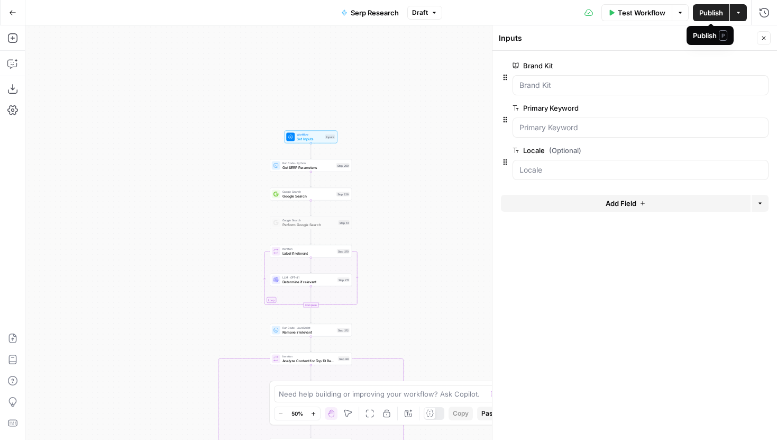
click at [717, 13] on span "Publish" at bounding box center [712, 12] width 24 height 11
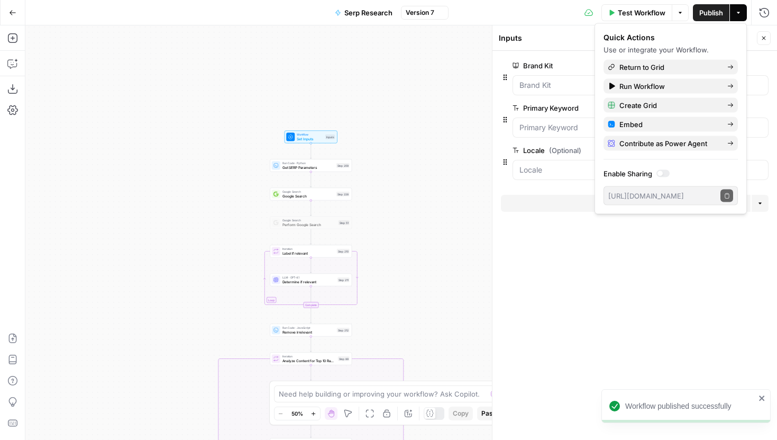
click at [427, 10] on span "Version 7" at bounding box center [420, 13] width 29 height 10
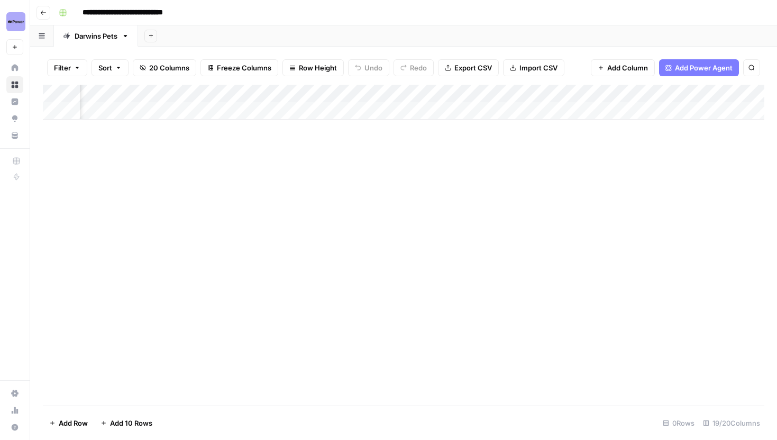
scroll to position [0, 92]
click at [633, 94] on div "Add Column" at bounding box center [404, 102] width 722 height 35
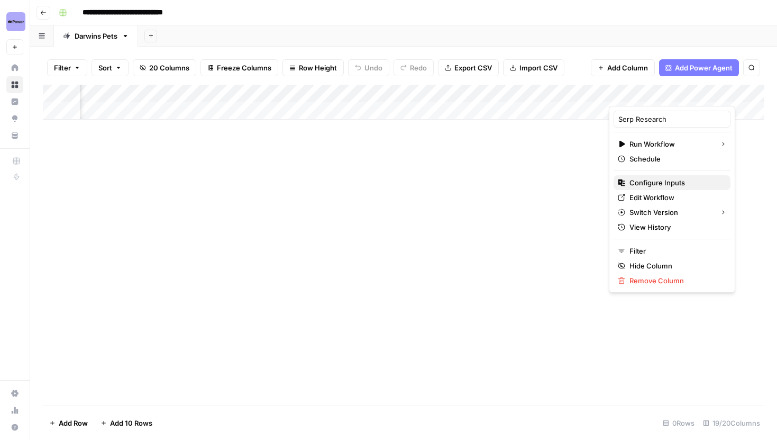
click at [654, 180] on span "Configure Inputs" at bounding box center [676, 182] width 93 height 11
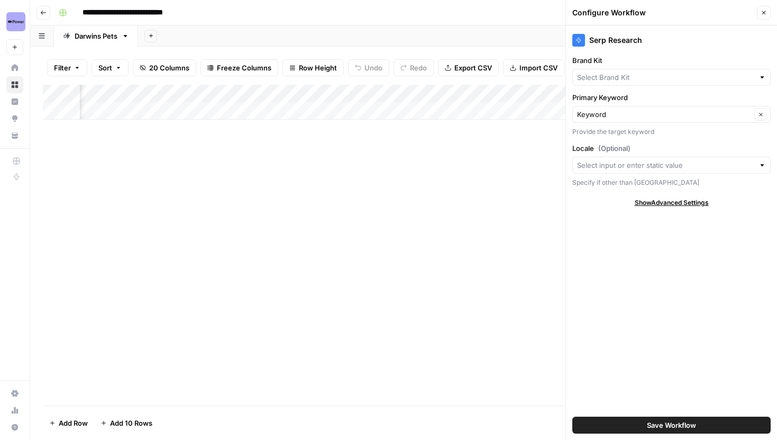
type input "Darwin's Pet Food"
click at [757, 12] on div "Configure Workflow Close" at bounding box center [672, 13] width 198 height 14
click at [759, 12] on button "Close" at bounding box center [764, 13] width 14 height 14
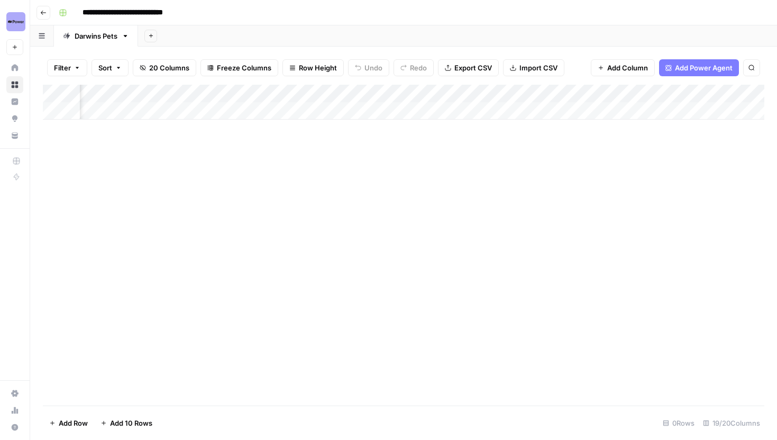
click at [649, 97] on div "Add Column" at bounding box center [404, 102] width 722 height 35
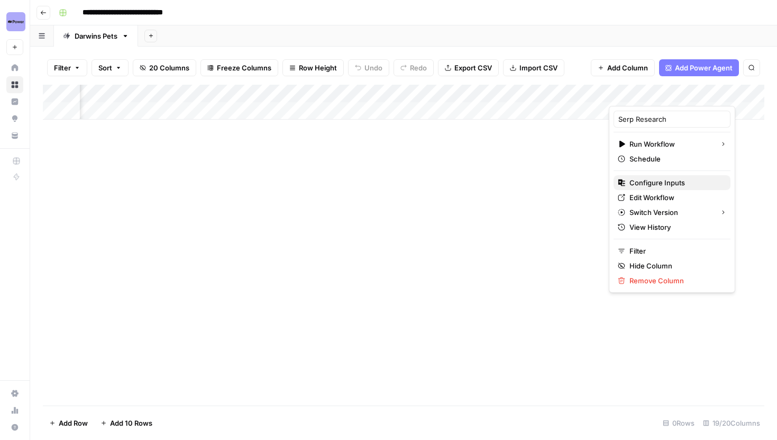
click at [649, 182] on span "Configure Inputs" at bounding box center [676, 182] width 93 height 11
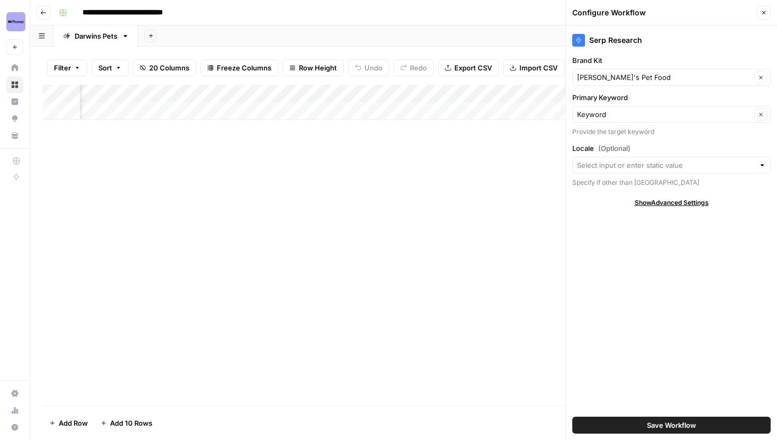
click at [767, 12] on icon "button" at bounding box center [764, 13] width 6 height 6
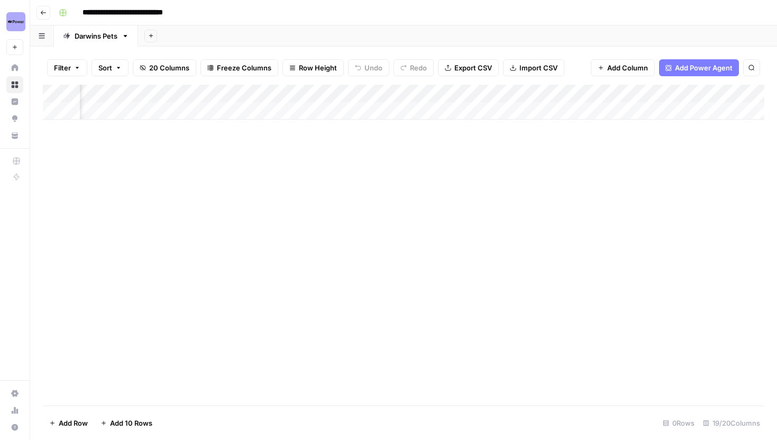
scroll to position [0, 641]
click at [164, 73] on button "20 Columns" at bounding box center [165, 67] width 64 height 17
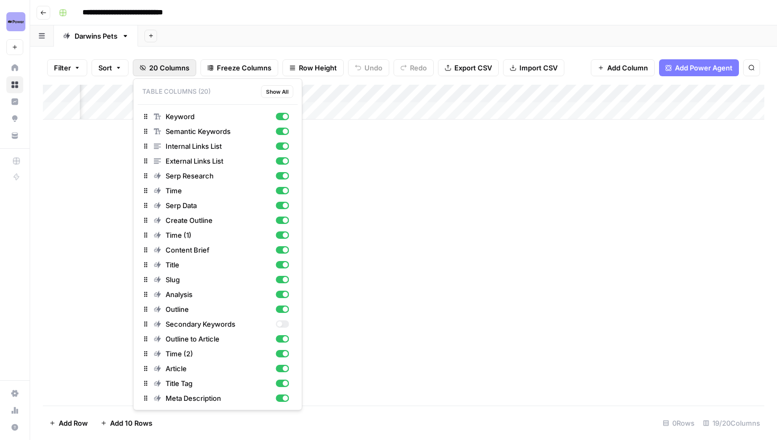
click at [170, 68] on span "20 Columns" at bounding box center [169, 67] width 40 height 11
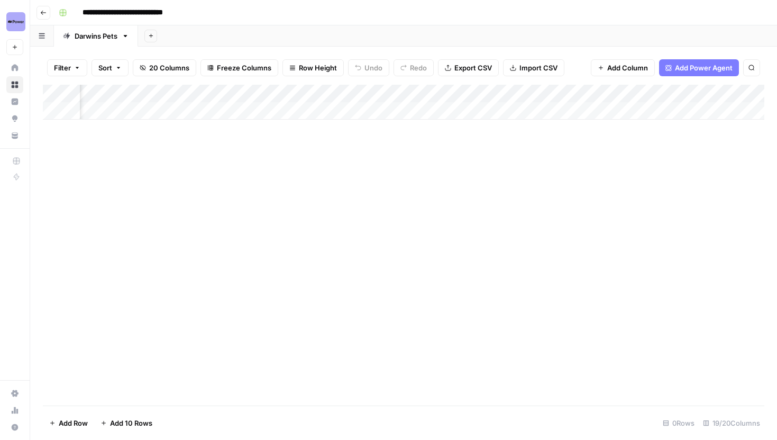
scroll to position [0, 593]
click at [167, 71] on span "20 Columns" at bounding box center [169, 67] width 40 height 11
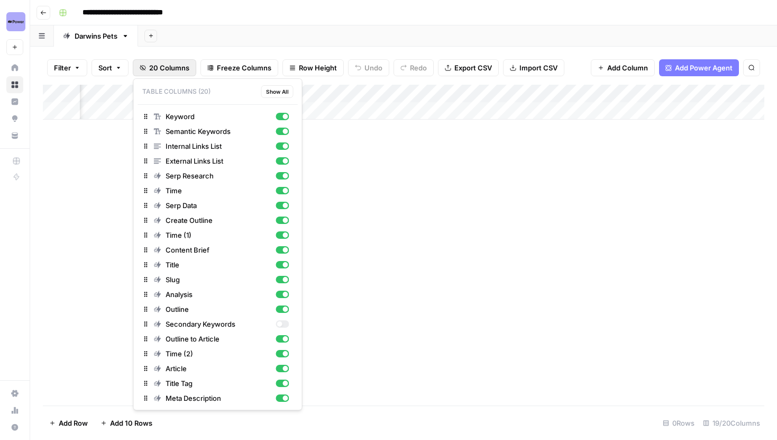
click at [174, 70] on span "20 Columns" at bounding box center [169, 67] width 40 height 11
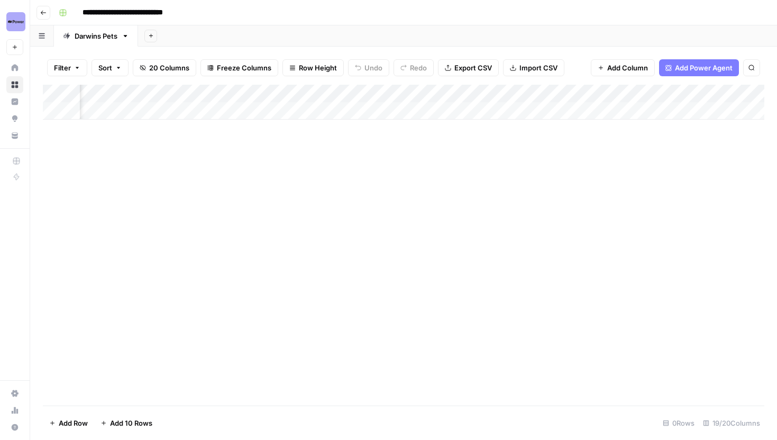
click at [468, 93] on div "Add Column" at bounding box center [404, 102] width 722 height 35
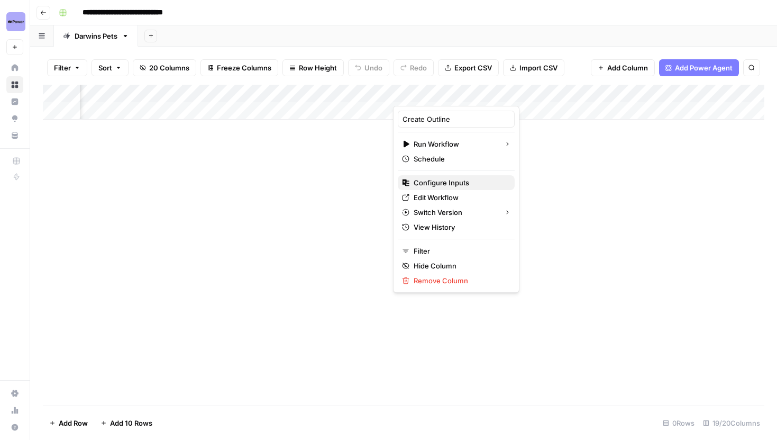
click at [438, 181] on span "Configure Inputs" at bounding box center [460, 182] width 93 height 11
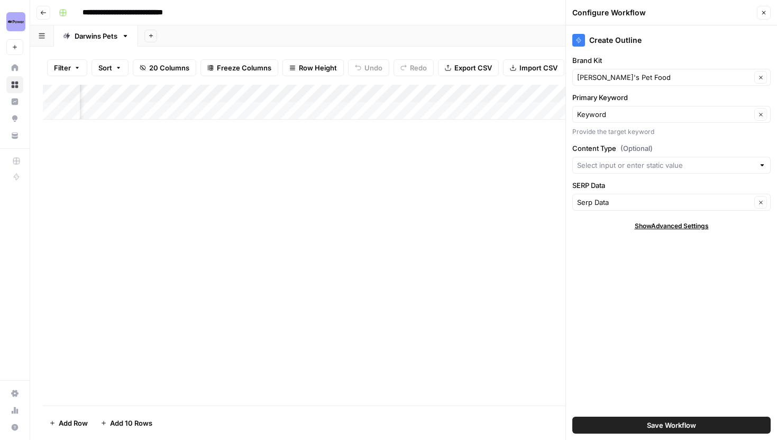
click at [449, 99] on div "Add Column" at bounding box center [404, 102] width 722 height 35
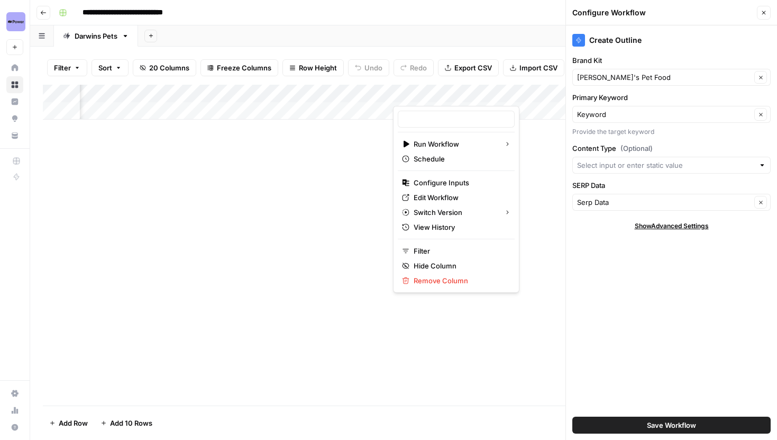
type input "Create Outline"
click at [431, 196] on span "Edit Workflow" at bounding box center [460, 197] width 93 height 11
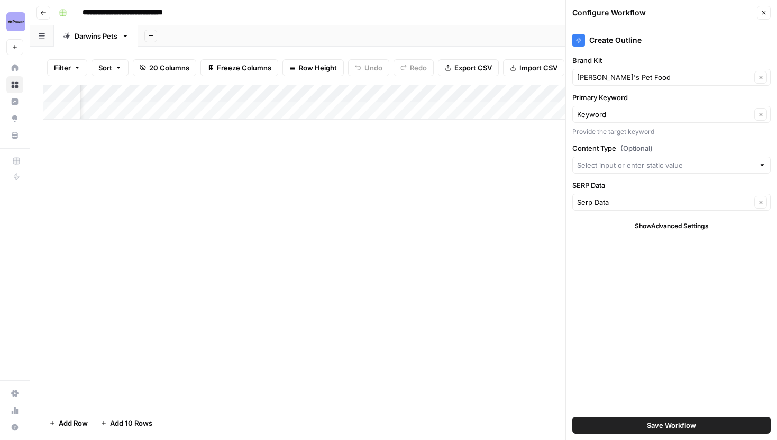
scroll to position [0, 635]
click at [759, 14] on button "Close" at bounding box center [764, 13] width 14 height 14
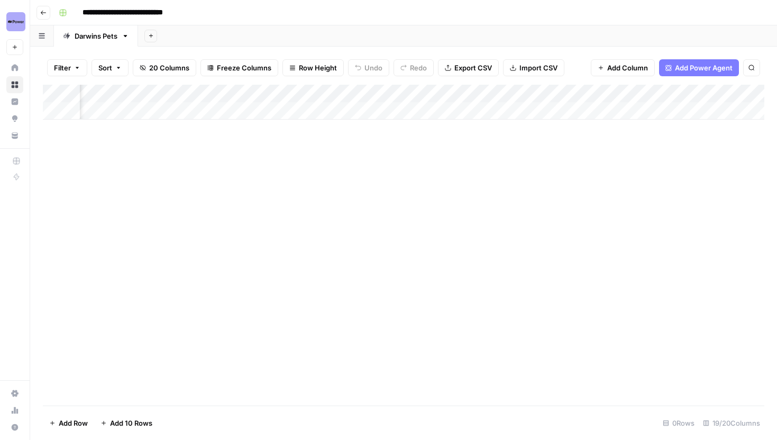
scroll to position [0, 259]
click at [483, 96] on div "Add Column" at bounding box center [404, 102] width 722 height 35
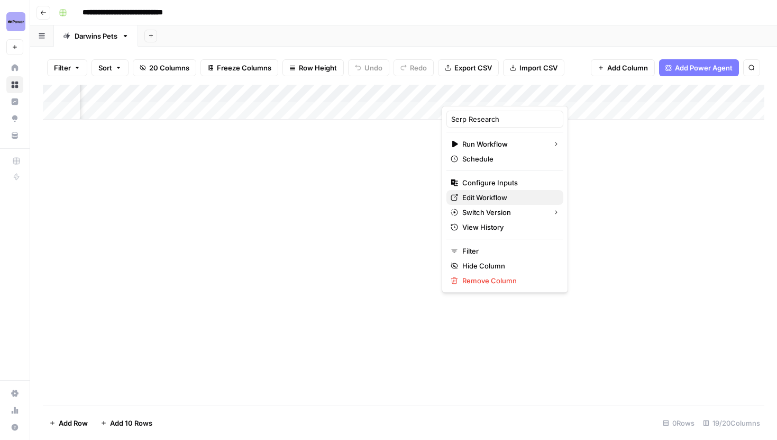
click at [488, 195] on span "Edit Workflow" at bounding box center [509, 197] width 93 height 11
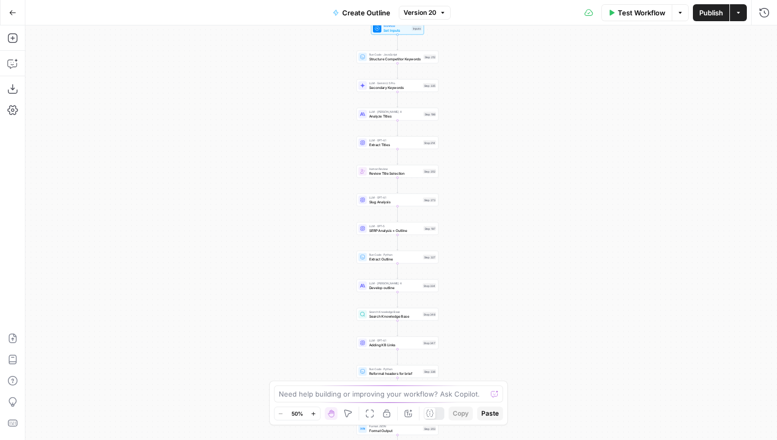
drag, startPoint x: 299, startPoint y: 152, endPoint x: 286, endPoint y: 185, distance: 34.9
click at [286, 185] on div "Workflow Set Inputs Inputs Run Code · JavaScript Structure Competitor Keywords …" at bounding box center [401, 232] width 752 height 414
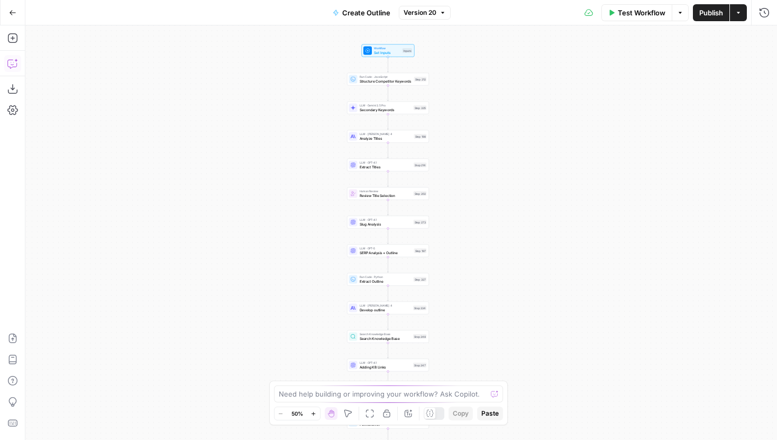
click at [15, 64] on icon "button" at bounding box center [12, 63] width 11 height 11
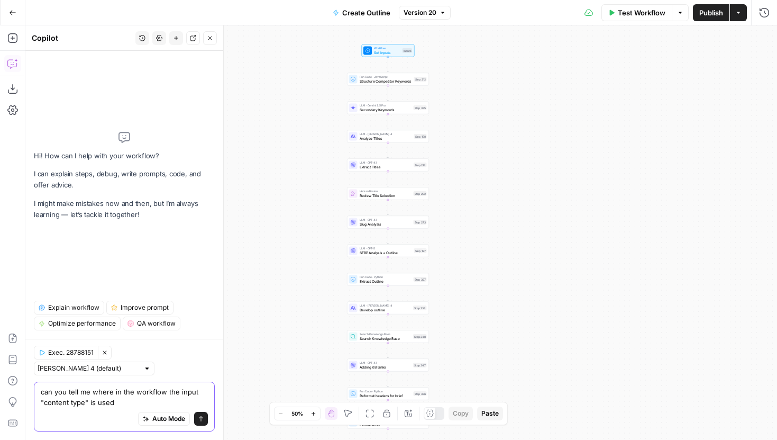
type textarea "can you tell me where in the workflow the input "content type" is used?"
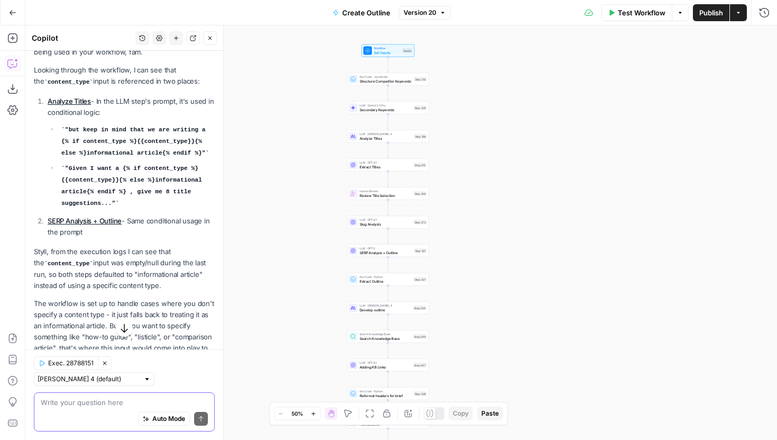
scroll to position [146, 0]
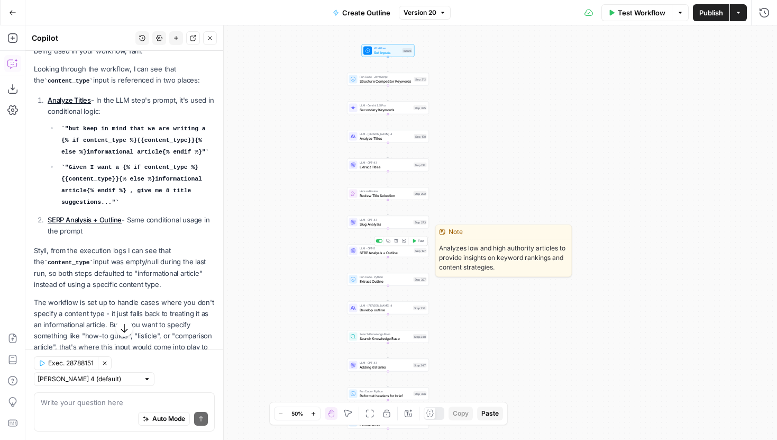
click at [363, 251] on span "SERP Analysis + Outline" at bounding box center [386, 252] width 52 height 5
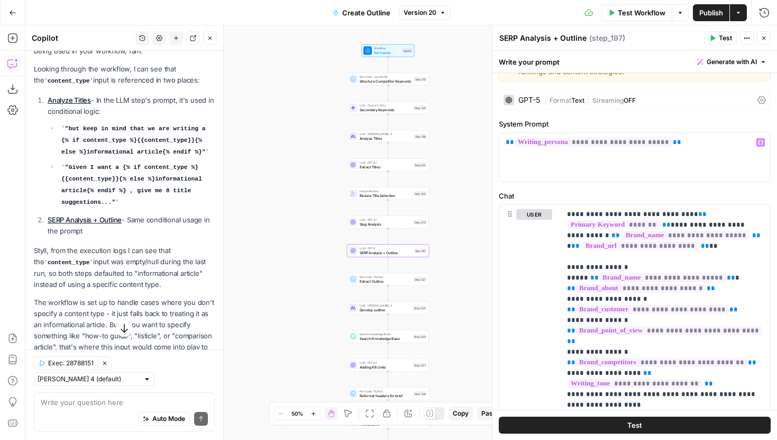
scroll to position [67, 0]
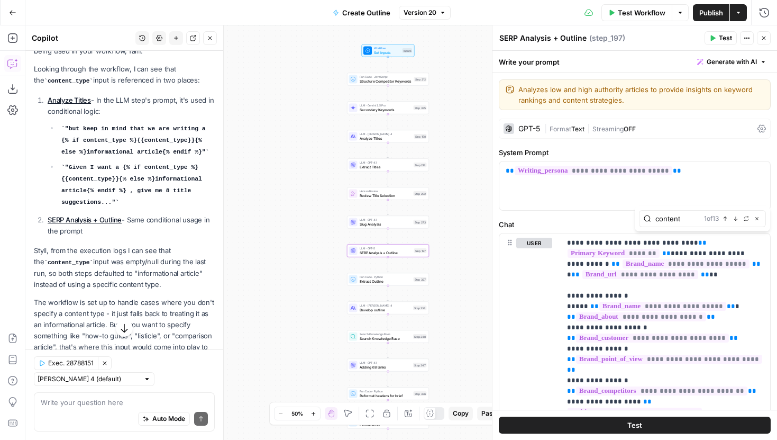
type input "content"
click at [736, 216] on icon "button" at bounding box center [735, 218] width 5 height 5
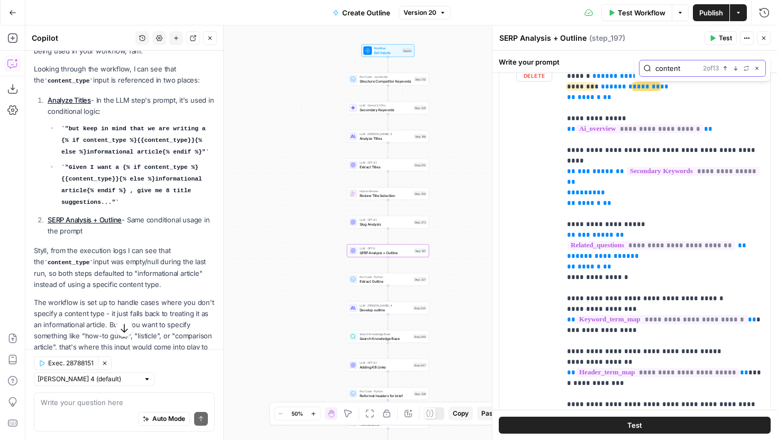
scroll to position [271, 0]
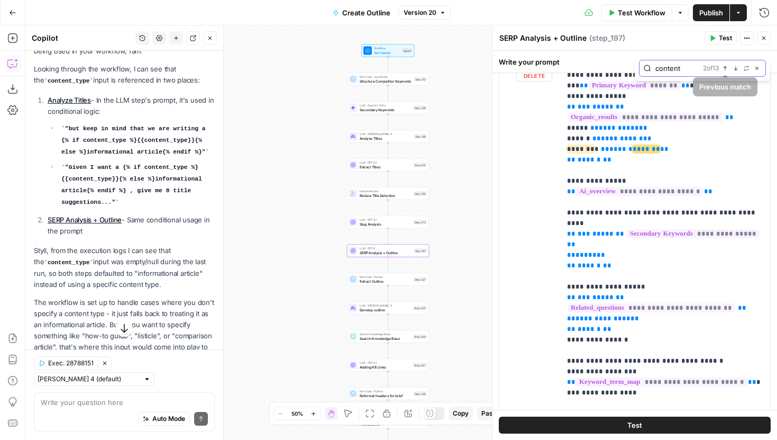
click at [735, 68] on icon "button" at bounding box center [737, 68] width 4 height 4
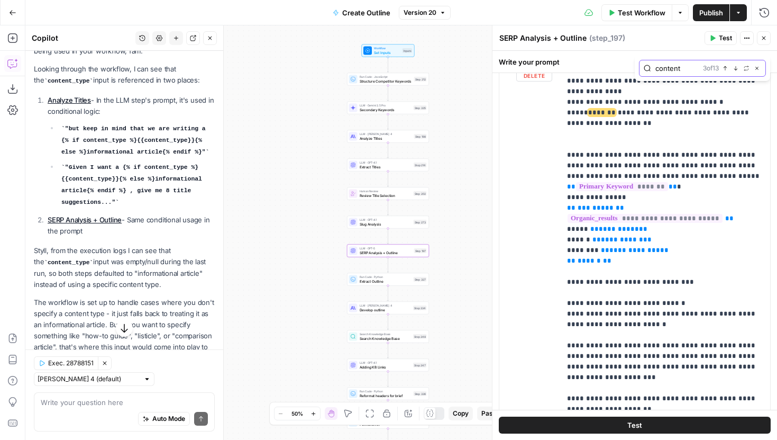
scroll to position [746, 0]
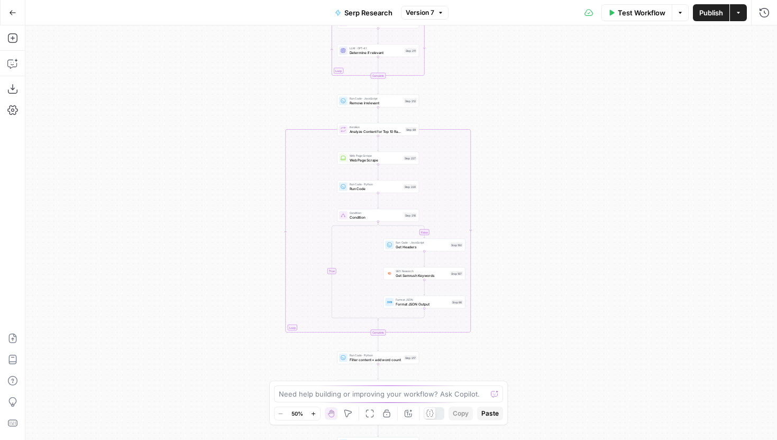
click at [437, 17] on button "Version 7" at bounding box center [425, 13] width 48 height 14
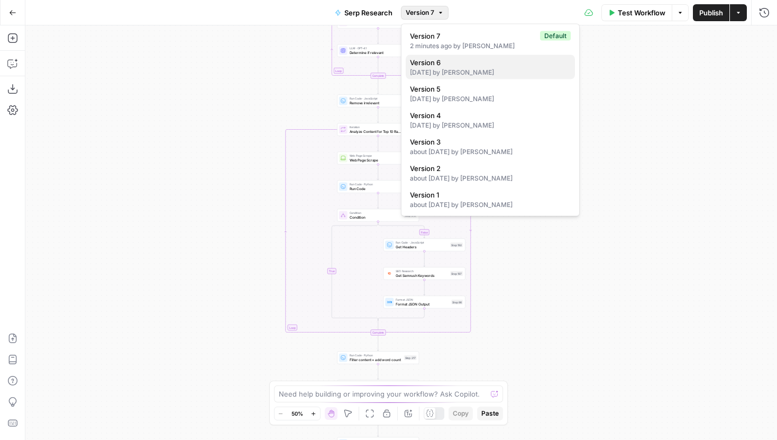
click at [465, 70] on div "[DATE] by [PERSON_NAME]" at bounding box center [490, 73] width 161 height 10
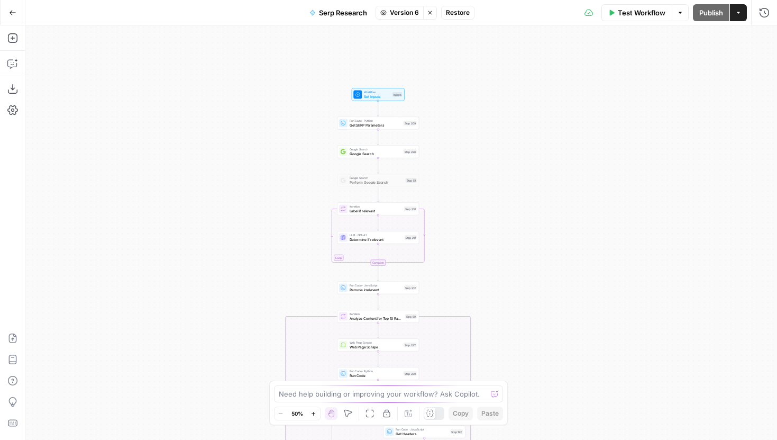
drag, startPoint x: 488, startPoint y: 59, endPoint x: 488, endPoint y: 257, distance: 198.5
click at [488, 257] on div "false true Workflow Set Inputs Inputs Run Code · Python Get SERP Parameters Ste…" at bounding box center [401, 232] width 752 height 414
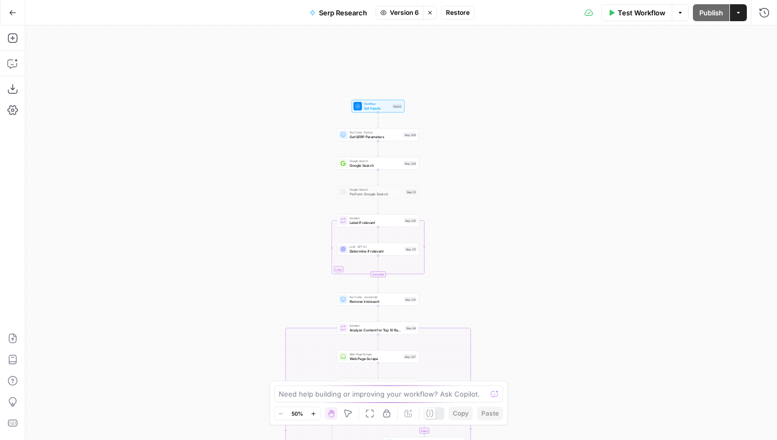
click at [386, 107] on span "Set Inputs" at bounding box center [377, 107] width 26 height 5
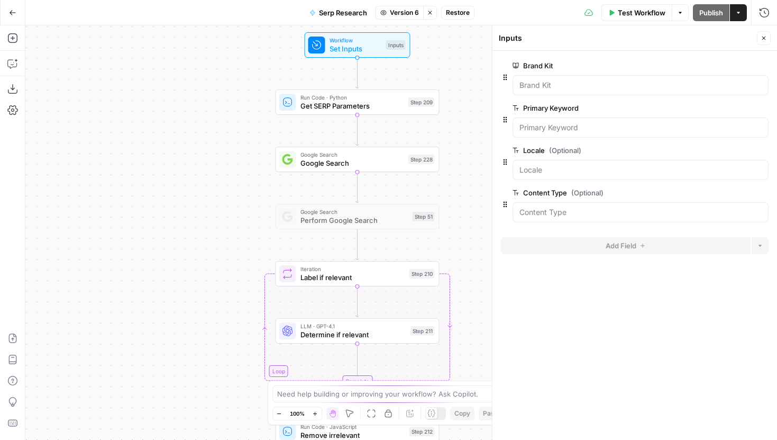
drag, startPoint x: 341, startPoint y: 309, endPoint x: 309, endPoint y: 219, distance: 95.1
click at [309, 219] on div "false true Workflow Set Inputs Inputs Run Code · Python Get SERP Parameters Ste…" at bounding box center [401, 232] width 752 height 414
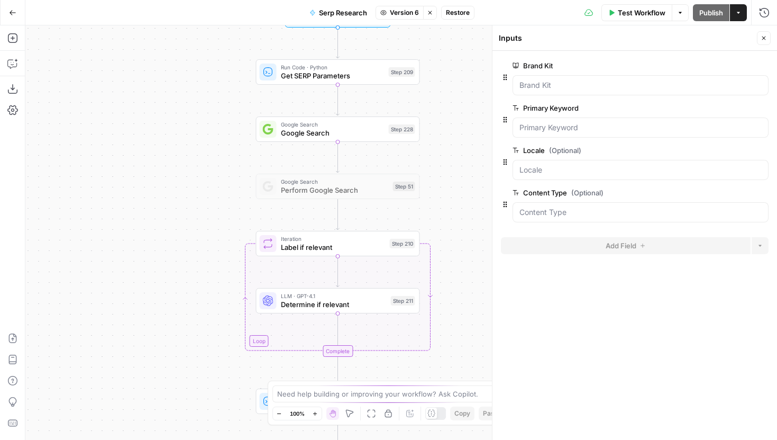
click at [305, 304] on span "Determine if relevant" at bounding box center [334, 304] width 106 height 11
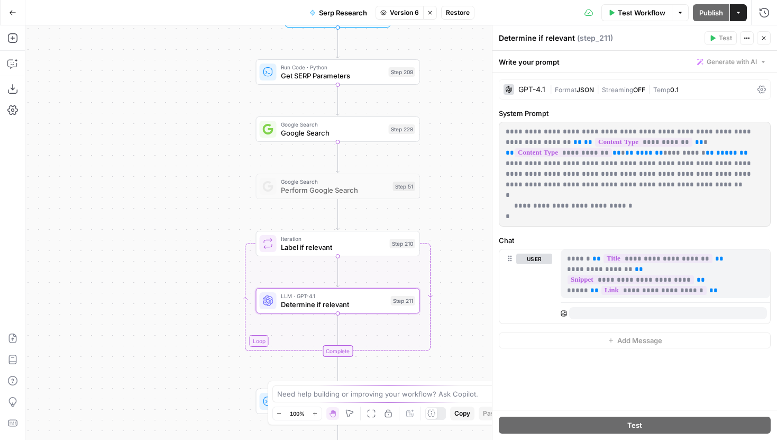
click at [458, 11] on span "Restore" at bounding box center [458, 13] width 24 height 10
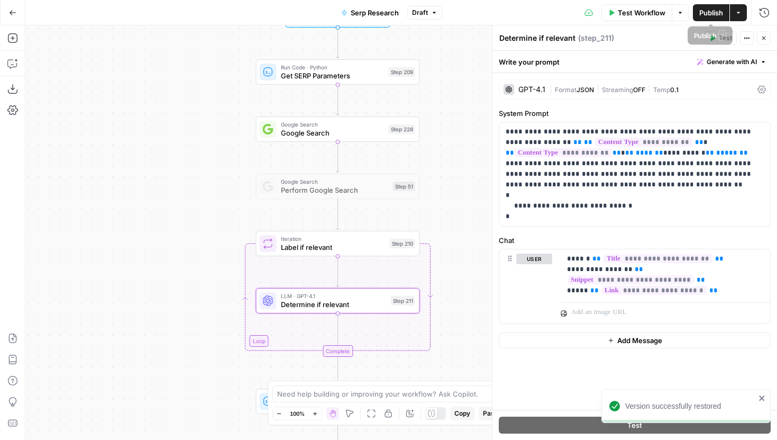
click at [703, 11] on span "Publish" at bounding box center [712, 12] width 24 height 11
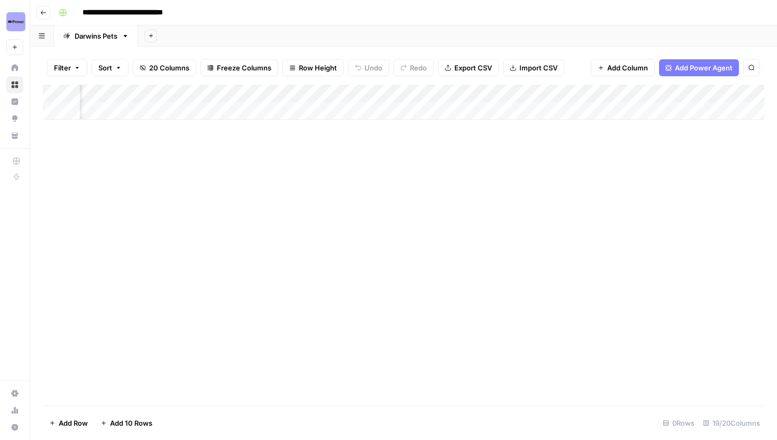
scroll to position [0, 123]
click at [600, 96] on div "Add Column" at bounding box center [404, 102] width 722 height 35
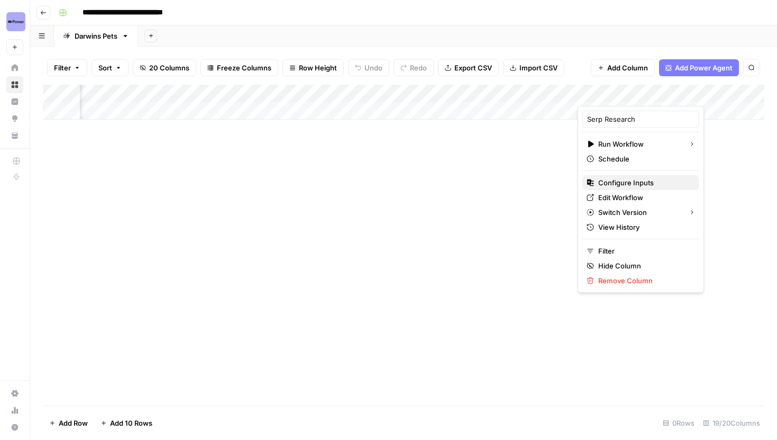
click at [622, 182] on span "Configure Inputs" at bounding box center [645, 182] width 93 height 11
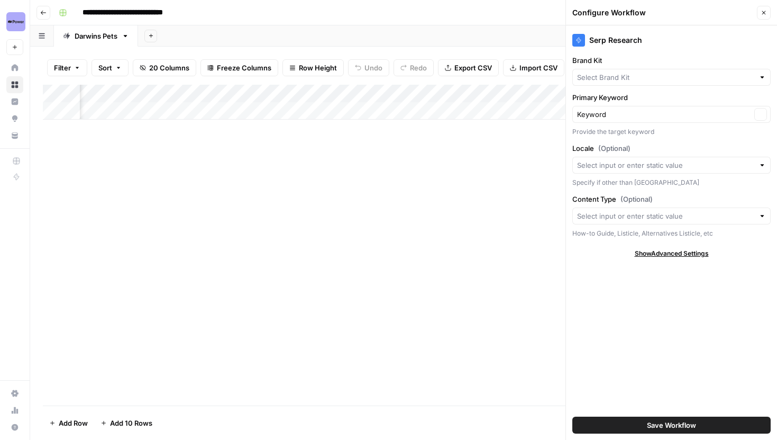
type input "[PERSON_NAME]'s Pet Food"
click at [765, 14] on icon "button" at bounding box center [764, 13] width 6 height 6
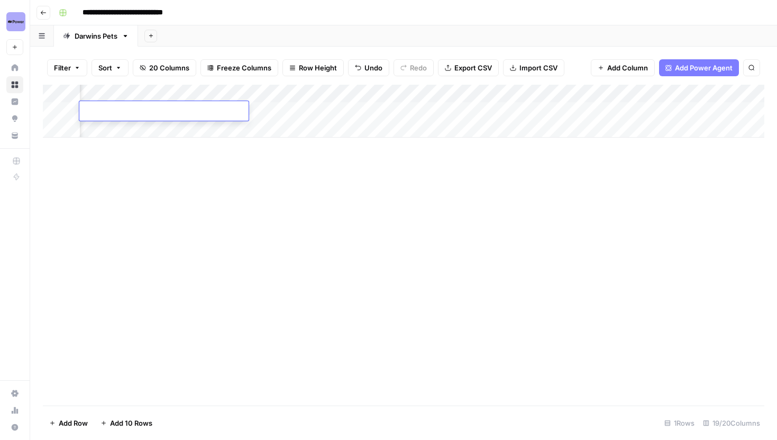
scroll to position [0, 590]
click at [439, 94] on div "Add Column" at bounding box center [404, 111] width 722 height 53
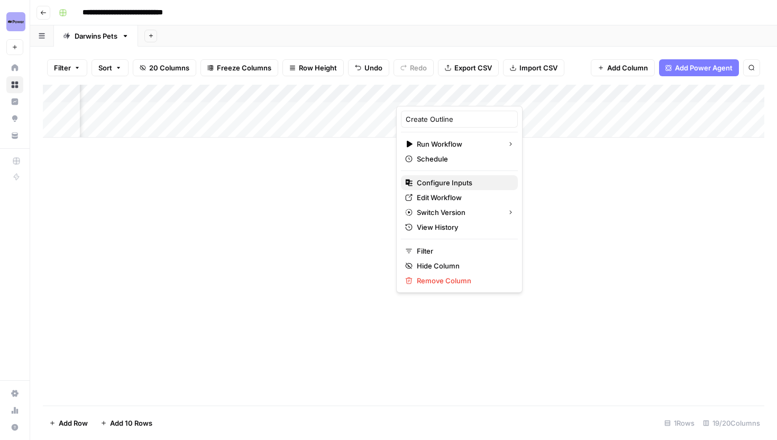
click at [439, 180] on span "Configure Inputs" at bounding box center [463, 182] width 93 height 11
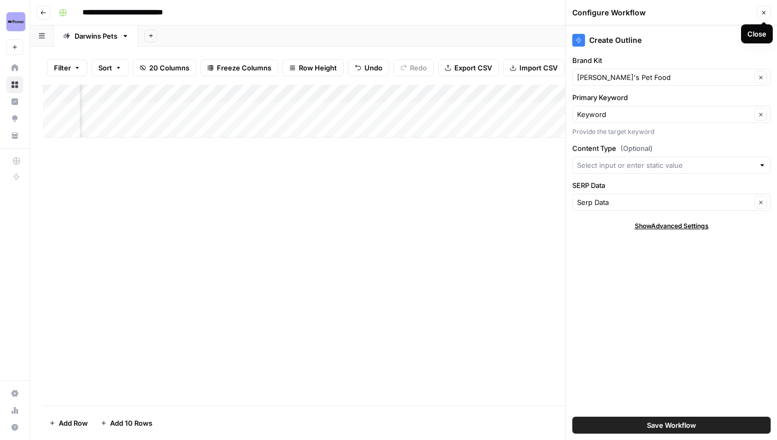
click at [763, 14] on icon "button" at bounding box center [764, 13] width 6 height 6
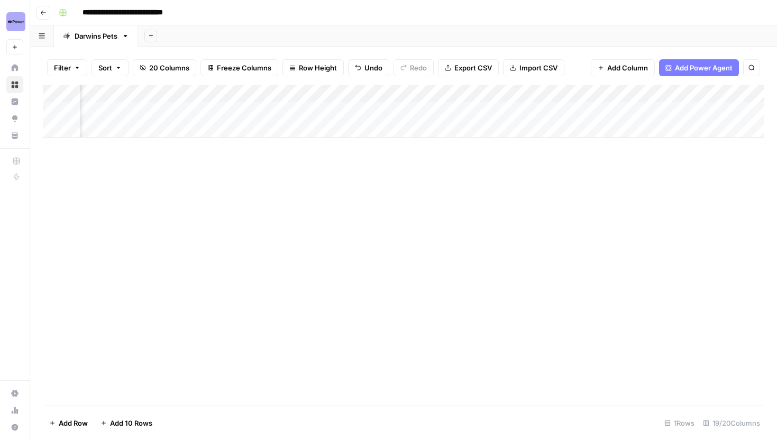
scroll to position [0, 1057]
click at [666, 94] on div "Add Column" at bounding box center [404, 111] width 722 height 53
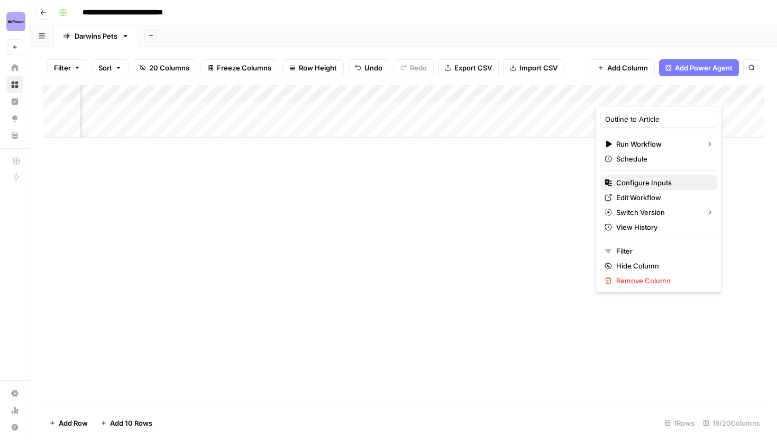
click at [637, 179] on span "Configure Inputs" at bounding box center [663, 182] width 93 height 11
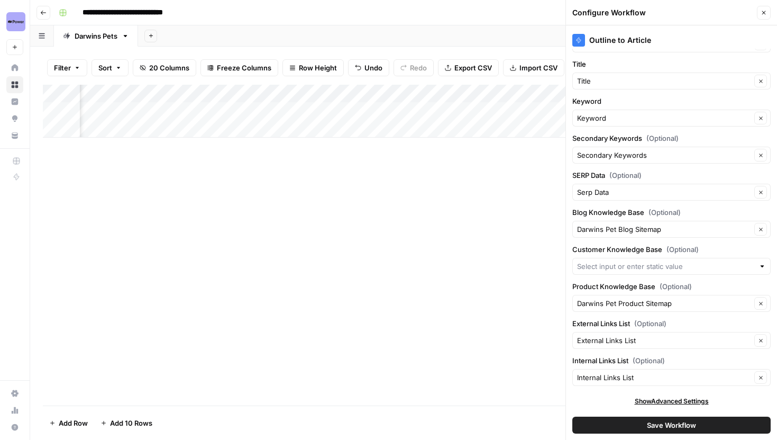
scroll to position [0, 170]
click at [760, 10] on button "Close" at bounding box center [764, 13] width 14 height 14
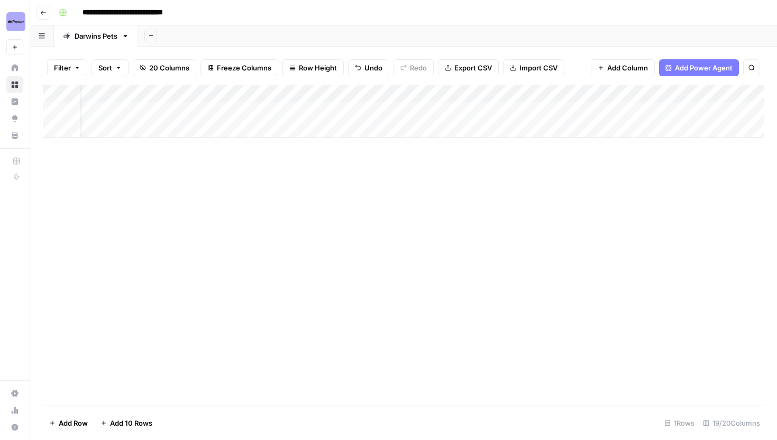
scroll to position [0, 0]
click at [42, 15] on button "Go back" at bounding box center [44, 13] width 14 height 14
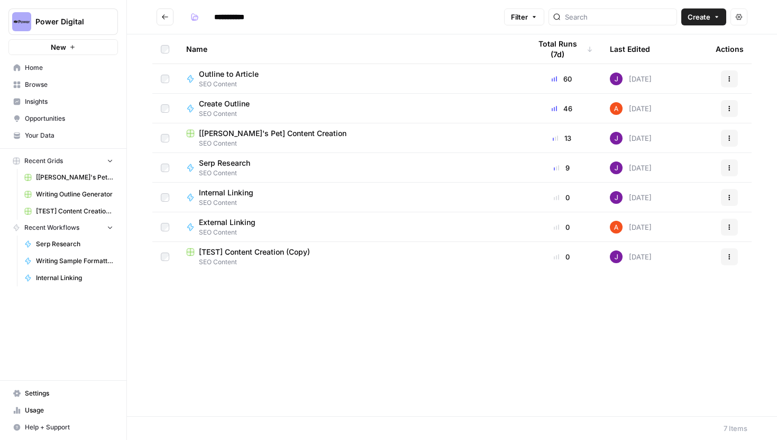
click at [282, 136] on span "[[PERSON_NAME]'s Pet] Content Creation" at bounding box center [273, 133] width 148 height 11
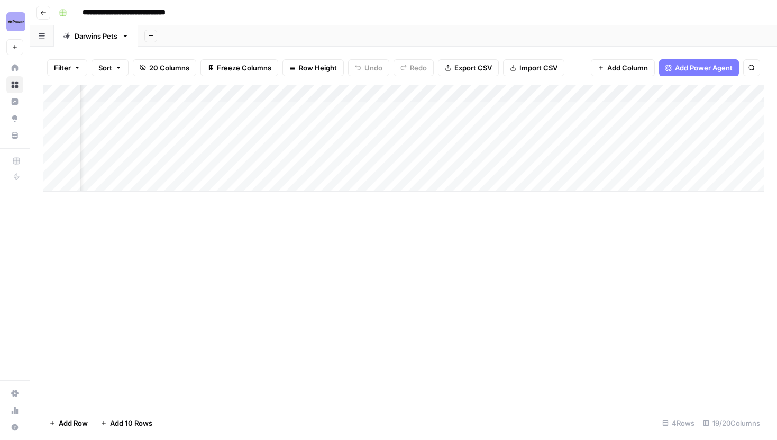
scroll to position [0, 264]
click at [429, 92] on div "Add Column" at bounding box center [404, 138] width 722 height 107
click at [345, 199] on span "Remove Column" at bounding box center [351, 197] width 93 height 11
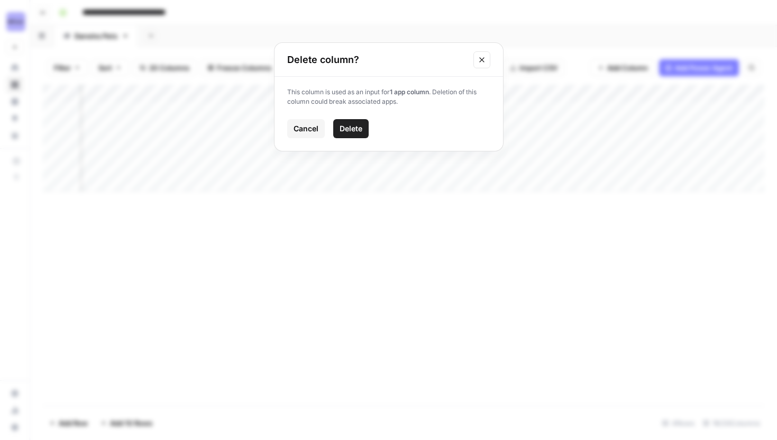
click at [349, 129] on span "Delete" at bounding box center [351, 128] width 23 height 11
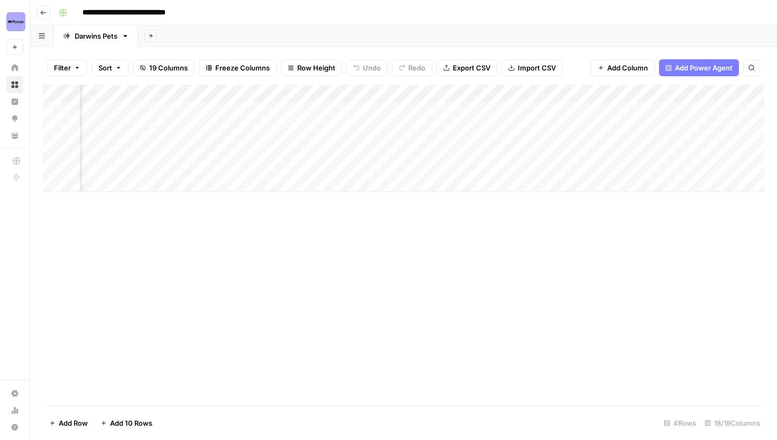
scroll to position [0, 949]
click at [577, 98] on div "Add Column" at bounding box center [404, 138] width 722 height 107
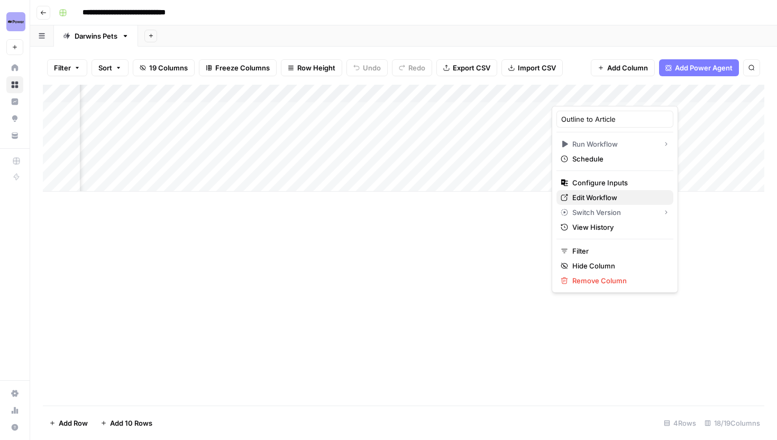
click at [595, 195] on span "Edit Workflow" at bounding box center [619, 197] width 93 height 11
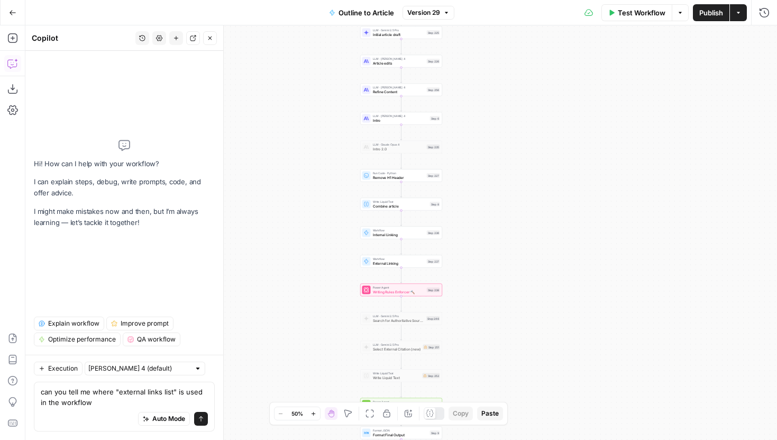
type textarea "can you tell me where "external links list" is used in the workflow?"
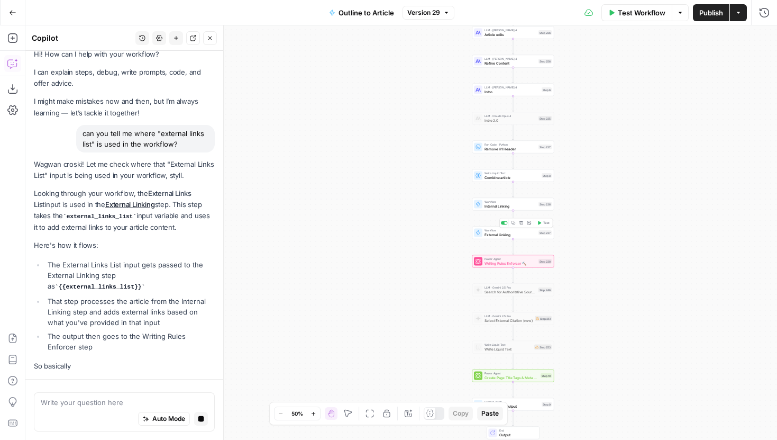
click at [495, 233] on span "External Linking" at bounding box center [511, 234] width 52 height 5
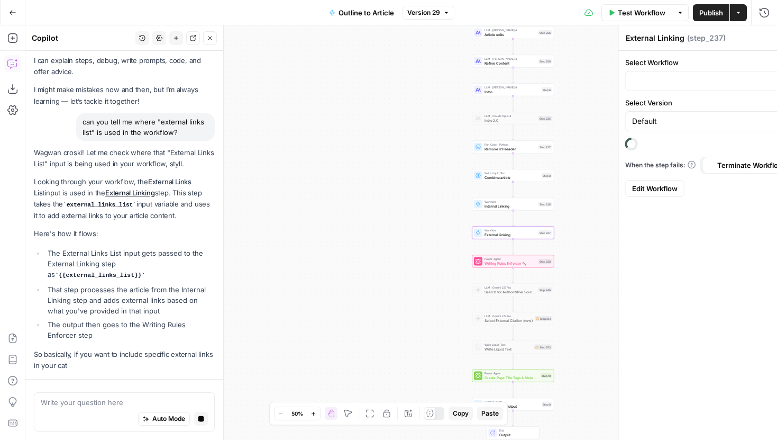
type input "External Linking"
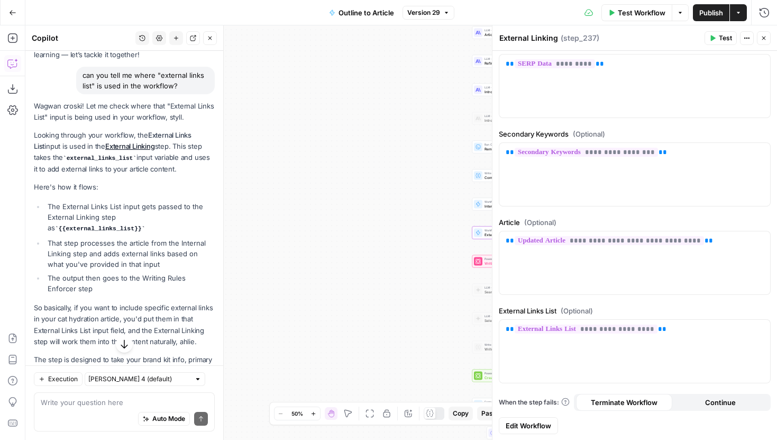
scroll to position [156, 0]
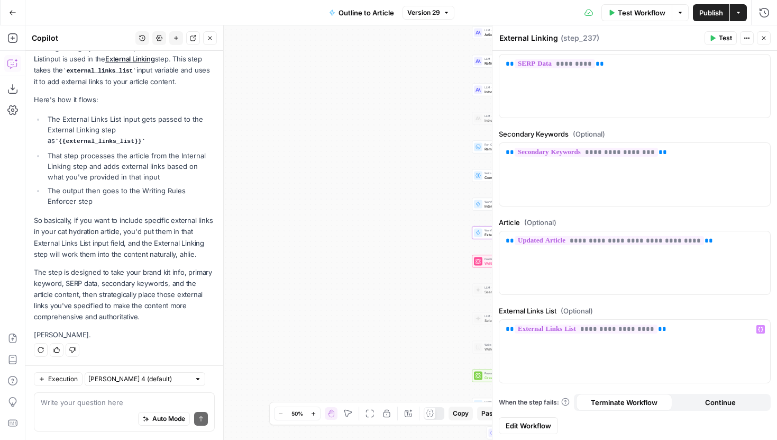
click at [543, 424] on span "Edit Workflow" at bounding box center [529, 425] width 46 height 11
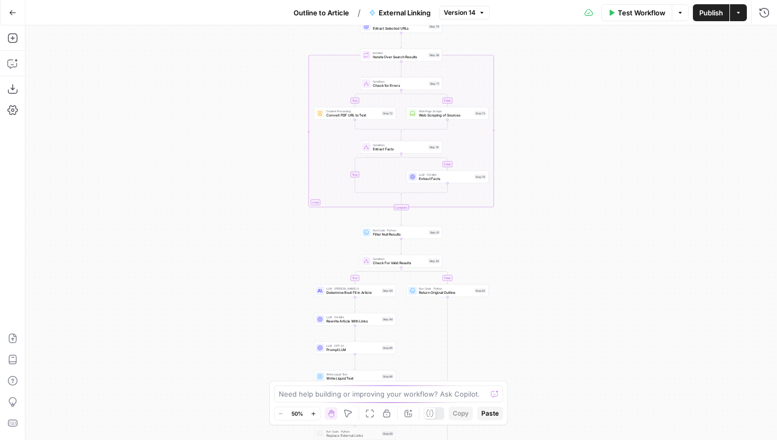
drag, startPoint x: 276, startPoint y: 62, endPoint x: 228, endPoint y: 198, distance: 144.8
click at [228, 198] on div "true false true false true false Workflow Set Inputs Inputs LLM · GPT-5 Select …" at bounding box center [401, 232] width 752 height 414
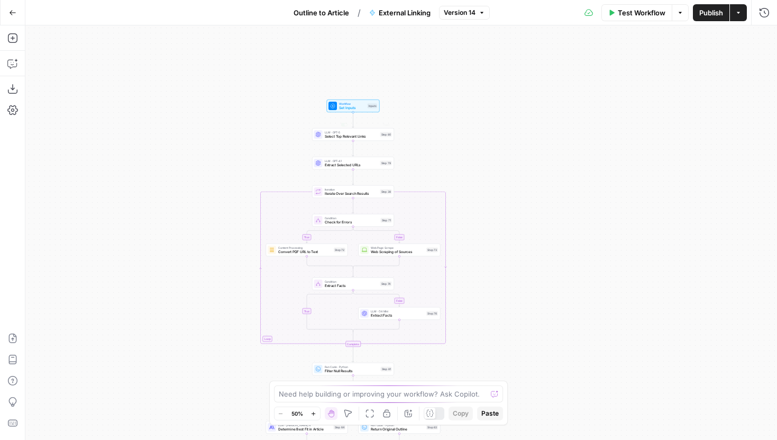
click at [353, 109] on span "Set Inputs" at bounding box center [352, 107] width 26 height 5
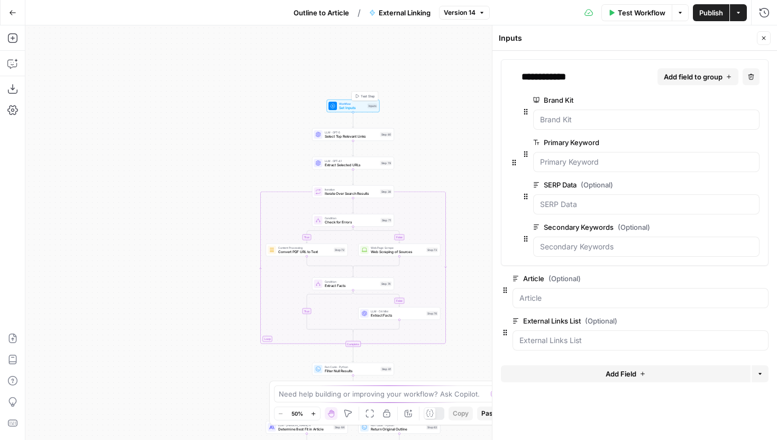
click at [455, 14] on span "Version 14" at bounding box center [460, 13] width 32 height 10
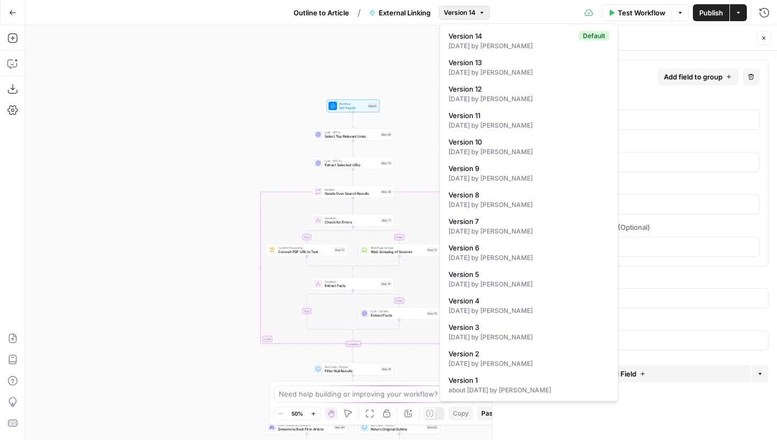
click at [455, 14] on span "Version 14" at bounding box center [460, 13] width 32 height 10
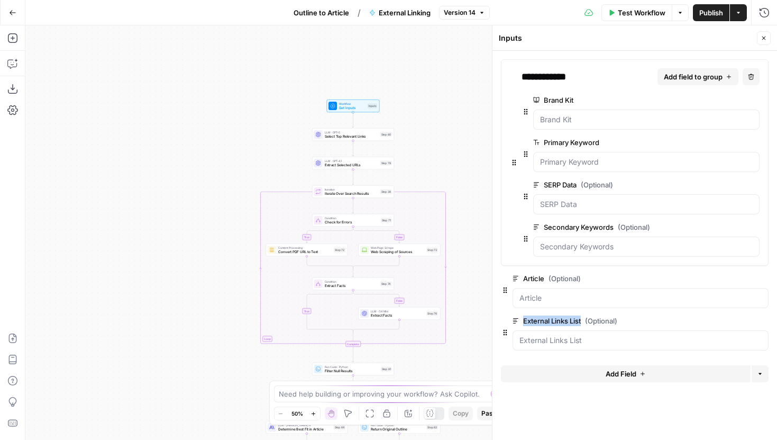
drag, startPoint x: 584, startPoint y: 319, endPoint x: 522, endPoint y: 318, distance: 61.9
click at [522, 318] on label "External Links List (Optional)" at bounding box center [611, 320] width 196 height 11
copy label "External Links List"
click at [19, 62] on button "Copilot" at bounding box center [12, 63] width 17 height 17
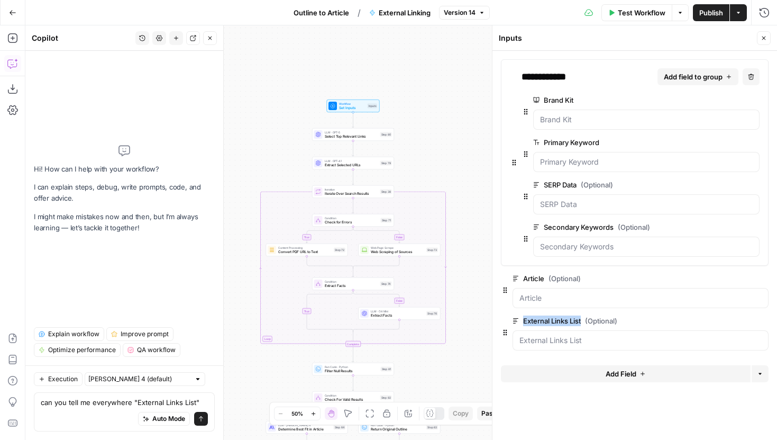
click at [201, 400] on textarea "can you tell me everywhere "External Links List"" at bounding box center [124, 402] width 167 height 11
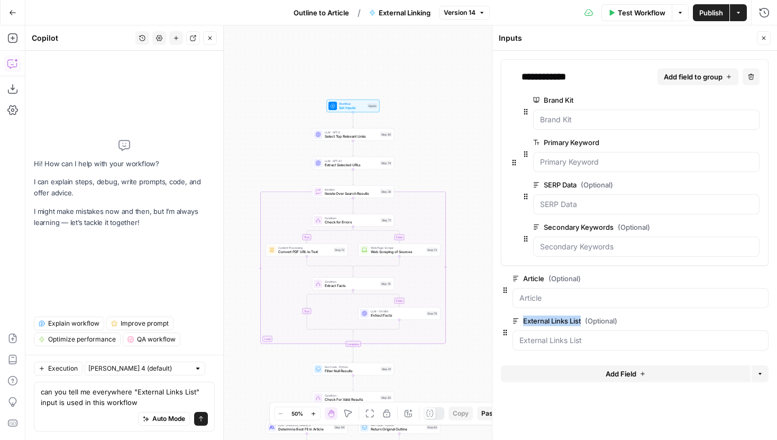
type textarea "can you tell me everywhere "External Links List" input is used in this workflow?"
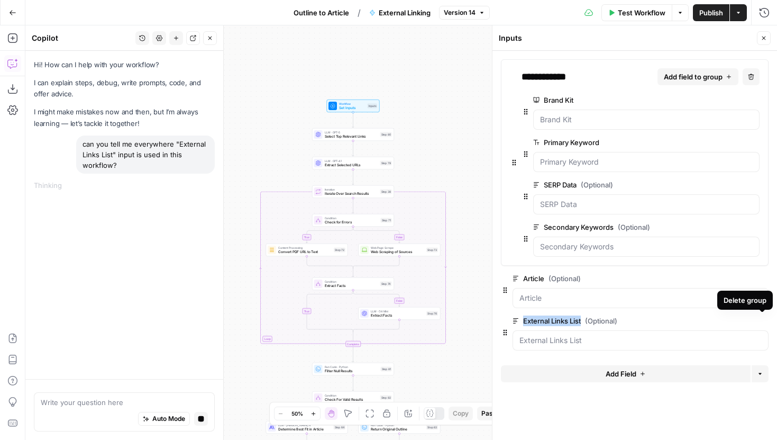
click at [760, 318] on icon "button" at bounding box center [763, 321] width 6 height 6
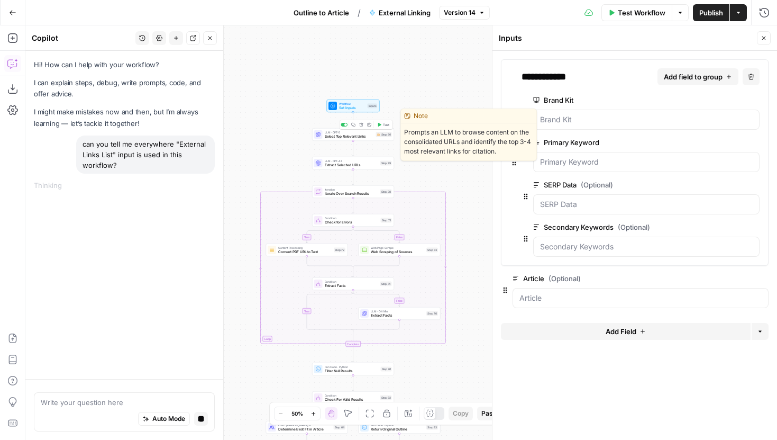
click at [375, 138] on div "LLM · GPT-5 Select Top Relevant Links Step 80 Copy step Delete step Edit Note T…" at bounding box center [353, 134] width 78 height 9
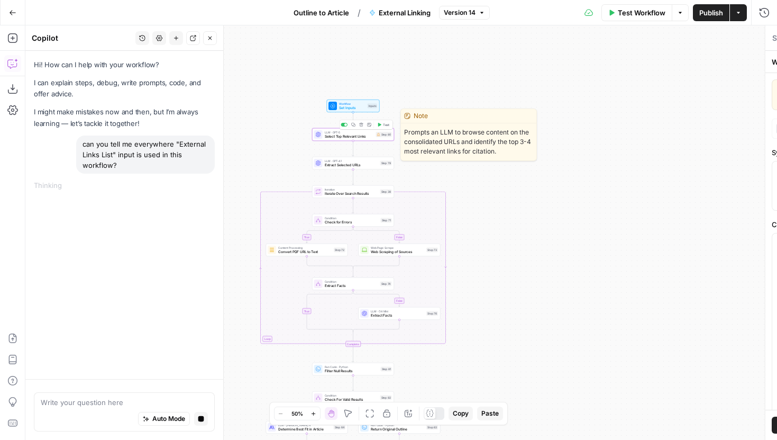
type textarea "Select Top Relevant Links"
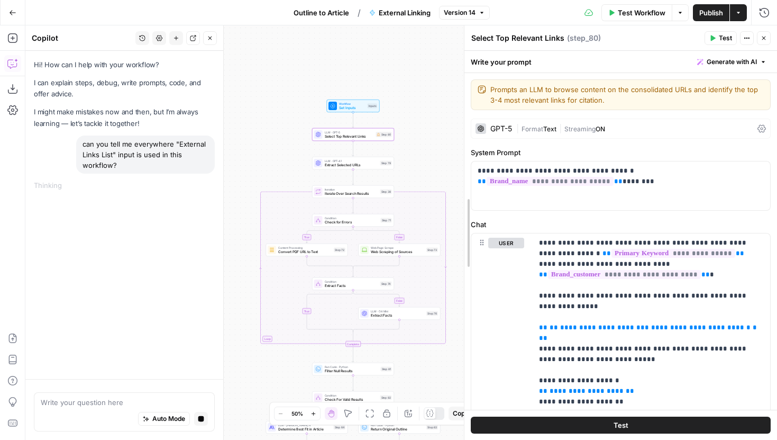
drag, startPoint x: 496, startPoint y: 103, endPoint x: 468, endPoint y: 103, distance: 28.0
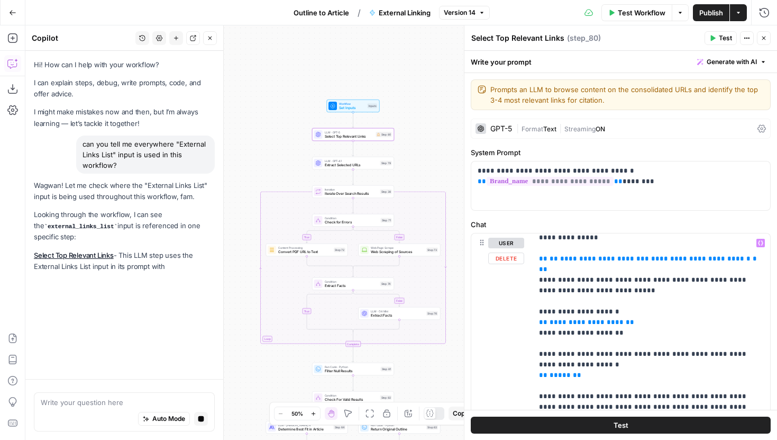
scroll to position [71, 0]
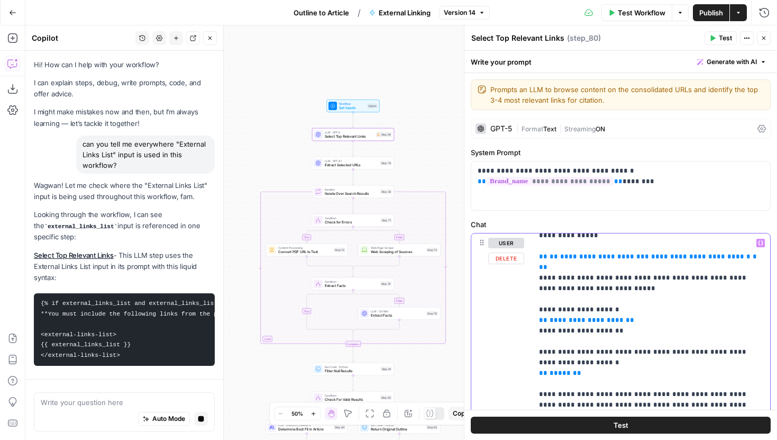
drag, startPoint x: 593, startPoint y: 354, endPoint x: 536, endPoint y: 247, distance: 121.2
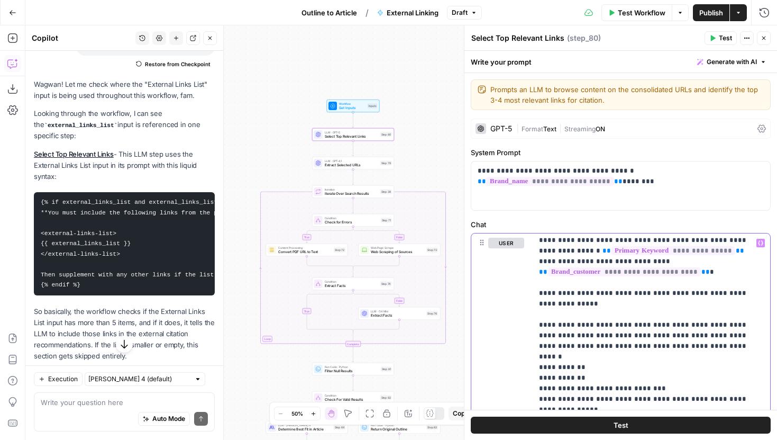
scroll to position [221, 0]
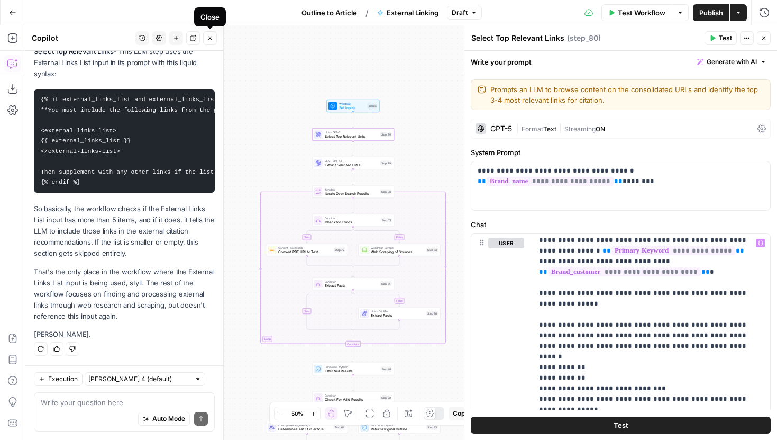
click at [209, 37] on icon "button" at bounding box center [211, 39] width 4 height 4
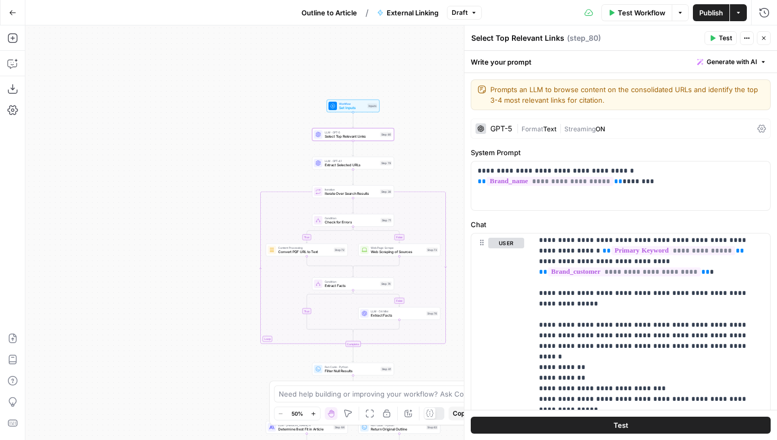
click at [711, 11] on span "Publish" at bounding box center [712, 12] width 24 height 11
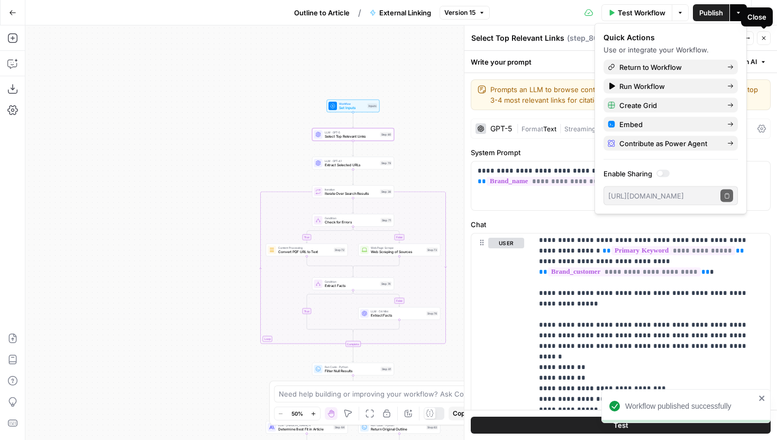
click at [761, 37] on icon "button" at bounding box center [764, 38] width 6 height 6
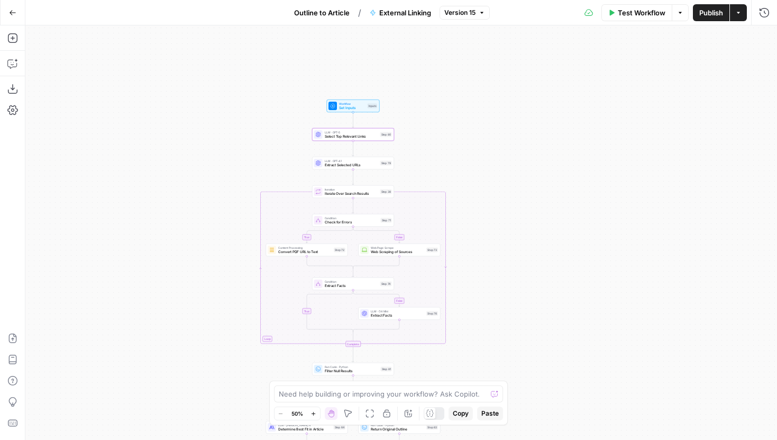
click at [11, 7] on button "Go Back" at bounding box center [12, 12] width 19 height 19
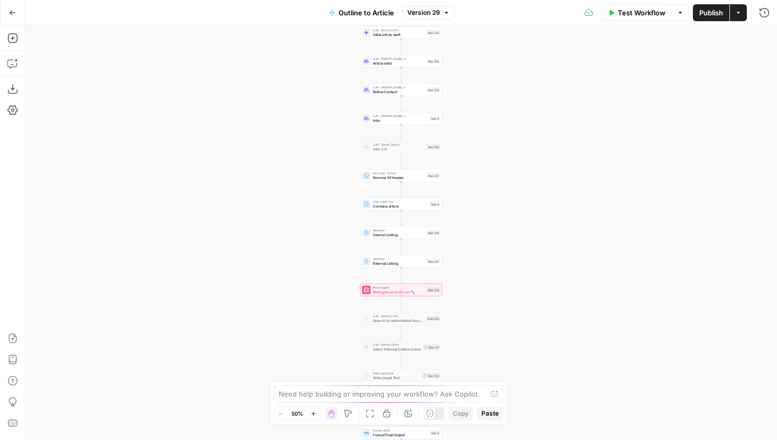
click at [7, 10] on button "Go Back" at bounding box center [12, 12] width 19 height 19
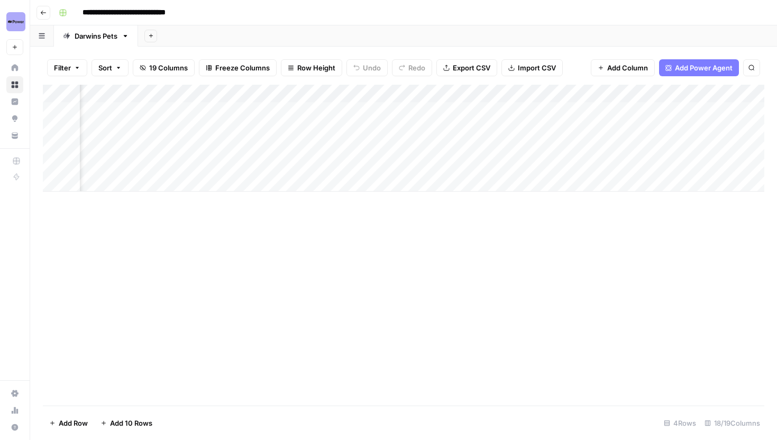
scroll to position [0, 1201]
click at [354, 101] on div "Add Column" at bounding box center [404, 138] width 722 height 107
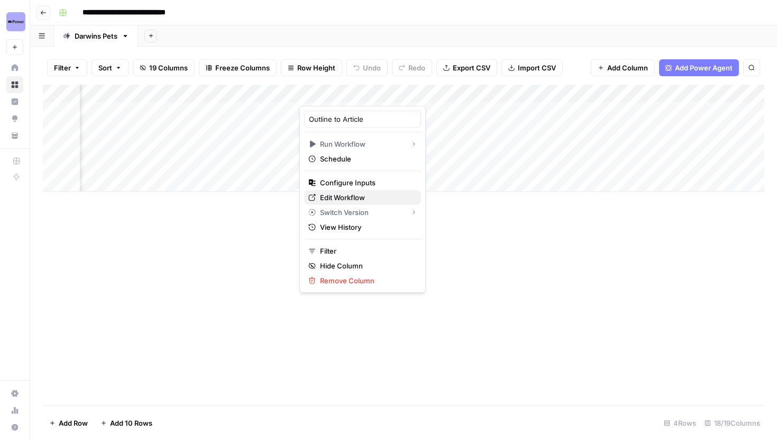
click at [350, 194] on span "Edit Workflow" at bounding box center [366, 197] width 93 height 11
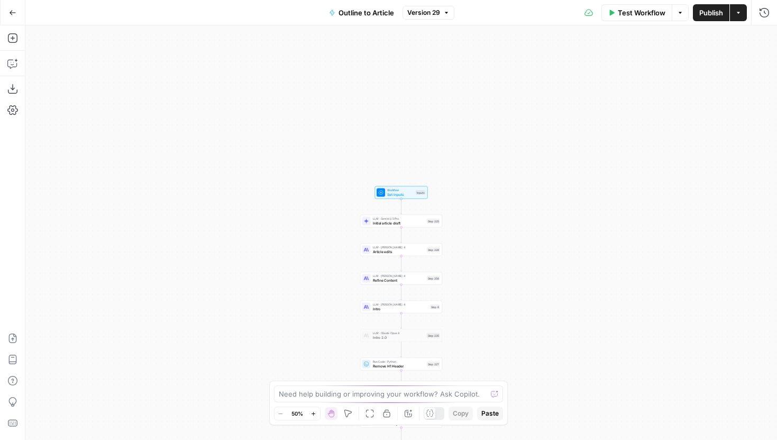
drag, startPoint x: 481, startPoint y: 85, endPoint x: 458, endPoint y: 342, distance: 258.7
click at [458, 342] on div "Workflow Set Inputs Inputs LLM · Gemini 2.5 Pro Initial article draft Step 225 …" at bounding box center [401, 232] width 752 height 414
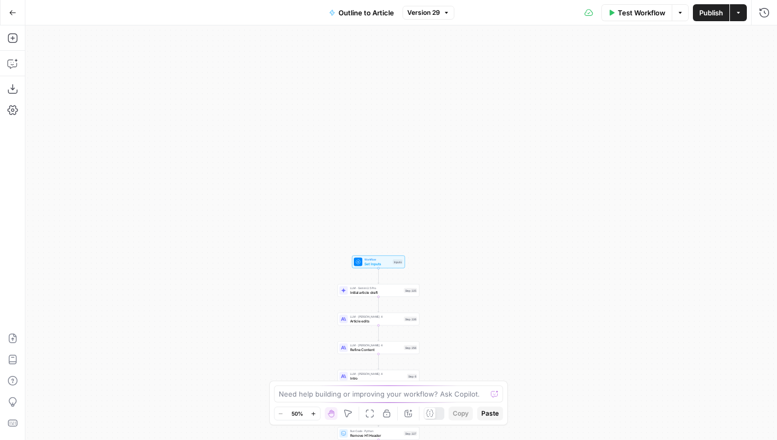
click at [392, 268] on div "Workflow Set Inputs Inputs LLM · Gemini 2.5 Pro Initial article draft Step 225 …" at bounding box center [401, 232] width 752 height 414
click at [398, 258] on div "Workflow Set Inputs Inputs Test Step" at bounding box center [378, 261] width 49 height 9
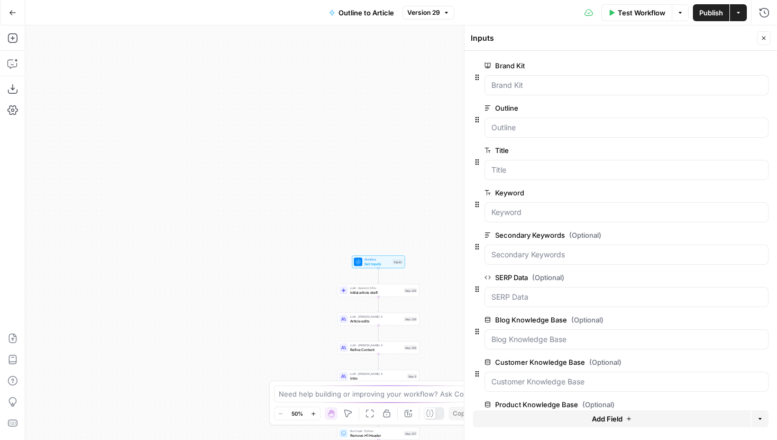
scroll to position [123, 0]
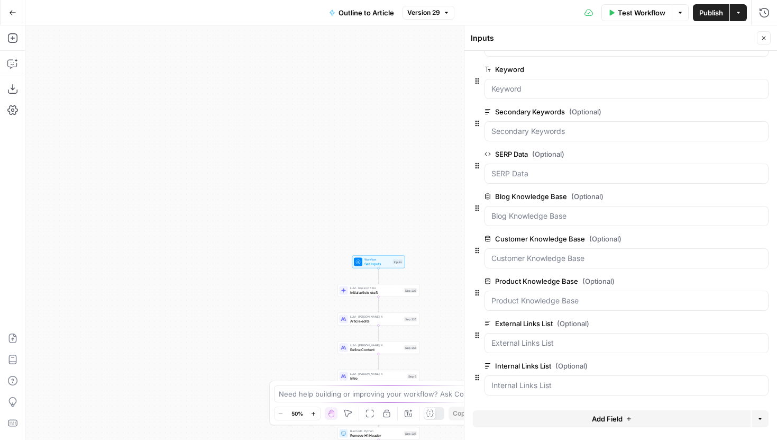
click at [760, 325] on icon "button" at bounding box center [763, 324] width 6 height 6
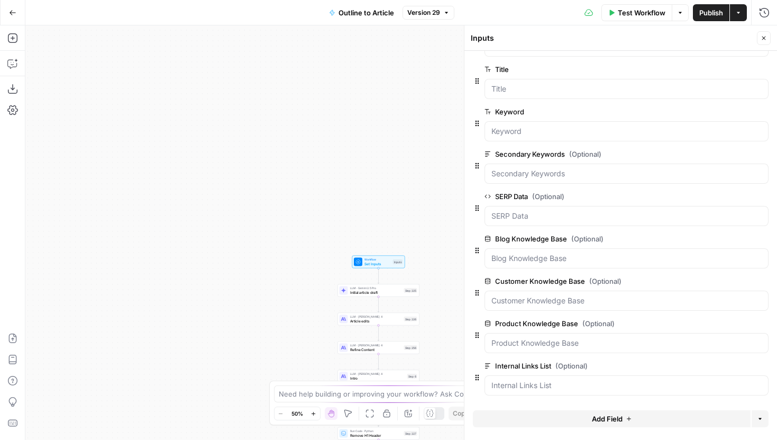
click at [763, 39] on icon "button" at bounding box center [764, 38] width 6 height 6
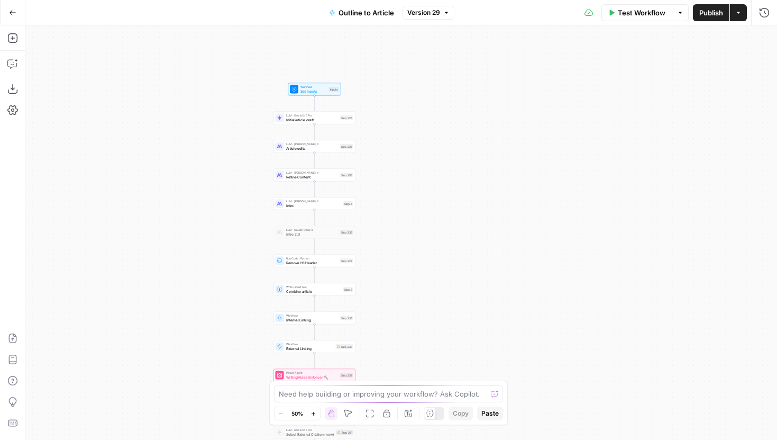
drag, startPoint x: 536, startPoint y: 266, endPoint x: 472, endPoint y: 105, distance: 173.6
click at [472, 106] on div "Workflow Set Inputs Inputs LLM · Gemini 2.5 Pro Initial article draft Step 225 …" at bounding box center [401, 232] width 752 height 414
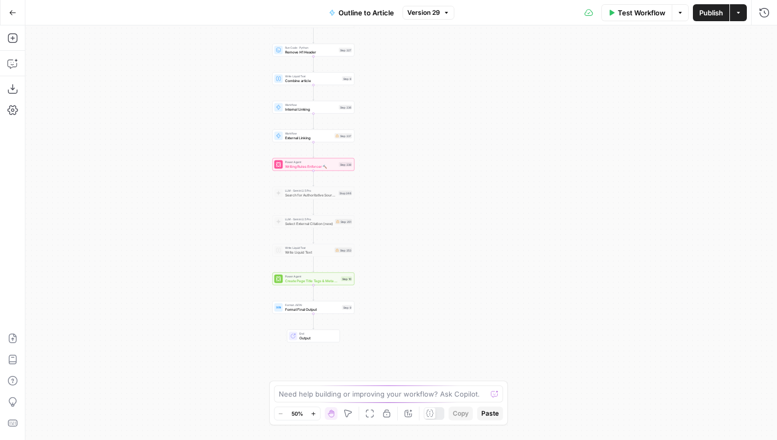
drag, startPoint x: 427, startPoint y: 135, endPoint x: 427, endPoint y: 97, distance: 37.6
click at [427, 97] on div "Workflow Set Inputs Inputs LLM · Gemini 2.5 Pro Initial article draft Step 225 …" at bounding box center [401, 232] width 752 height 414
click at [338, 137] on icon at bounding box center [337, 135] width 3 height 3
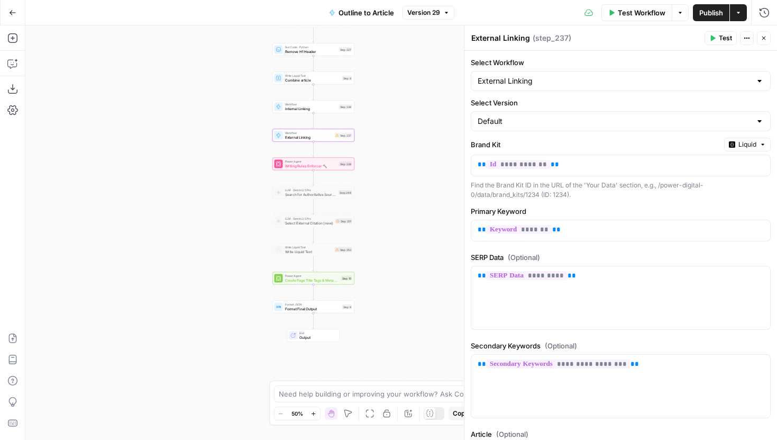
scroll to position [123, 0]
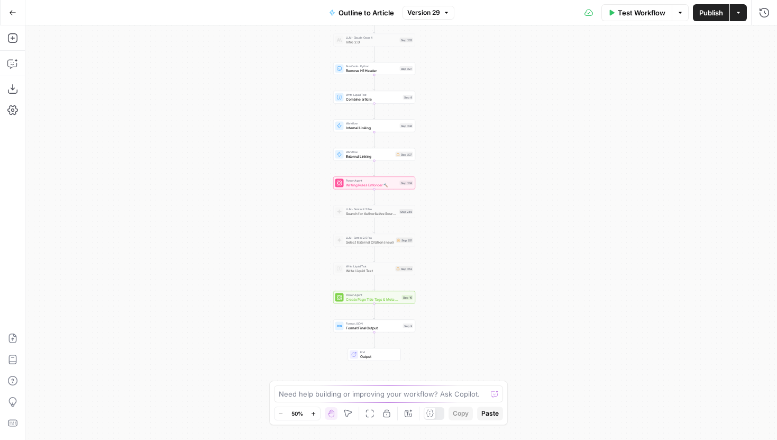
click at [128, 123] on div "Workflow Set Inputs Inputs LLM · Gemini 2.5 Pro Initial article draft Step 225 …" at bounding box center [401, 232] width 752 height 414
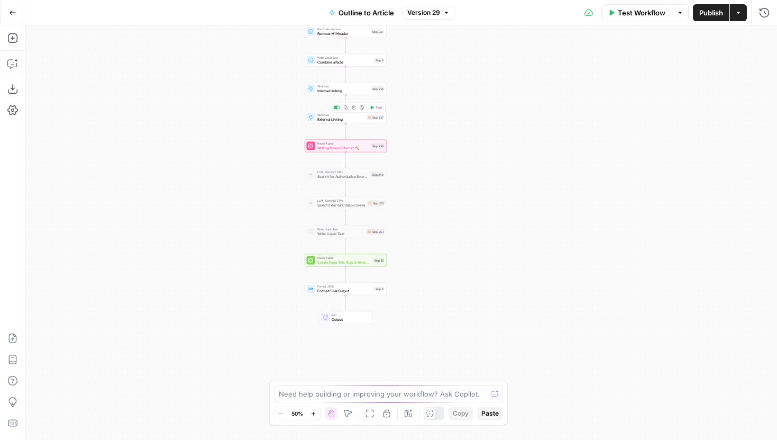
click at [328, 120] on span "External Linking" at bounding box center [342, 118] width 48 height 5
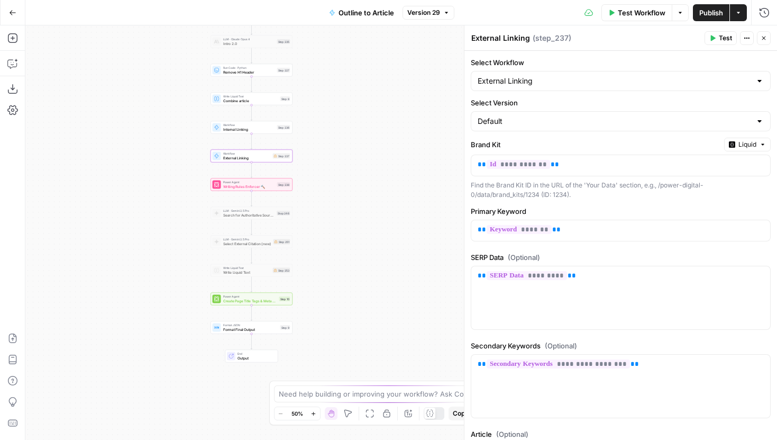
drag, startPoint x: 266, startPoint y: 144, endPoint x: 170, endPoint y: 187, distance: 104.9
click at [170, 186] on div "Workflow Set Inputs Inputs LLM · Gemini 2.5 Pro Initial article draft Step 225 …" at bounding box center [401, 232] width 752 height 414
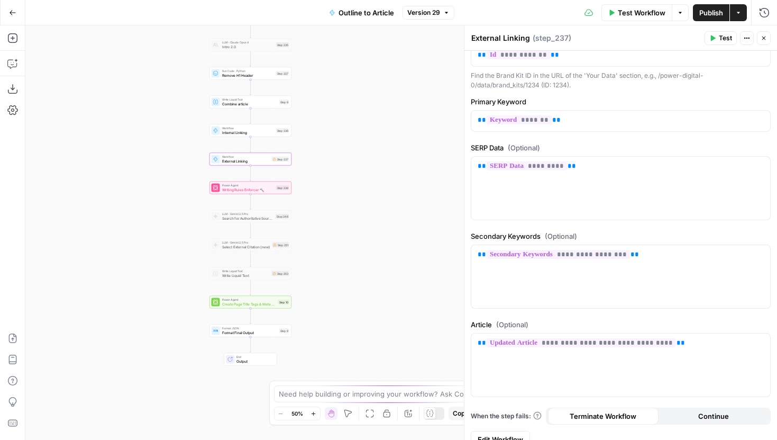
scroll to position [123, 0]
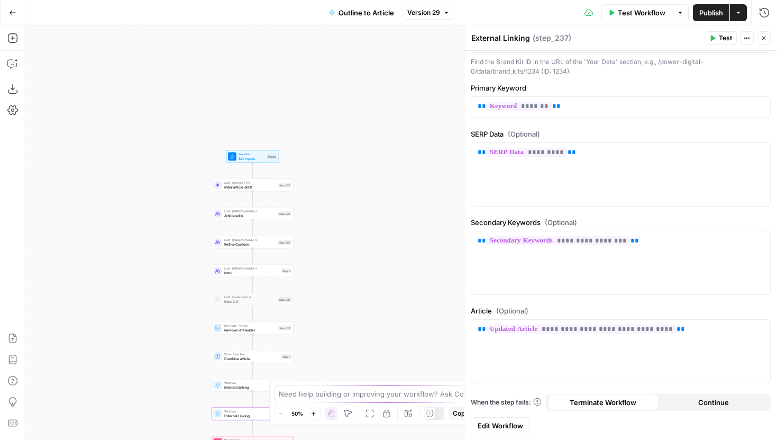
drag, startPoint x: 359, startPoint y: 133, endPoint x: 357, endPoint y: 396, distance: 262.5
click at [358, 394] on body "Power Digital New Home Browse Insights Opportunities Your Data Recent Grids [Da…" at bounding box center [388, 220] width 777 height 440
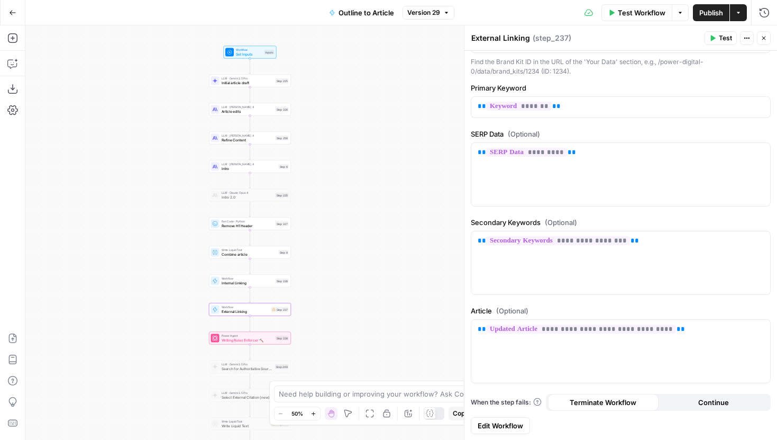
drag, startPoint x: 349, startPoint y: 336, endPoint x: 347, endPoint y: 100, distance: 236.0
click at [347, 100] on div "Workflow Set Inputs Inputs LLM · Gemini 2.5 Pro Initial article draft Step 225 …" at bounding box center [401, 232] width 752 height 414
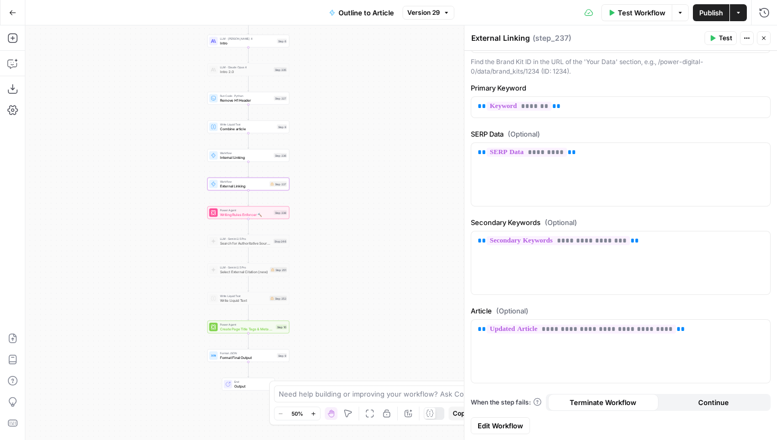
click at [703, 13] on span "Publish" at bounding box center [712, 12] width 24 height 11
click at [266, 185] on span "External Linking" at bounding box center [244, 185] width 48 height 5
click at [504, 429] on span "Edit Workflow" at bounding box center [501, 425] width 46 height 11
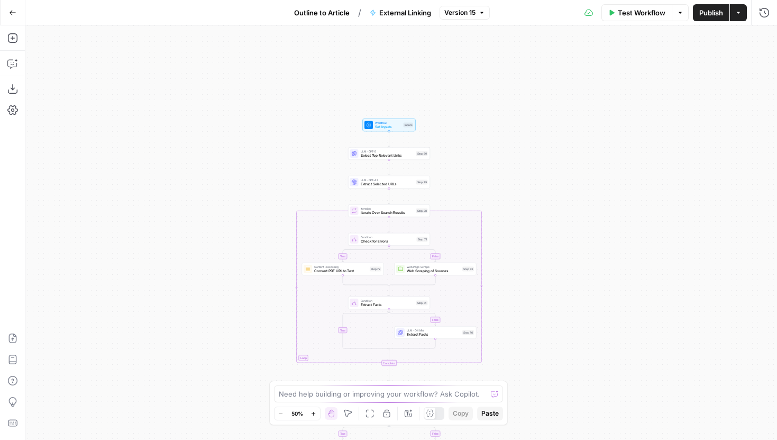
drag, startPoint x: 561, startPoint y: 95, endPoint x: 540, endPoint y: 270, distance: 177.0
click at [540, 270] on div "true false true false true false Workflow Set Inputs Inputs LLM · GPT-5 Select …" at bounding box center [401, 232] width 752 height 414
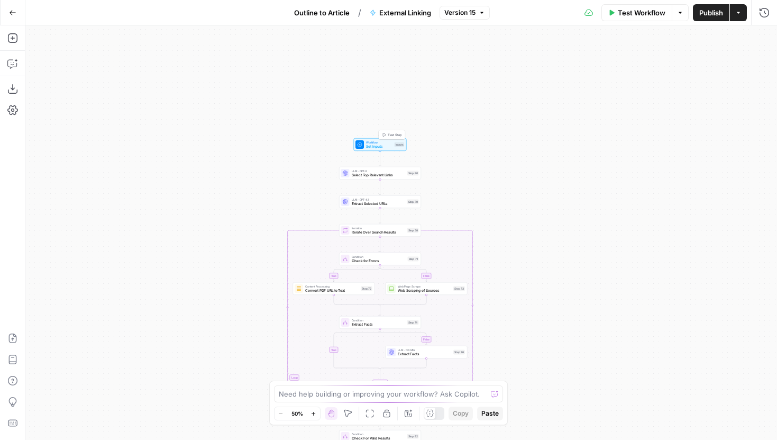
click at [385, 144] on span "Set Inputs" at bounding box center [379, 146] width 26 height 5
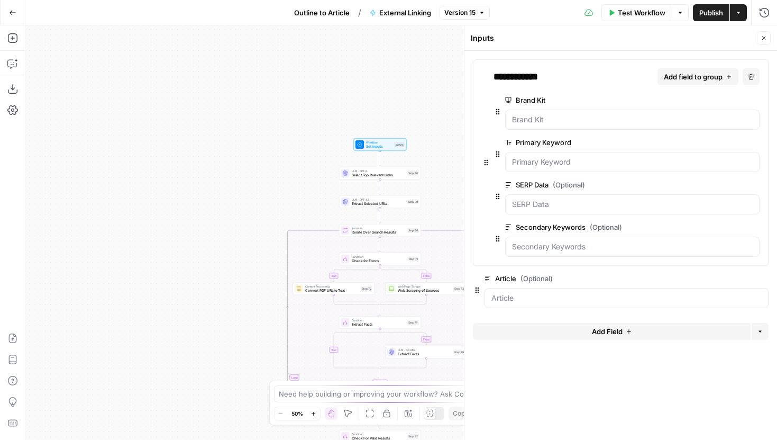
click at [7, 17] on button "Go Back" at bounding box center [12, 12] width 19 height 19
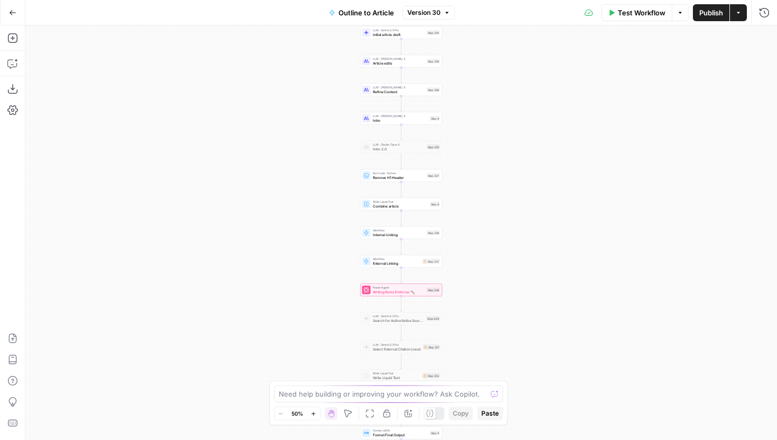
drag, startPoint x: 292, startPoint y: 255, endPoint x: 286, endPoint y: 240, distance: 15.7
click at [286, 240] on div "Workflow Set Inputs Inputs LLM · Gemini 2.5 Pro Initial article draft Step 225 …" at bounding box center [401, 232] width 752 height 414
drag, startPoint x: 245, startPoint y: 275, endPoint x: 242, endPoint y: 248, distance: 27.2
click at [242, 248] on div "Workflow Set Inputs Inputs LLM · Gemini 2.5 Pro Initial article draft Step 225 …" at bounding box center [401, 232] width 752 height 414
click at [395, 238] on span "External Linking" at bounding box center [394, 235] width 48 height 5
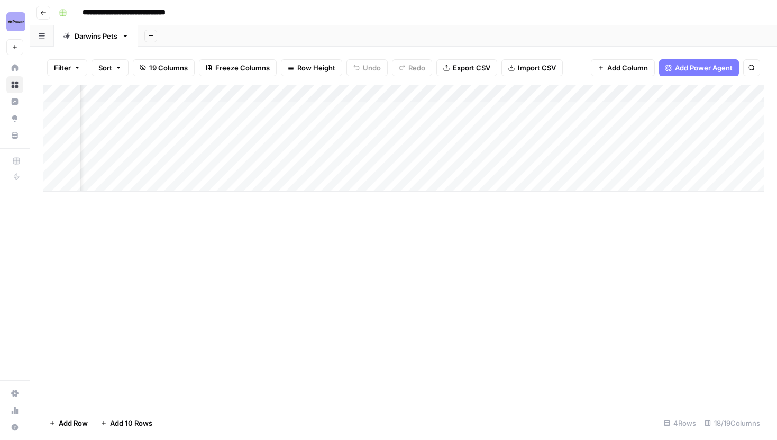
scroll to position [0, 1075]
click at [449, 97] on div "Add Column" at bounding box center [404, 138] width 722 height 107
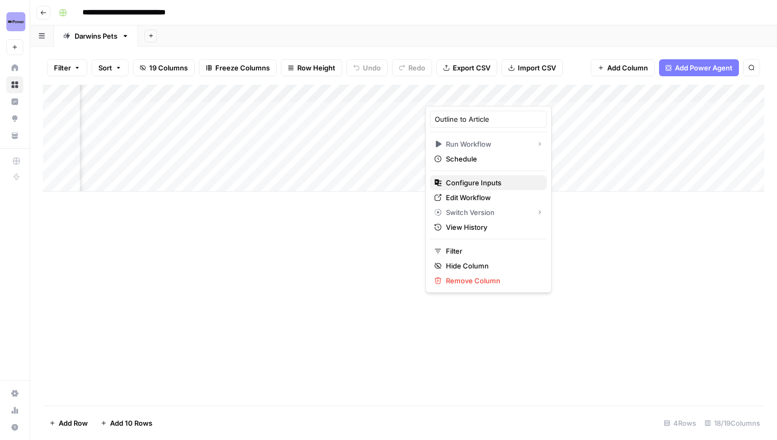
click at [470, 185] on span "Configure Inputs" at bounding box center [492, 182] width 93 height 11
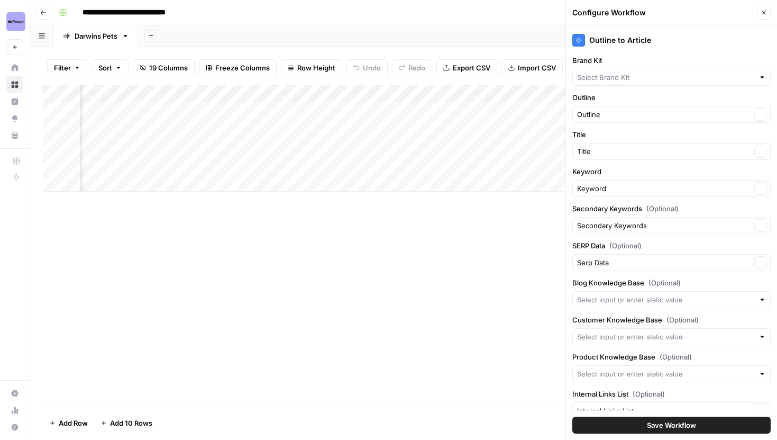
type input "[PERSON_NAME]'s Pet Food"
type input "Darwins Pet Blog Sitemap"
type input "Darwins Pet Product Sitemap"
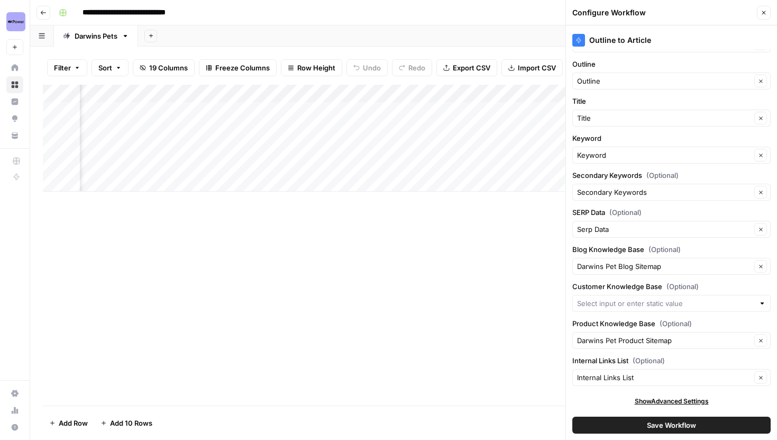
scroll to position [0, 0]
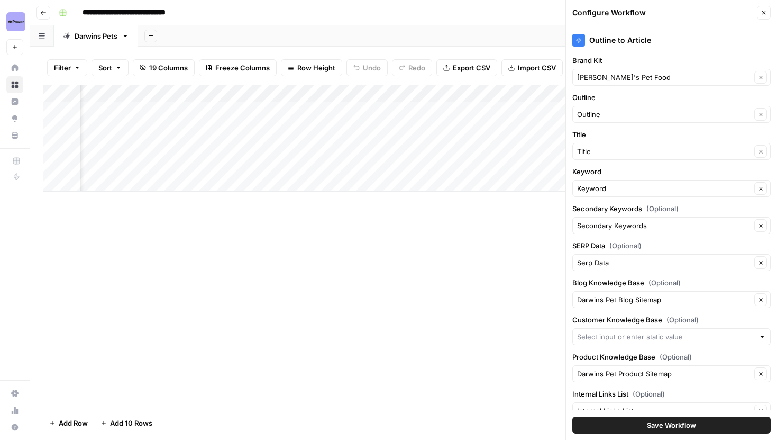
click at [620, 420] on button "Save Workflow" at bounding box center [672, 424] width 198 height 17
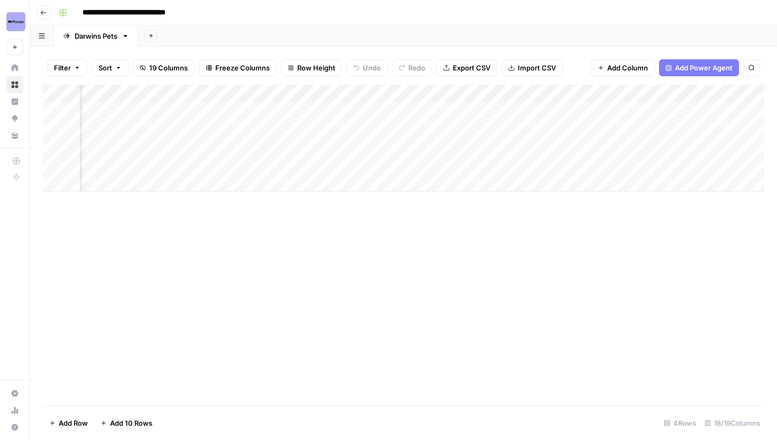
click at [464, 90] on div "Add Column" at bounding box center [404, 138] width 722 height 107
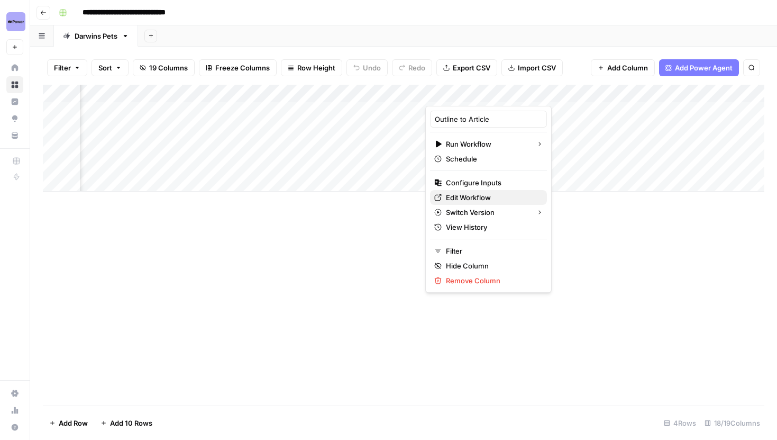
click at [478, 193] on span "Edit Workflow" at bounding box center [492, 197] width 93 height 11
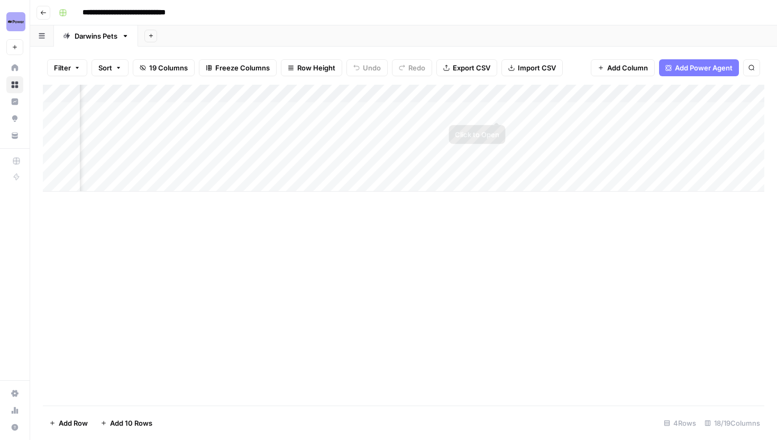
click at [483, 94] on div "Add Column" at bounding box center [404, 138] width 722 height 107
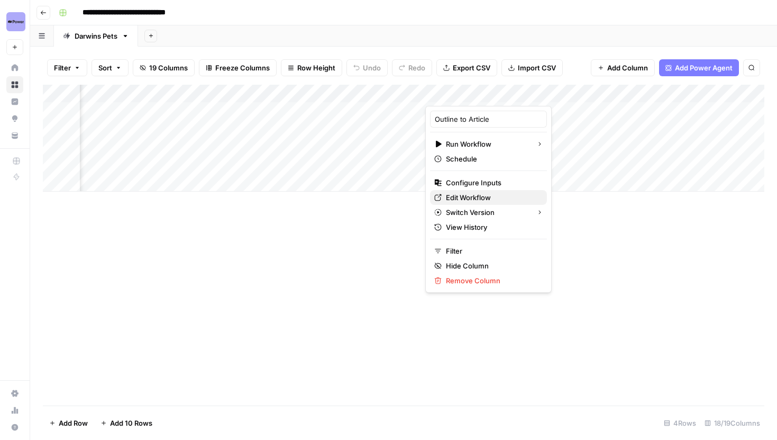
click at [478, 201] on span "Edit Workflow" at bounding box center [492, 197] width 93 height 11
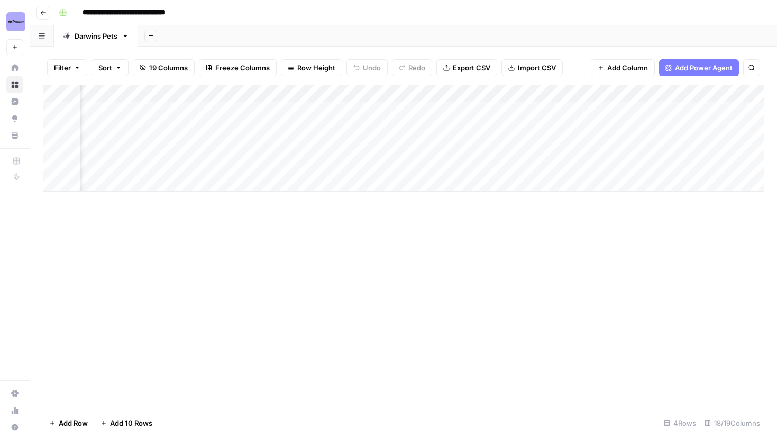
click at [474, 94] on div "Add Column" at bounding box center [404, 138] width 722 height 107
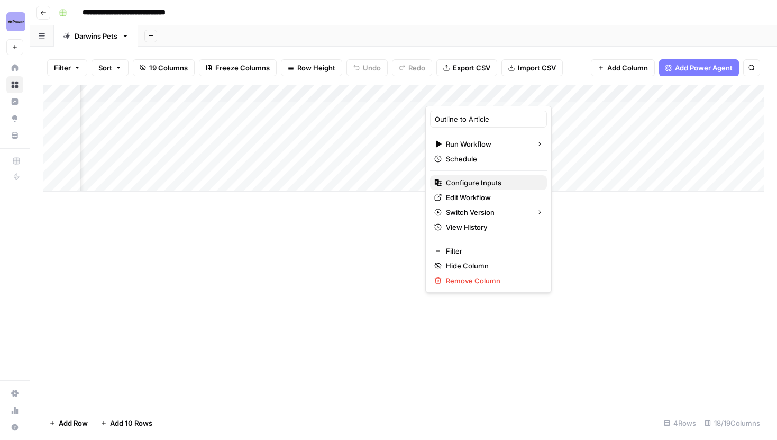
click at [476, 182] on span "Configure Inputs" at bounding box center [492, 182] width 93 height 11
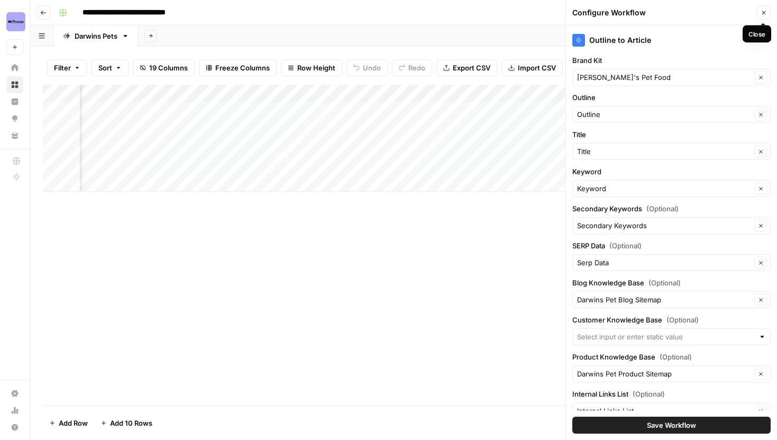
click at [766, 15] on button "Close" at bounding box center [764, 13] width 14 height 14
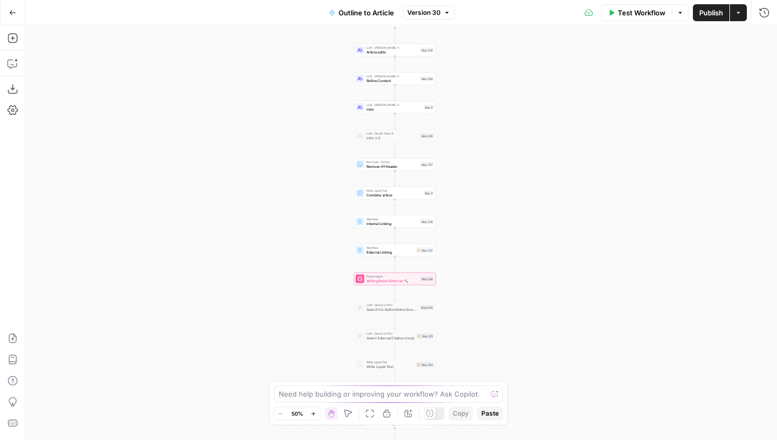
drag, startPoint x: 504, startPoint y: 273, endPoint x: 498, endPoint y: 261, distance: 12.8
click at [498, 261] on div "Workflow Set Inputs Inputs LLM · Gemini 2.5 Pro Initial article draft Step 225 …" at bounding box center [401, 232] width 752 height 414
click at [420, 251] on div "Step 237" at bounding box center [424, 250] width 17 height 5
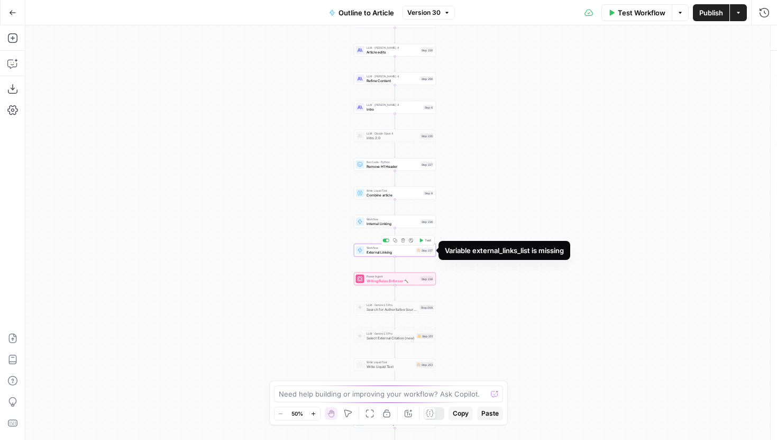
type input "External Linking"
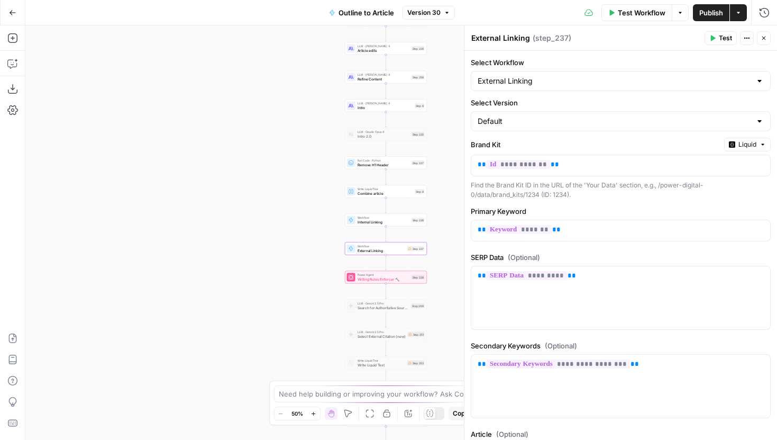
drag, startPoint x: 313, startPoint y: 225, endPoint x: 229, endPoint y: 194, distance: 89.7
click at [229, 194] on div "Workflow Set Inputs Inputs LLM · Gemini 2.5 Pro Initial article draft Step 225 …" at bounding box center [401, 232] width 752 height 414
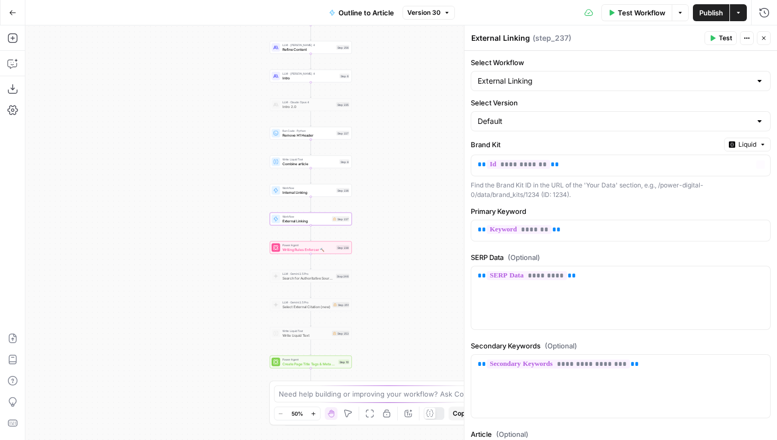
drag, startPoint x: 397, startPoint y: 125, endPoint x: 363, endPoint y: 289, distance: 167.5
click at [363, 288] on div "Workflow Set Inputs Inputs LLM · Gemini 2.5 Pro Initial article draft Step 225 …" at bounding box center [401, 232] width 752 height 414
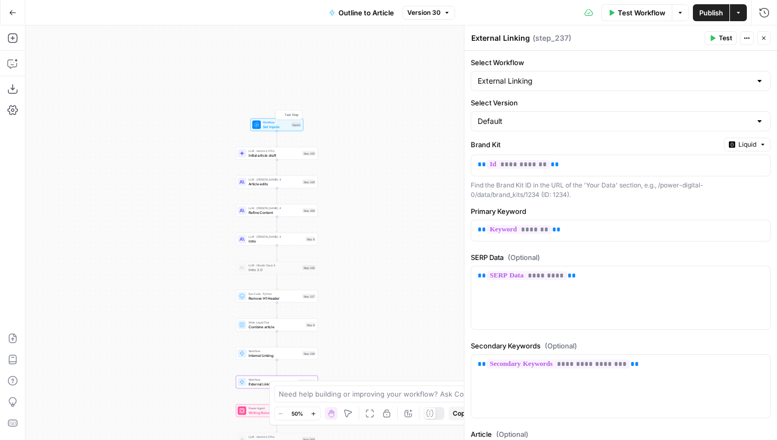
click at [292, 124] on div "Inputs" at bounding box center [297, 124] width 10 height 5
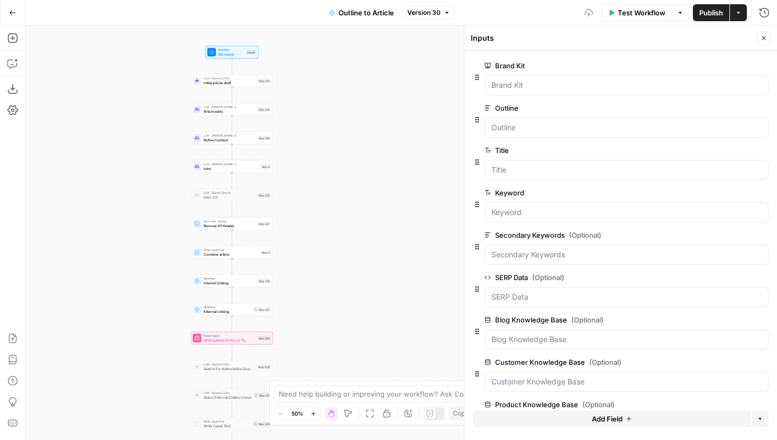
drag, startPoint x: 220, startPoint y: 164, endPoint x: 171, endPoint y: 88, distance: 90.3
click at [171, 88] on div "Workflow Set Inputs Inputs LLM · Gemini 2.5 Pro Initial article draft Step 225 …" at bounding box center [401, 232] width 752 height 414
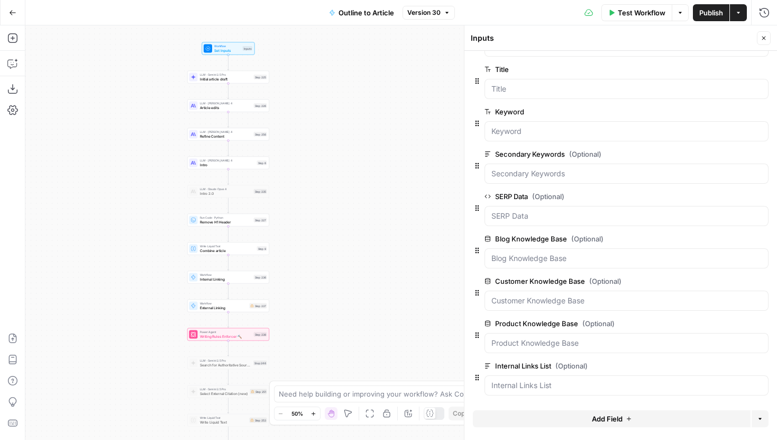
drag, startPoint x: 359, startPoint y: 293, endPoint x: 359, endPoint y: 126, distance: 167.2
click at [359, 126] on div "Workflow Set Inputs Inputs LLM · Gemini 2.5 Pro Initial article draft Step 225 …" at bounding box center [401, 232] width 752 height 414
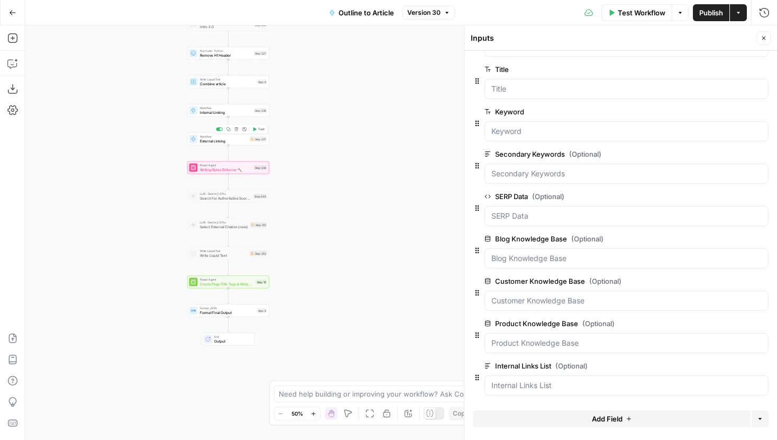
click at [236, 144] on div "Workflow External Linking Step 237 Copy step Delete step Add Note Test" at bounding box center [228, 139] width 82 height 13
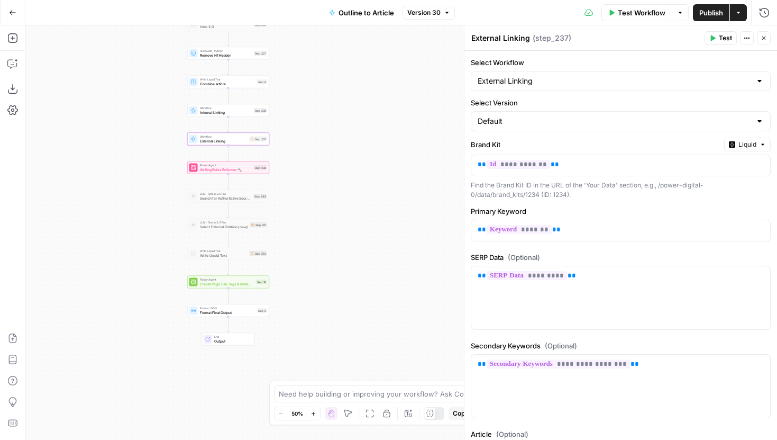
scroll to position [123, 0]
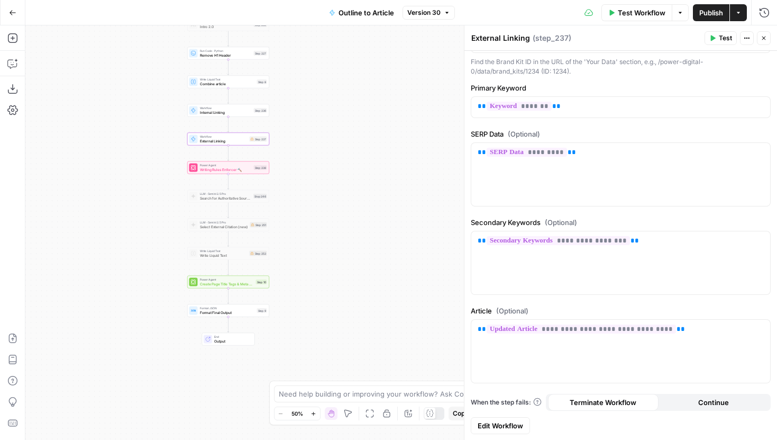
click at [485, 419] on link "Edit Workflow" at bounding box center [500, 425] width 59 height 17
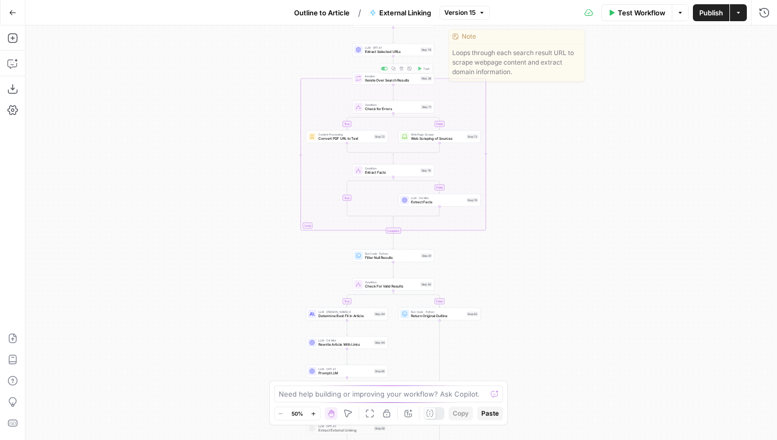
drag, startPoint x: 588, startPoint y: 72, endPoint x: 575, endPoint y: 138, distance: 66.9
click at [579, 139] on div "true false true false true false Workflow Set Inputs Inputs LLM · GPT-5 Select …" at bounding box center [401, 232] width 752 height 414
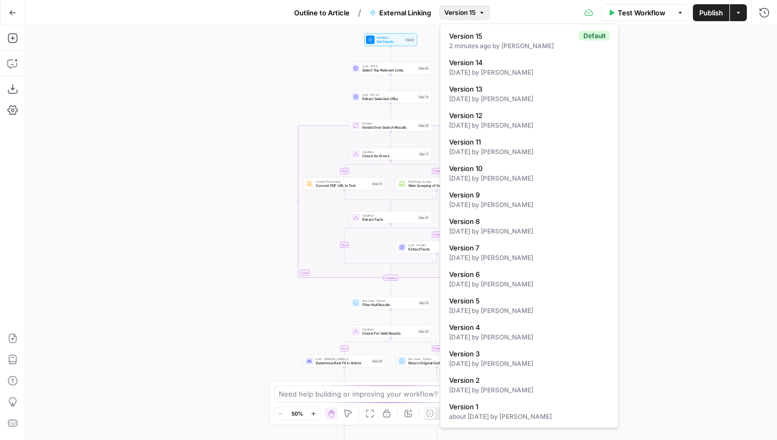
click at [457, 15] on span "Version 15" at bounding box center [460, 13] width 31 height 10
click at [483, 65] on span "Version 14" at bounding box center [527, 62] width 157 height 11
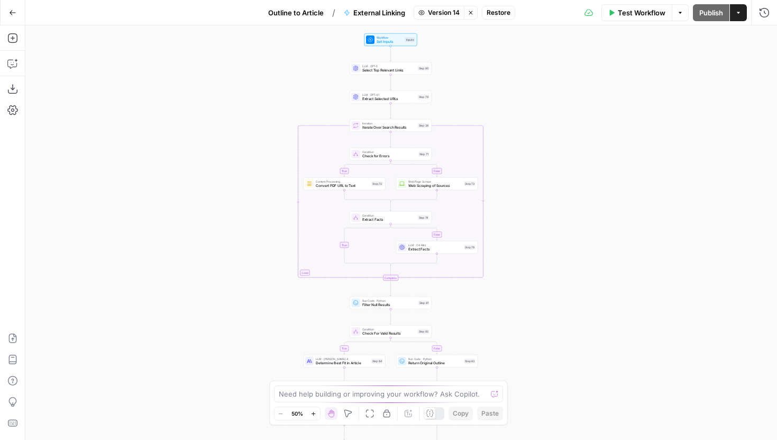
click at [495, 9] on span "Restore" at bounding box center [499, 13] width 24 height 10
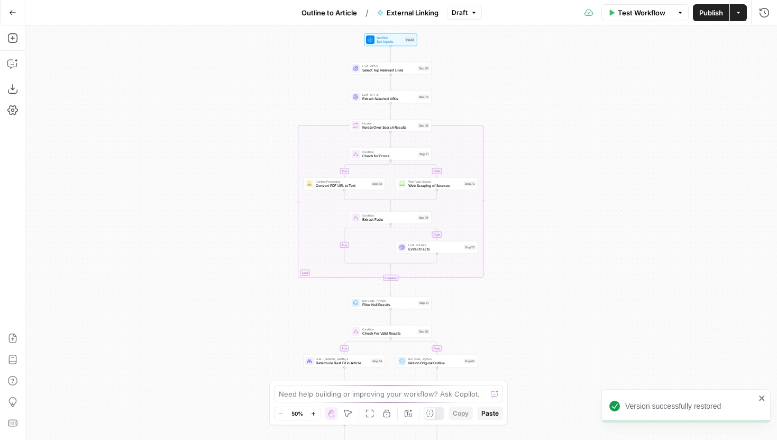
click at [11, 17] on button "Go Back" at bounding box center [12, 12] width 19 height 19
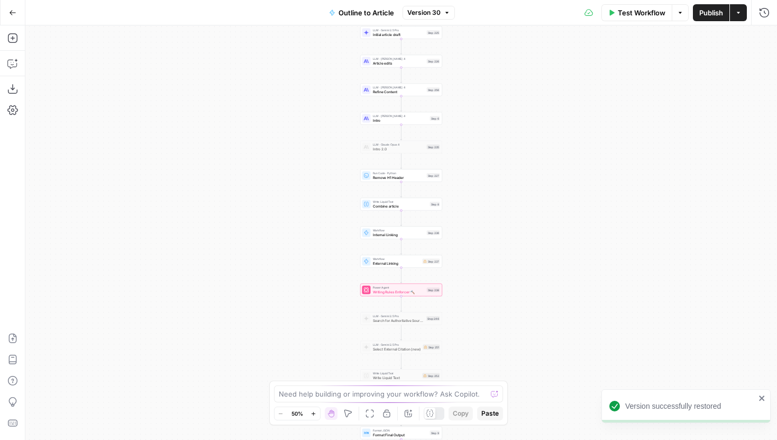
click at [381, 261] on span "External Linking" at bounding box center [397, 262] width 48 height 5
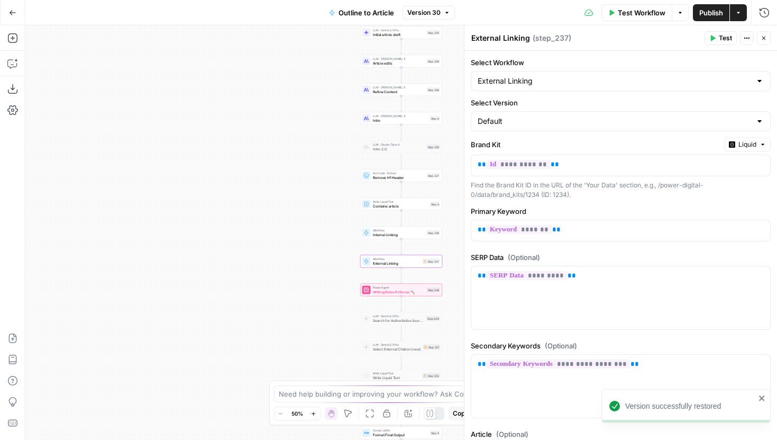
scroll to position [123, 0]
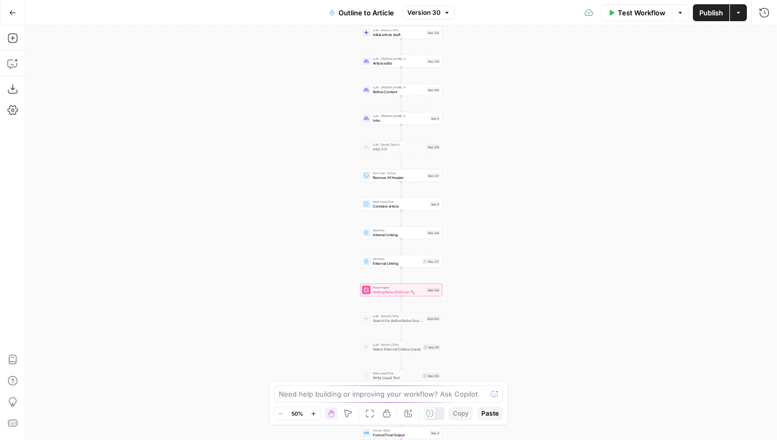
click at [288, 274] on div "Workflow Set Inputs Inputs LLM · Gemini 2.5 Pro Initial article draft Step 225 …" at bounding box center [401, 232] width 752 height 414
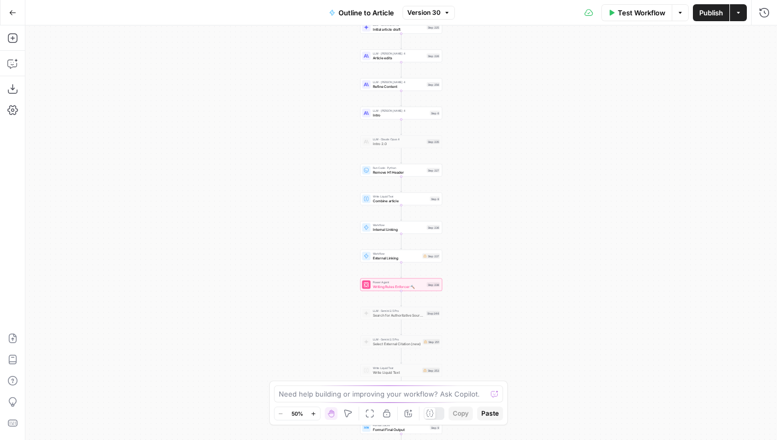
click at [398, 261] on div "Workflow External Linking Step 237 Copy step Delete step Add Note Test" at bounding box center [401, 256] width 82 height 13
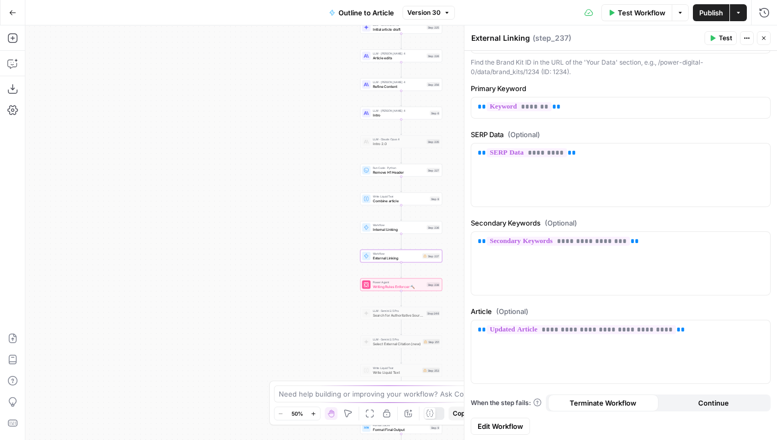
scroll to position [123, 0]
click at [505, 426] on span "Edit Workflow" at bounding box center [501, 425] width 46 height 11
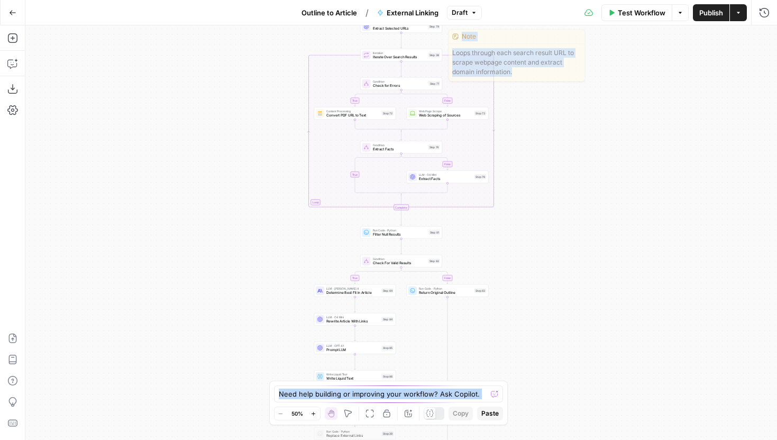
drag, startPoint x: 551, startPoint y: 81, endPoint x: 546, endPoint y: 250, distance: 169.4
drag, startPoint x: 540, startPoint y: 244, endPoint x: 540, endPoint y: 321, distance: 77.3
click at [540, 321] on div "true false true false true false Workflow Set Inputs Inputs LLM · GPT-5 Select …" at bounding box center [401, 232] width 752 height 414
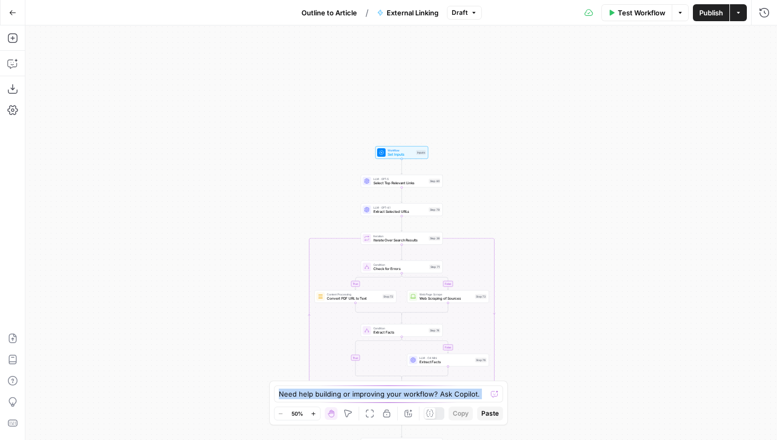
click at [402, 150] on span "Workflow" at bounding box center [401, 150] width 26 height 4
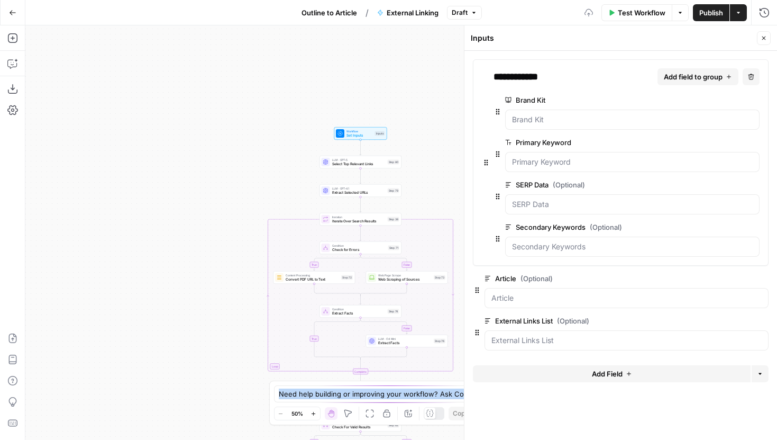
drag, startPoint x: 337, startPoint y: 167, endPoint x: 262, endPoint y: 138, distance: 79.6
click at [262, 138] on div "true false false true false true Workflow Set Inputs Inputs LLM · GPT-5 Select …" at bounding box center [401, 232] width 752 height 414
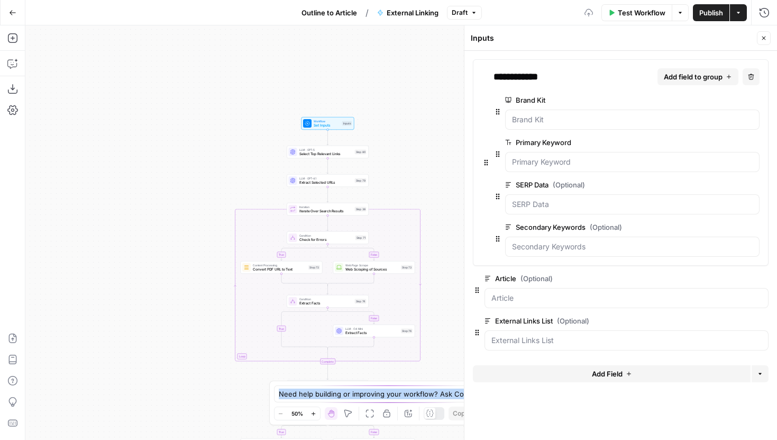
click at [262, 138] on div "true false false true false true Workflow Set Inputs Inputs LLM · GPT-5 Select …" at bounding box center [401, 232] width 752 height 414
click at [218, 102] on div "true false false true false true Workflow Set Inputs Inputs LLM · GPT-5 Select …" at bounding box center [401, 232] width 752 height 414
click at [416, 160] on div "true false false true false true Workflow Set Inputs Inputs LLM · GPT-5 Select …" at bounding box center [401, 232] width 752 height 414
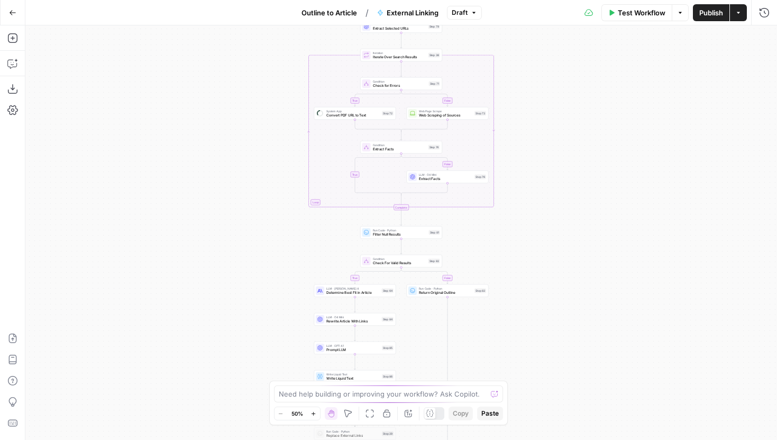
click at [20, 12] on button "Go Back" at bounding box center [12, 12] width 19 height 19
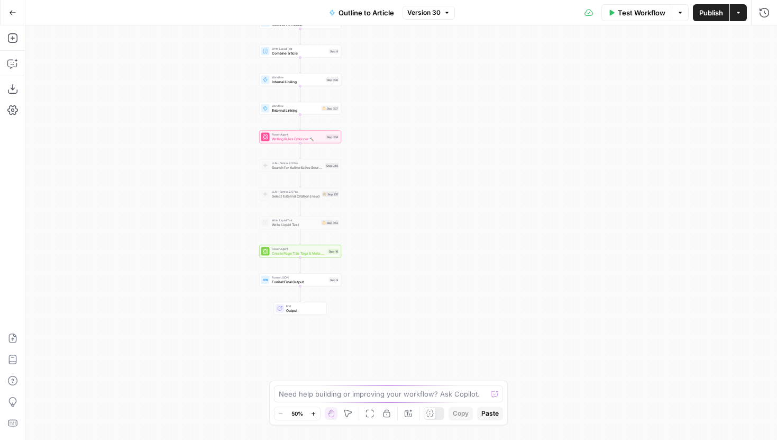
drag, startPoint x: 487, startPoint y: 270, endPoint x: 386, endPoint y: 117, distance: 184.1
click at [386, 117] on div "Workflow Set Inputs Inputs LLM · Gemini 2.5 Pro Initial article draft Step 225 …" at bounding box center [401, 232] width 752 height 414
click at [298, 109] on span "External Linking" at bounding box center [295, 109] width 48 height 5
type input "External Linking"
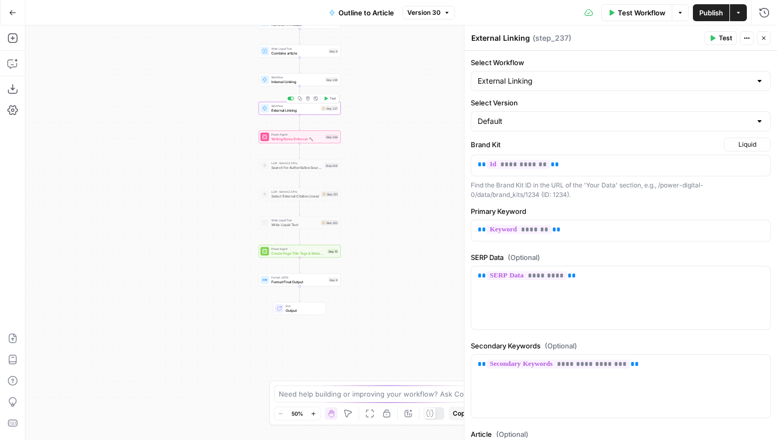
drag, startPoint x: 197, startPoint y: 170, endPoint x: 174, endPoint y: 156, distance: 27.6
click at [174, 156] on div "Workflow Set Inputs Inputs LLM · Gemini 2.5 Pro Initial article draft Step 225 …" at bounding box center [401, 232] width 752 height 414
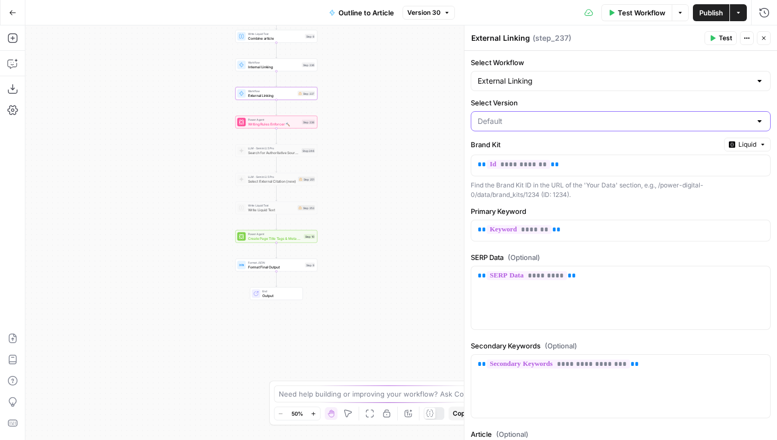
click at [563, 117] on input "Select Version" at bounding box center [615, 121] width 274 height 11
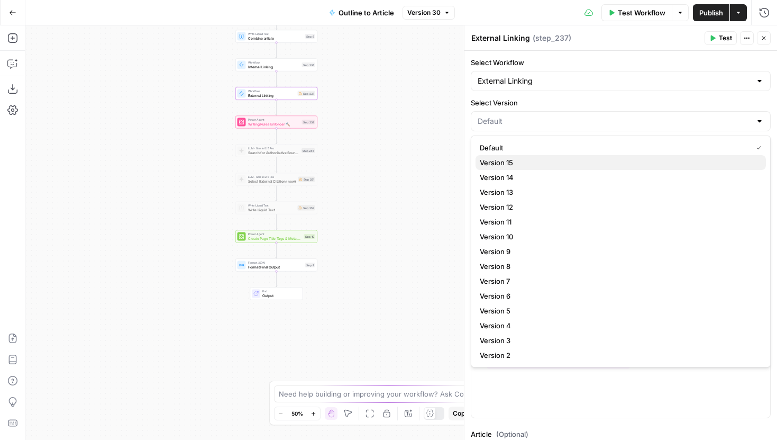
click at [538, 157] on span "Version 15" at bounding box center [619, 162] width 278 height 11
type input "Version 15"
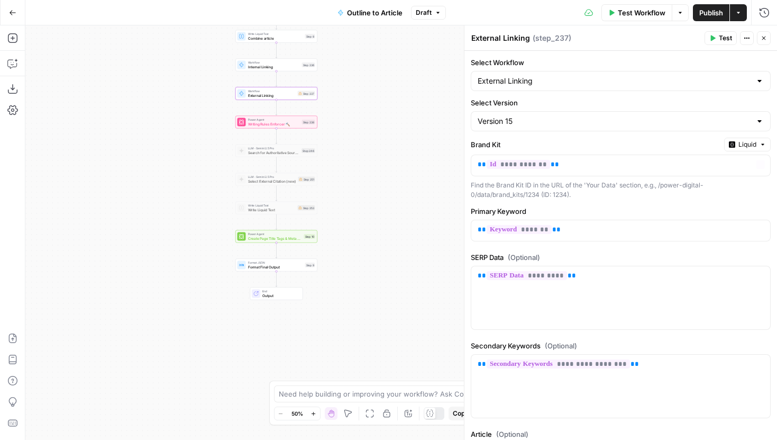
click at [557, 111] on div "Select Version Version 15" at bounding box center [621, 114] width 300 height 34
click at [557, 122] on input "Select Version" at bounding box center [615, 121] width 274 height 11
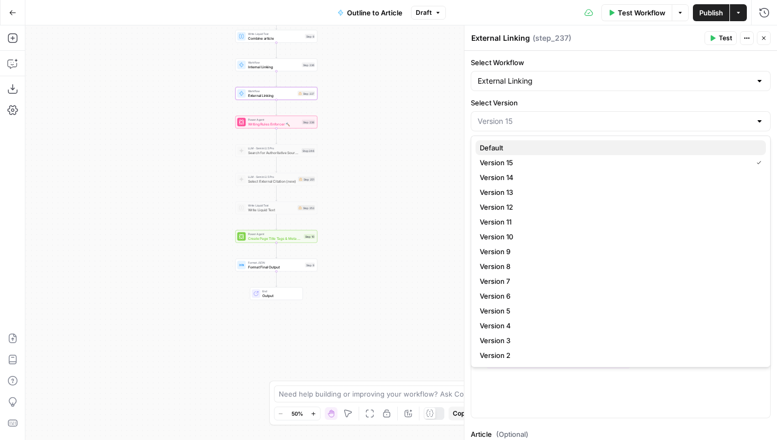
click at [545, 151] on div "Default Version 15 Version 14 Version 13 Version 12 Version 11 Version 10 Versi…" at bounding box center [621, 258] width 291 height 237
click at [545, 151] on span "Default" at bounding box center [619, 147] width 278 height 11
type input "Default"
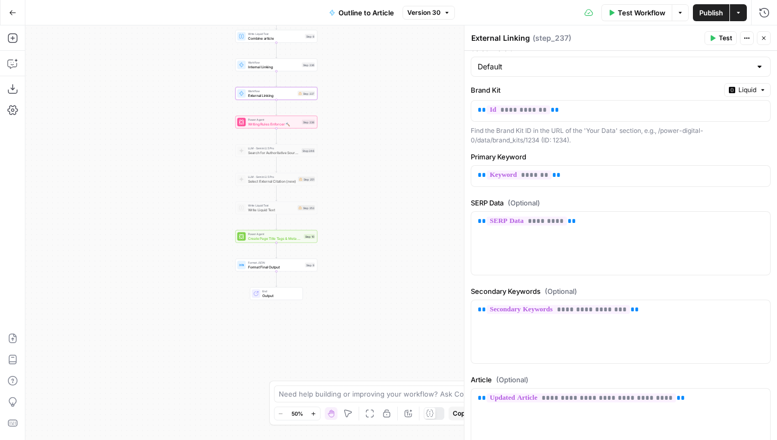
scroll to position [123, 0]
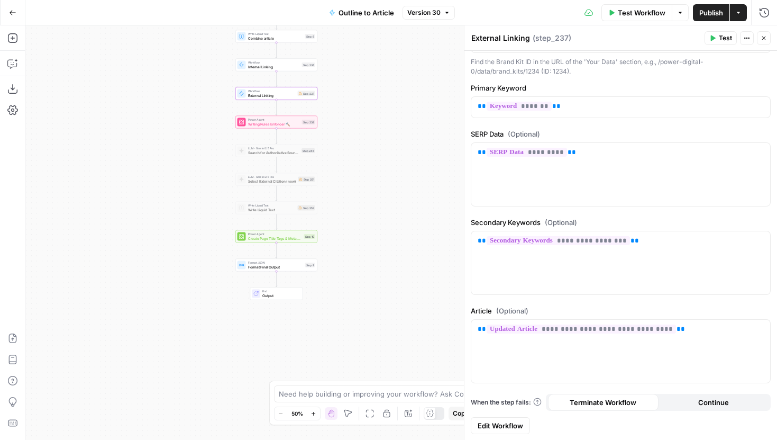
click at [507, 423] on span "Edit Workflow" at bounding box center [501, 425] width 46 height 11
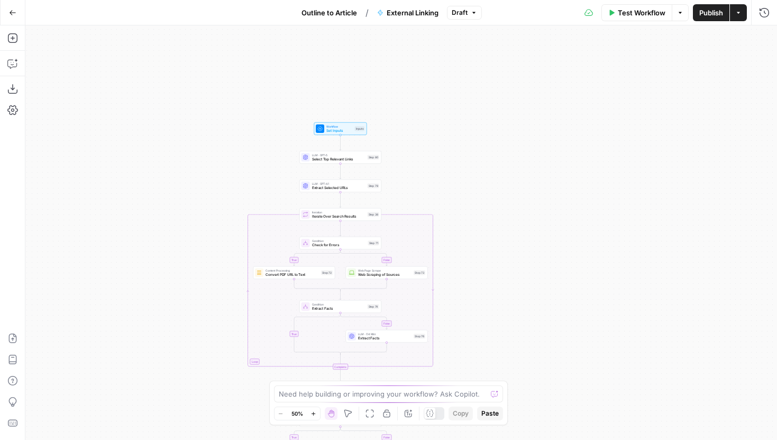
drag, startPoint x: 285, startPoint y: 169, endPoint x: 223, endPoint y: 333, distance: 175.3
click at [223, 333] on div "true false true false true false Workflow Set Inputs Inputs LLM · GPT-5 Select …" at bounding box center [401, 232] width 752 height 414
drag, startPoint x: 428, startPoint y: 183, endPoint x: 379, endPoint y: 126, distance: 75.4
click at [379, 126] on div "true false true false true false Workflow Set Inputs Inputs LLM · GPT-5 Select …" at bounding box center [401, 232] width 752 height 414
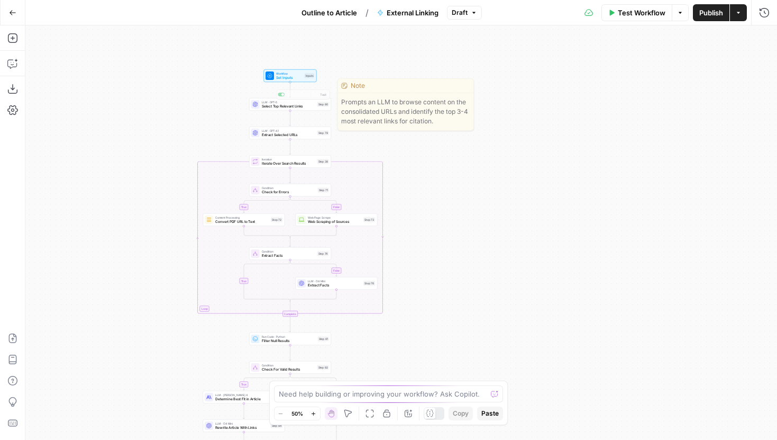
click at [300, 79] on span "Set Inputs" at bounding box center [289, 77] width 26 height 5
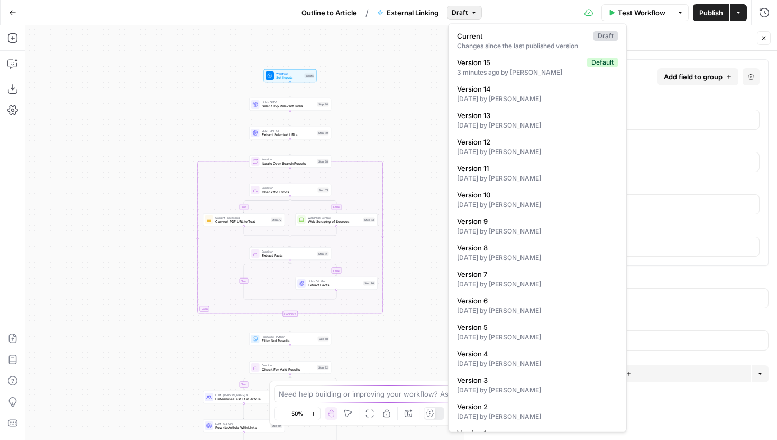
click at [473, 15] on icon "button" at bounding box center [474, 13] width 6 height 6
click at [534, 65] on span "Version 15" at bounding box center [520, 62] width 126 height 11
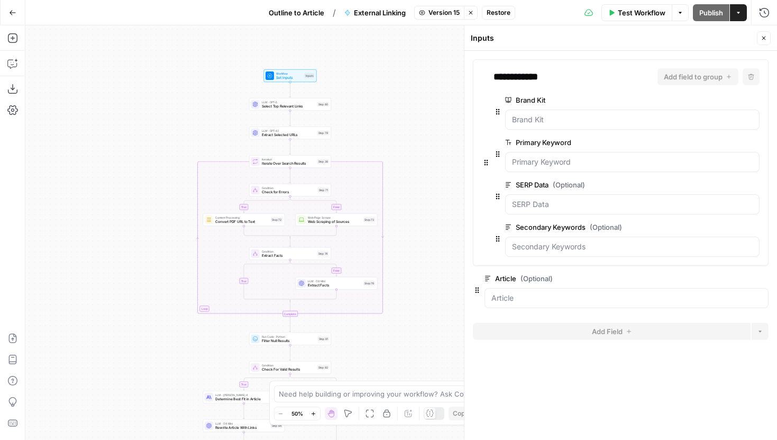
click at [294, 76] on span "Set Inputs" at bounding box center [289, 77] width 26 height 5
click at [304, 78] on div "Workflow Set Inputs Inputs" at bounding box center [290, 75] width 49 height 9
click at [427, 8] on button "Version 15" at bounding box center [439, 13] width 50 height 14
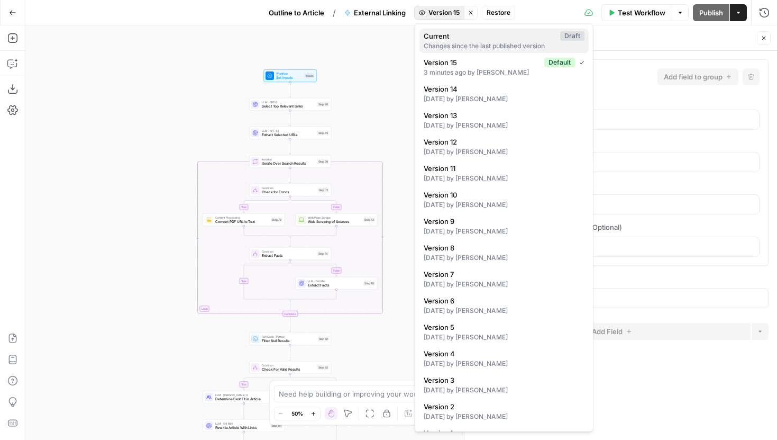
click at [467, 34] on span "Current" at bounding box center [490, 36] width 132 height 11
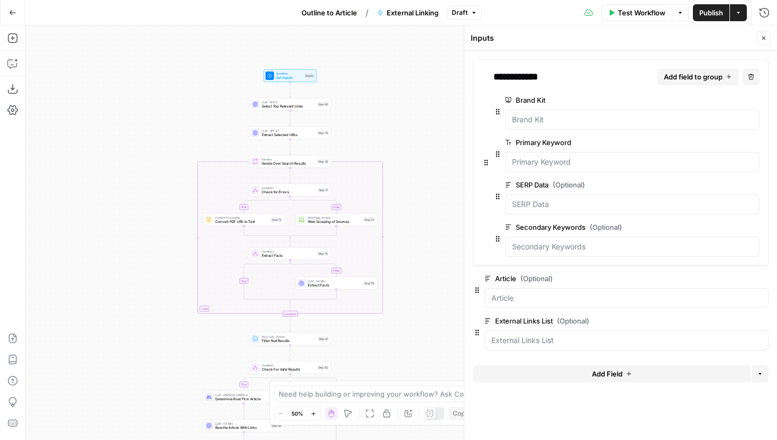
click at [702, 16] on span "Publish" at bounding box center [712, 12] width 24 height 11
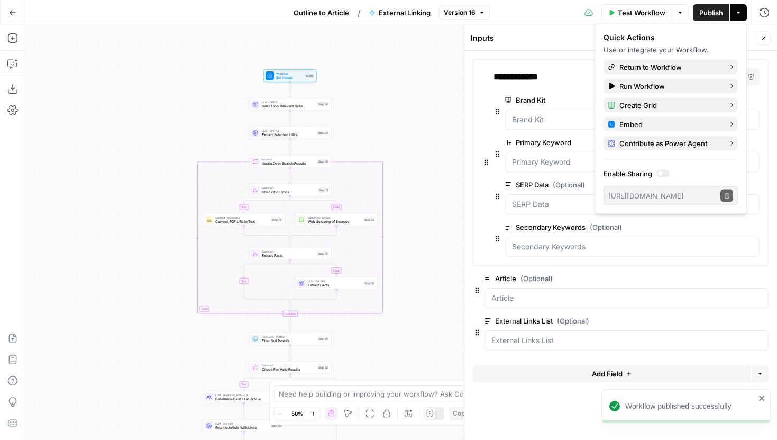
click at [17, 14] on button "Go Back" at bounding box center [12, 12] width 19 height 19
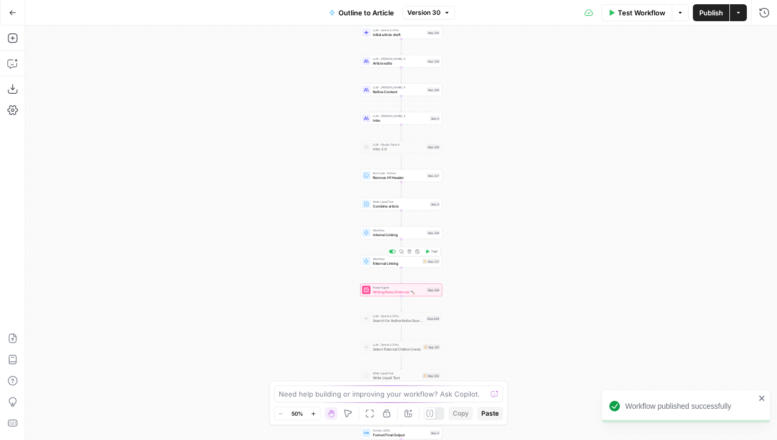
click at [378, 263] on span "External Linking" at bounding box center [397, 262] width 48 height 5
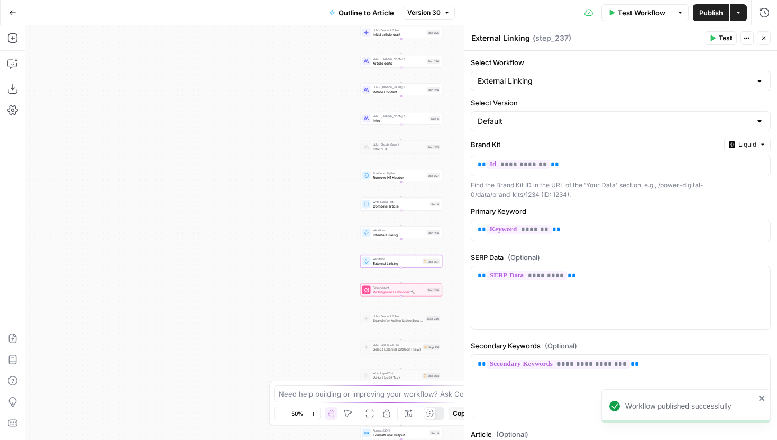
scroll to position [212, 0]
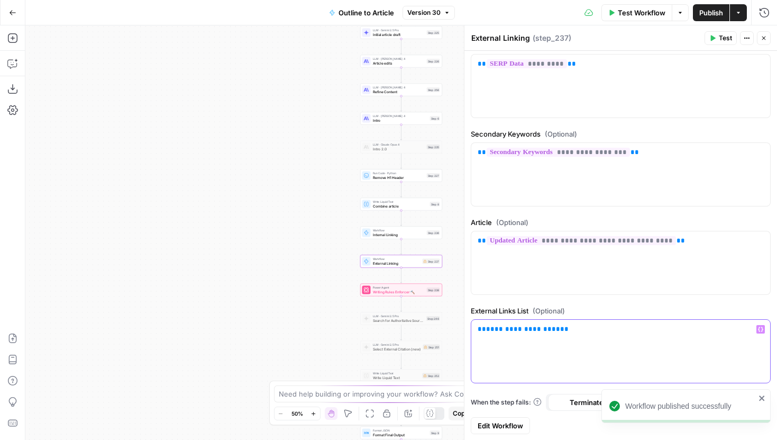
drag, startPoint x: 564, startPoint y: 325, endPoint x: 475, endPoint y: 325, distance: 89.4
click at [475, 325] on div "**********" at bounding box center [621, 351] width 299 height 63
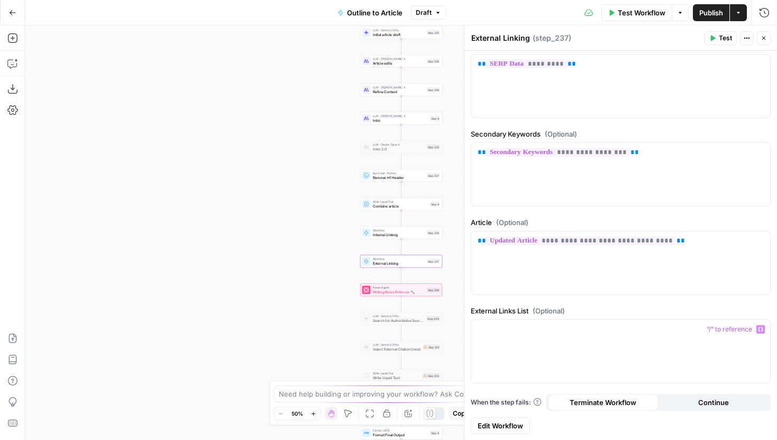
click at [496, 423] on span "Edit Workflow" at bounding box center [501, 425] width 46 height 11
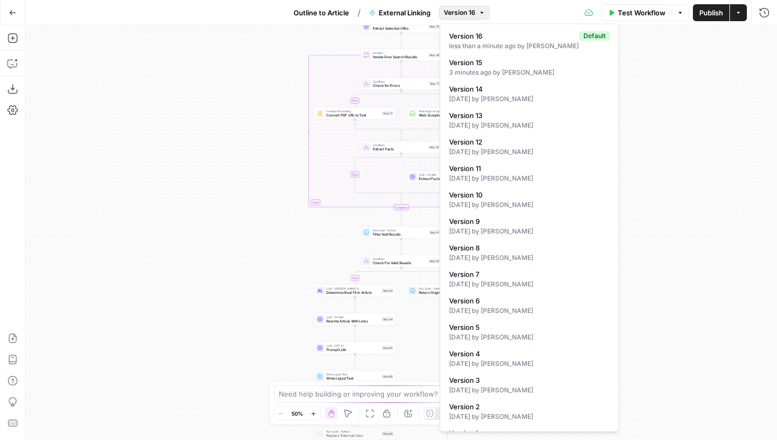
click at [472, 11] on span "Version 16" at bounding box center [460, 13] width 32 height 10
click at [492, 64] on span "Version 15" at bounding box center [527, 62] width 157 height 11
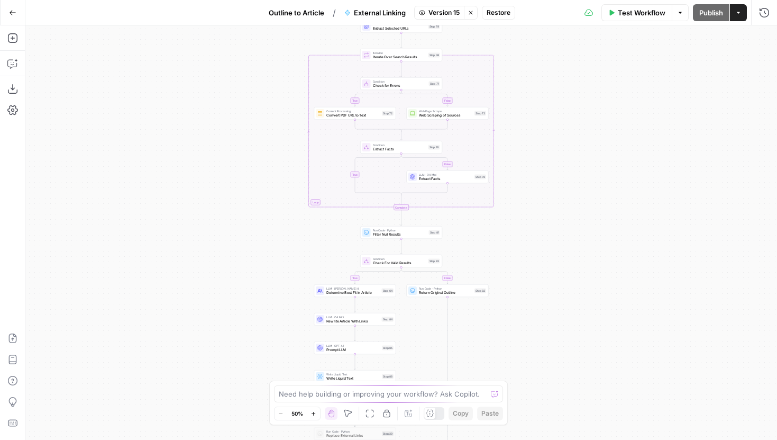
click at [490, 11] on span "Restore" at bounding box center [499, 13] width 24 height 10
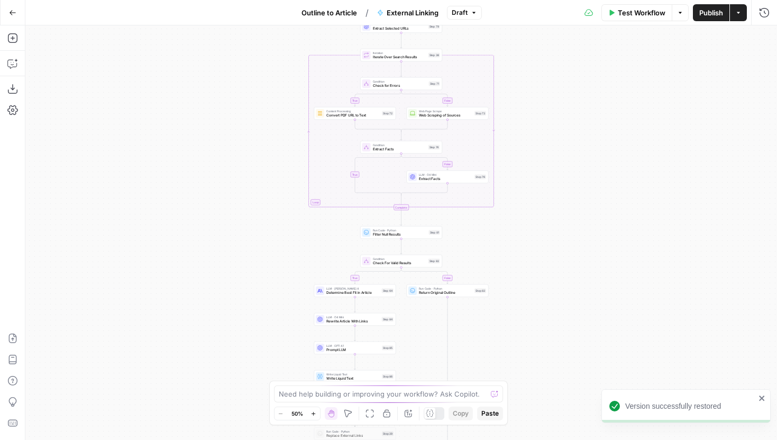
click at [711, 10] on span "Publish" at bounding box center [712, 12] width 24 height 11
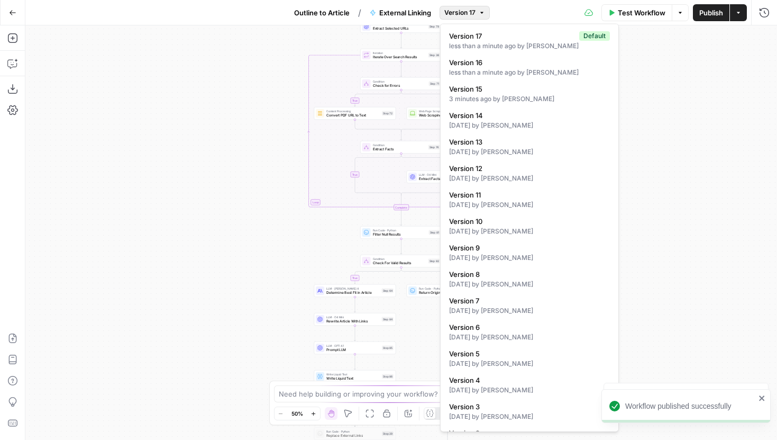
click at [476, 10] on button "Version 17" at bounding box center [465, 13] width 50 height 14
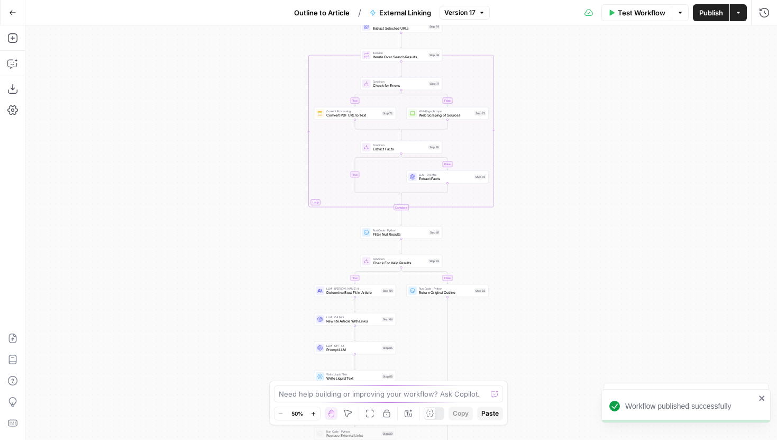
click at [18, 12] on button "Go Back" at bounding box center [12, 12] width 19 height 19
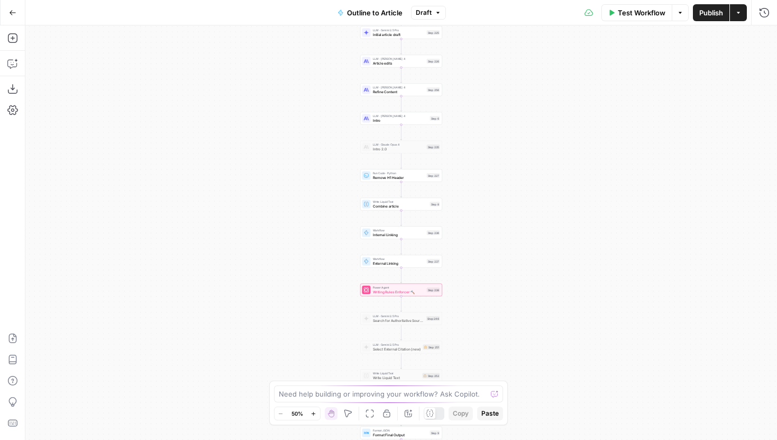
click at [13, 12] on icon "button" at bounding box center [13, 12] width 6 height 5
